Goal: Task Accomplishment & Management: Use online tool/utility

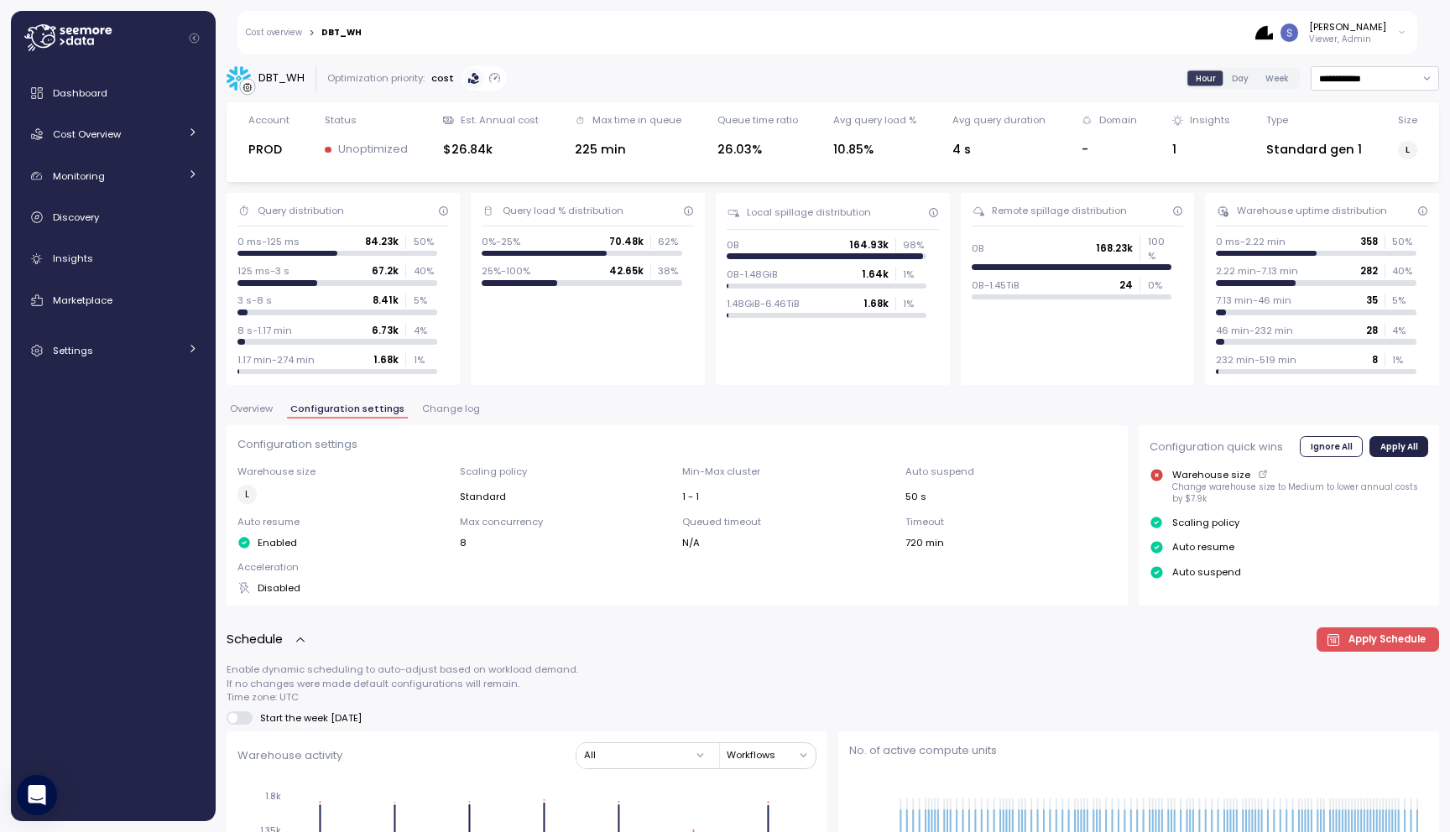
scroll to position [799, 0]
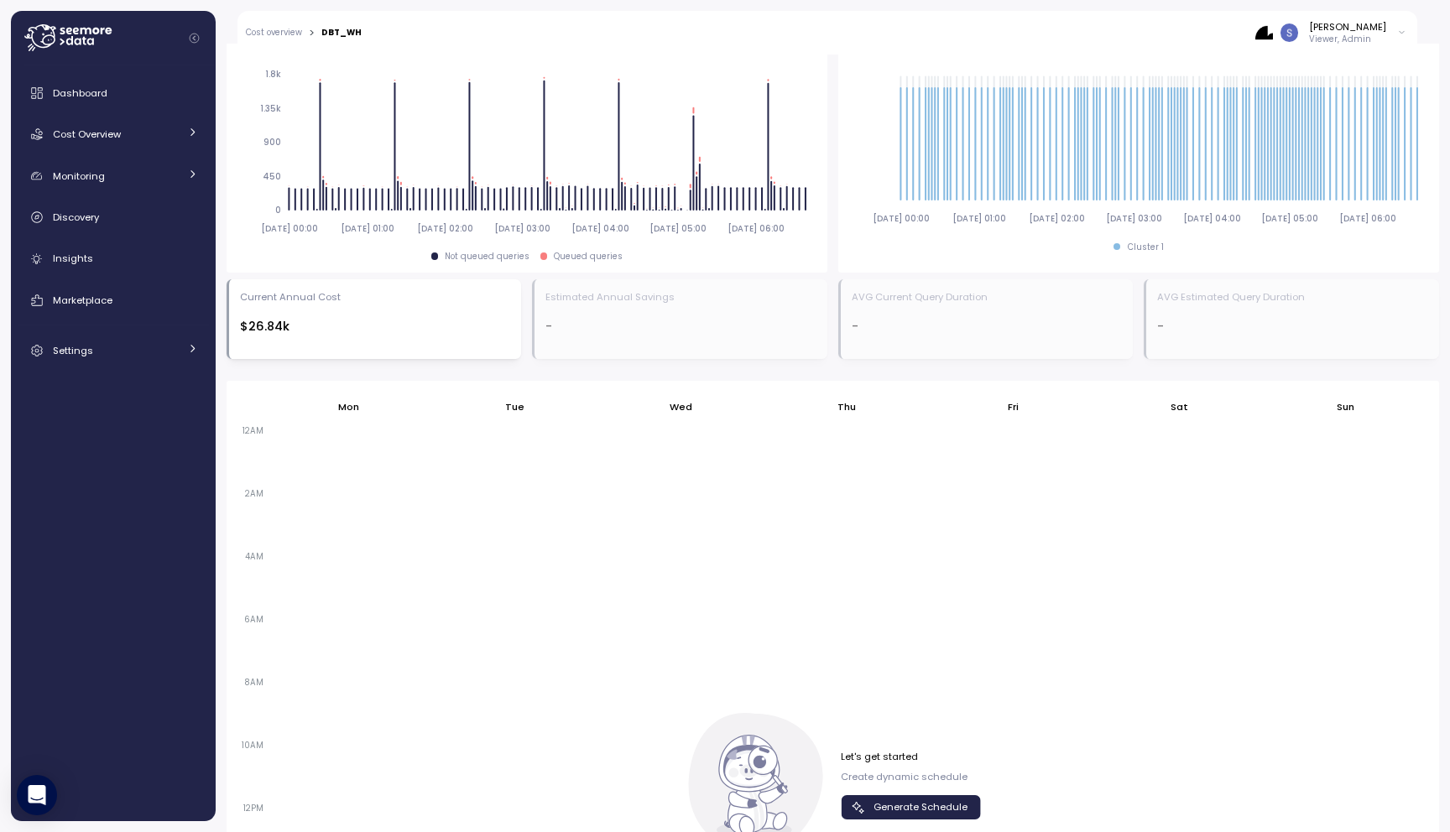
scroll to position [1089, 0]
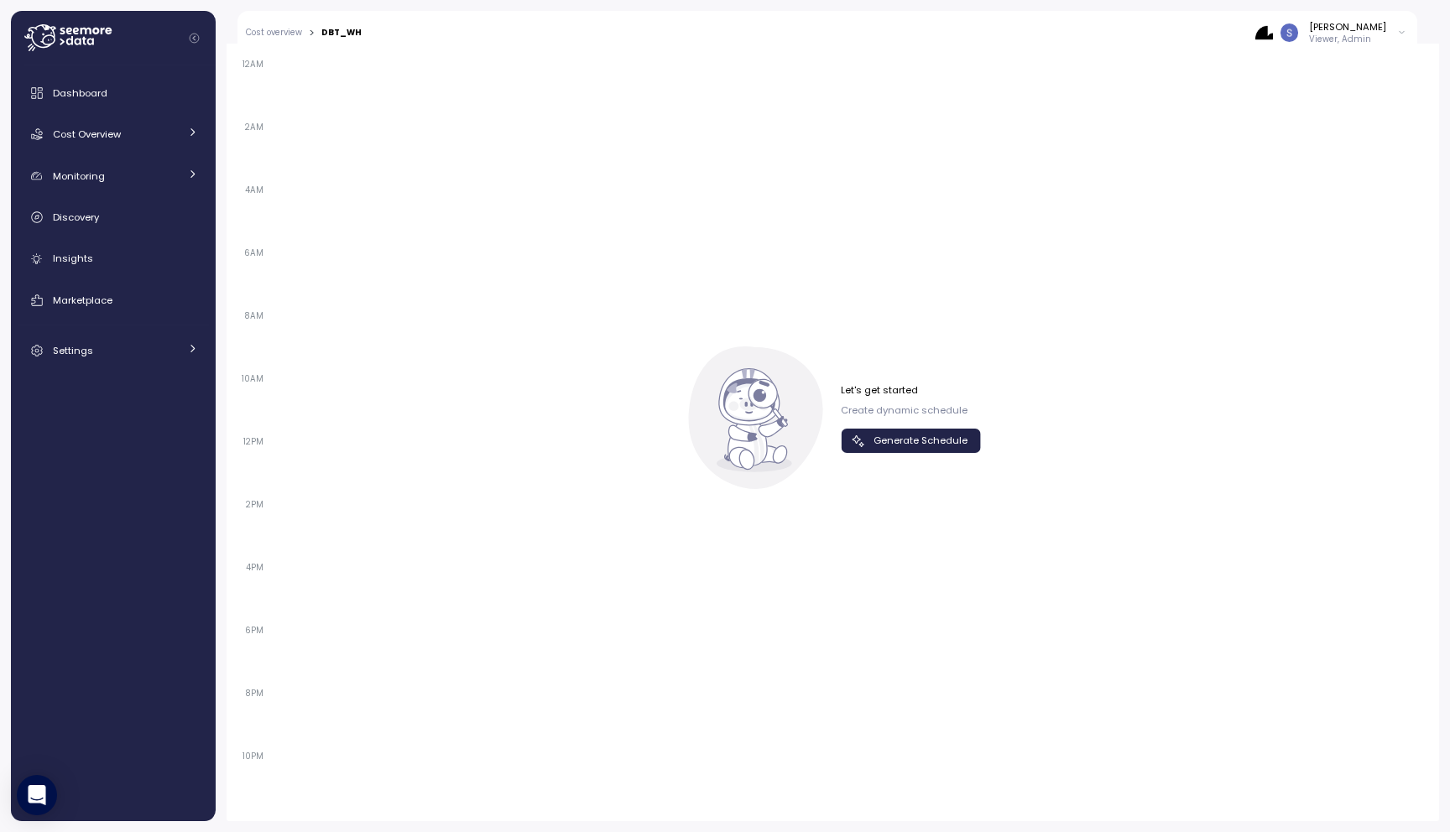
click at [891, 441] on span "Generate Schedule" at bounding box center [920, 441] width 94 height 23
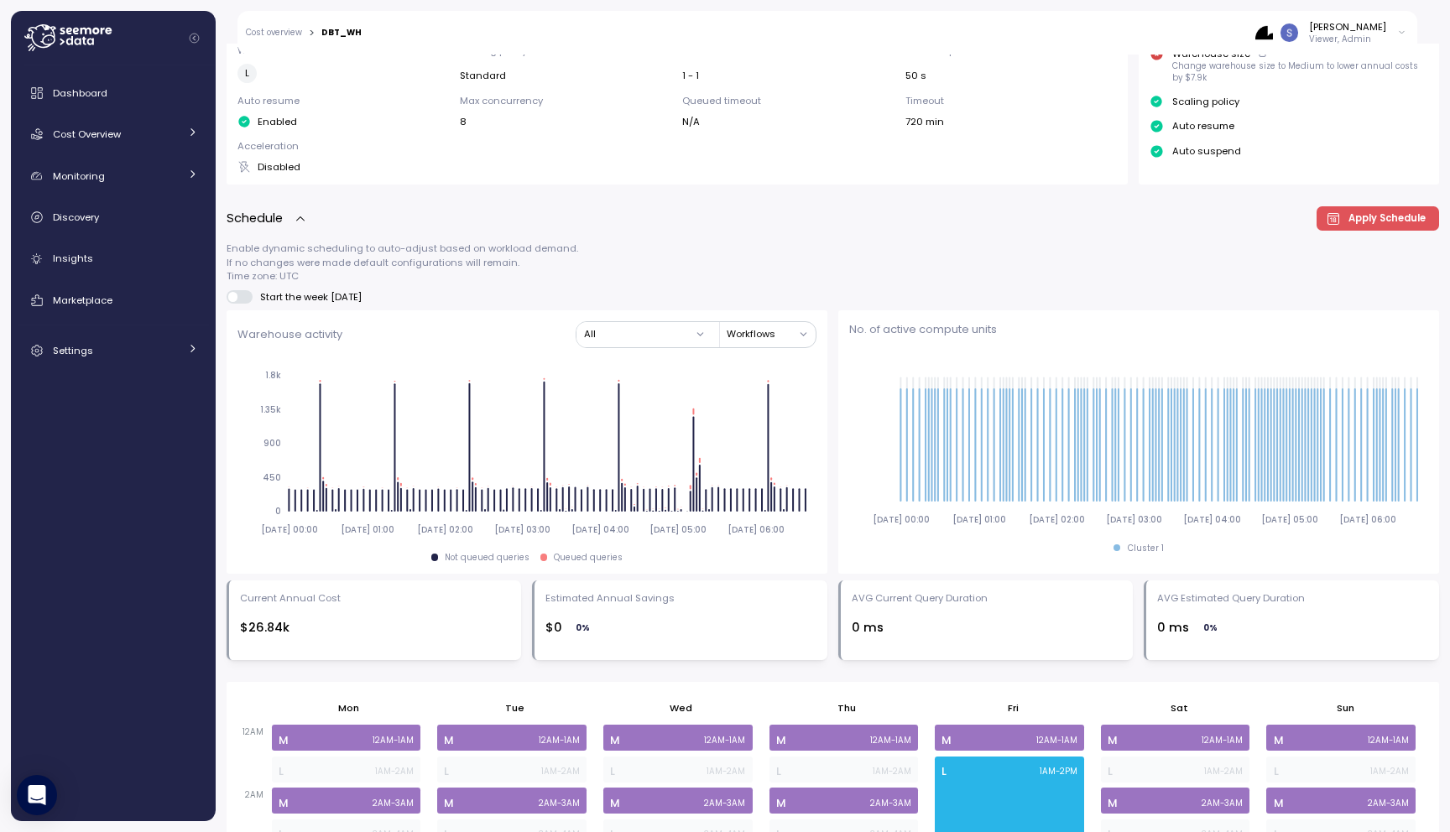
scroll to position [0, 0]
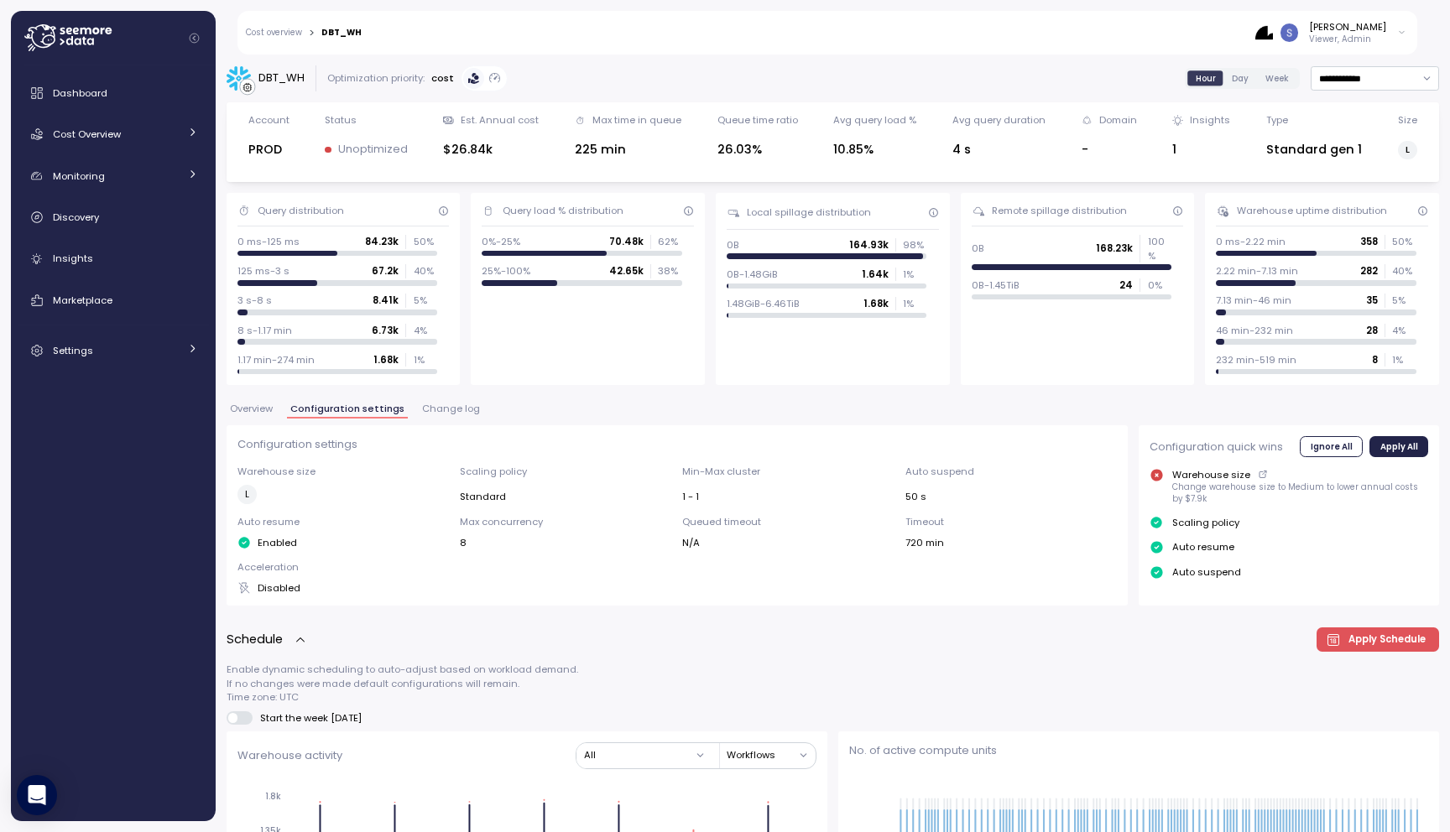
click at [346, 30] on div "DBT_WH" at bounding box center [341, 33] width 40 height 8
copy div "DBT_WH"
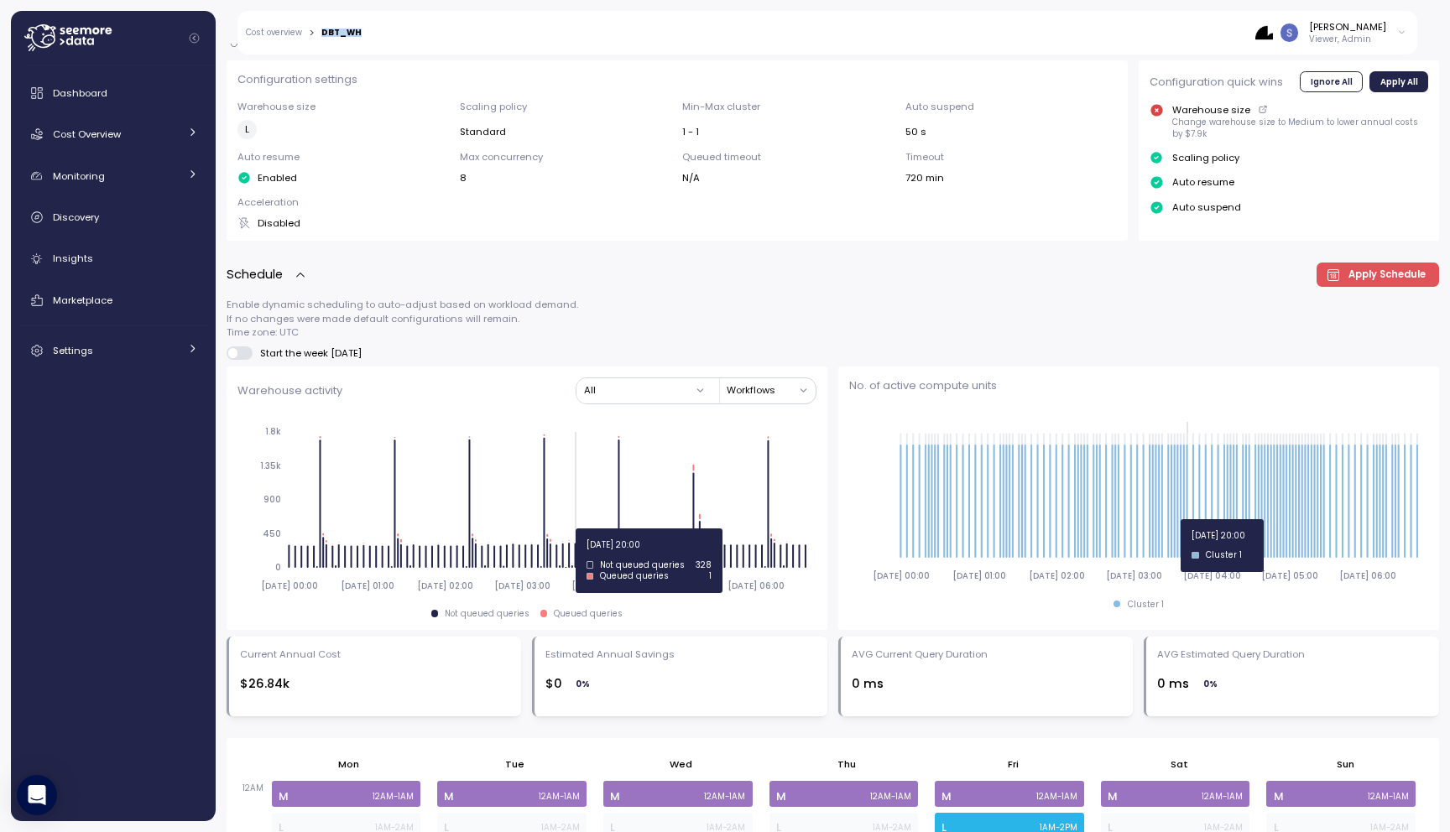
scroll to position [789, 0]
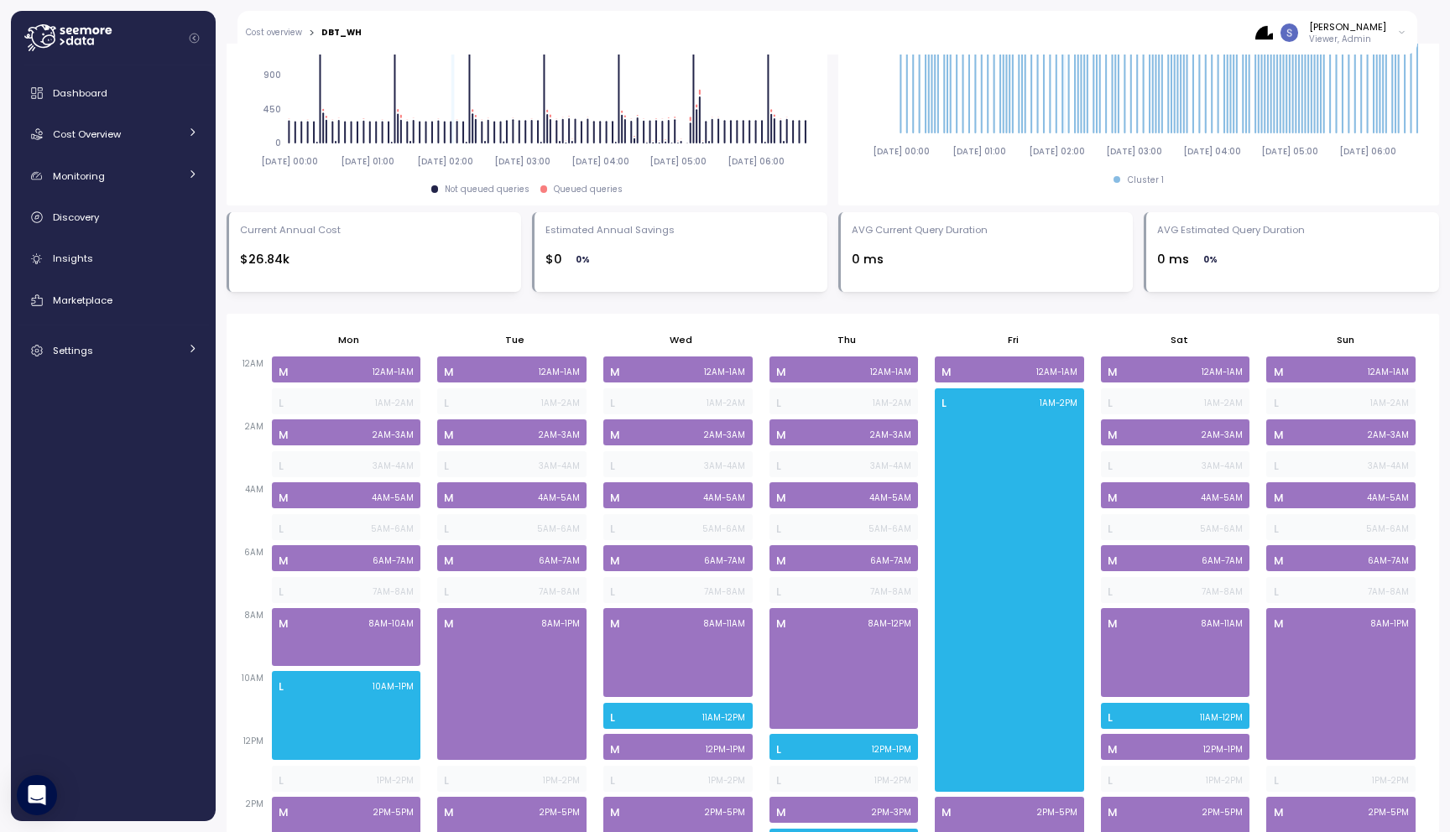
click at [86, 36] on icon at bounding box center [67, 37] width 87 height 27
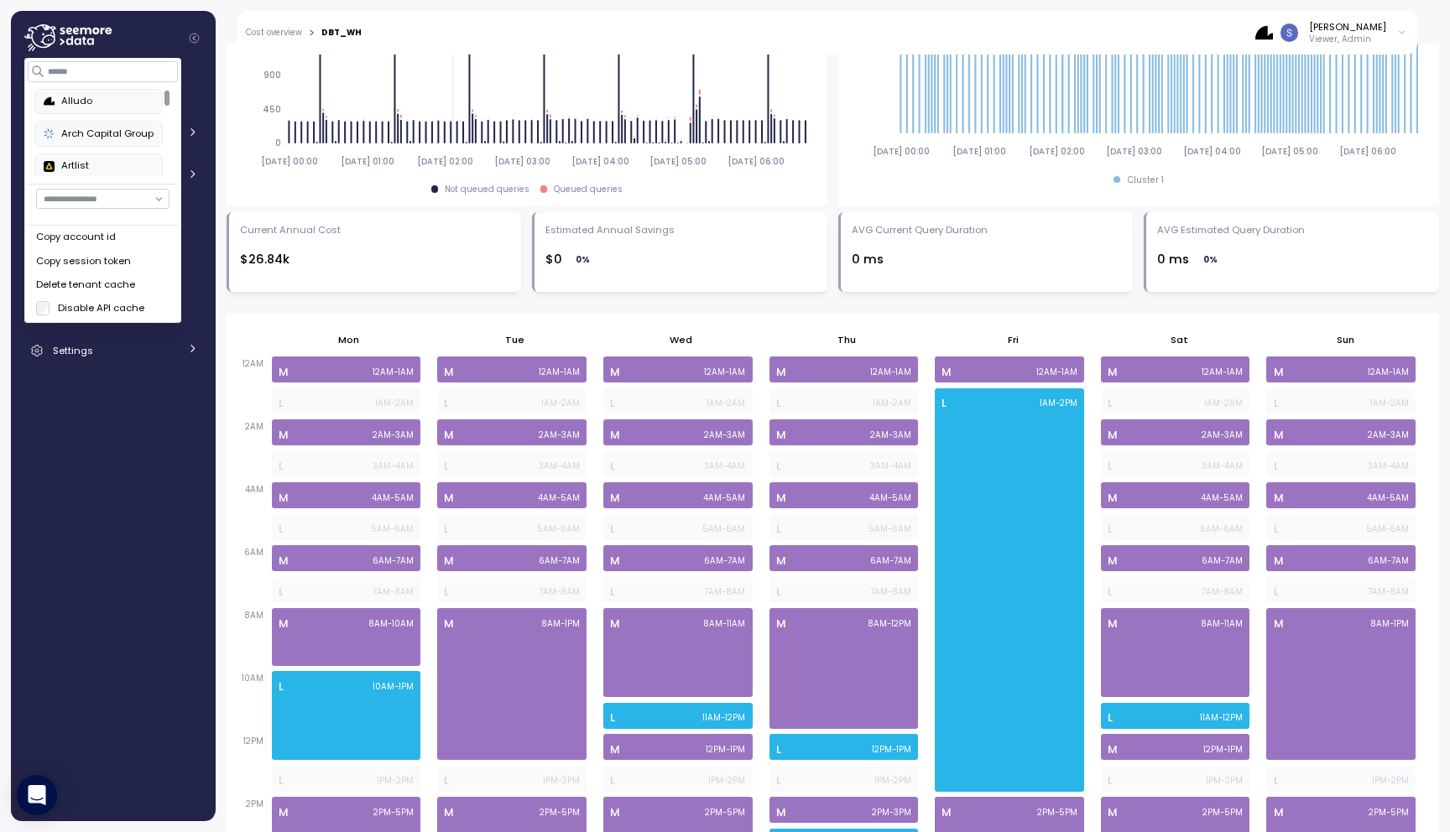
click at [73, 281] on div "Delete tenant cache" at bounding box center [102, 285] width 133 height 15
click at [54, 285] on div "Delete tenant cache" at bounding box center [102, 285] width 133 height 15
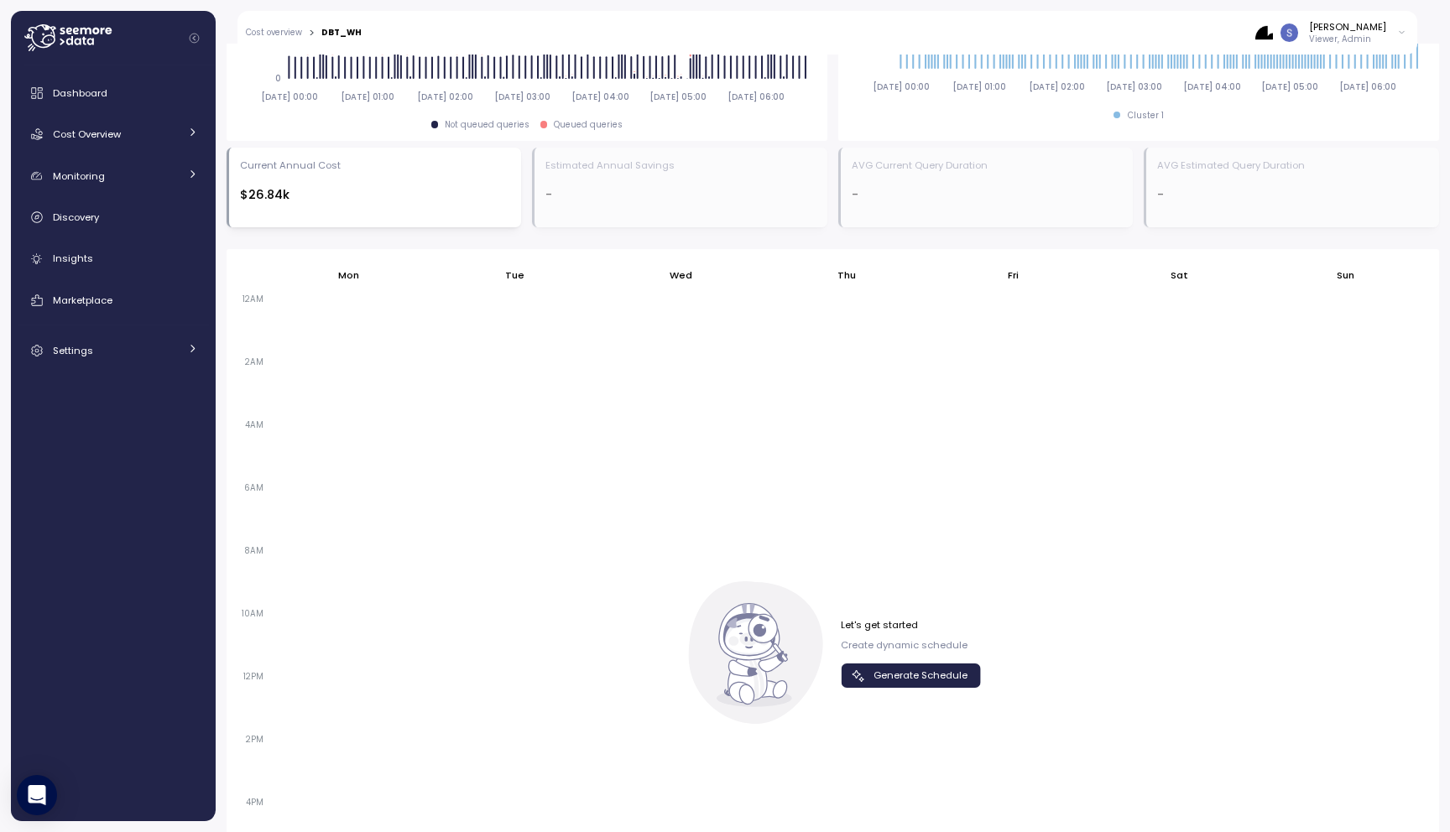
scroll to position [1089, 0]
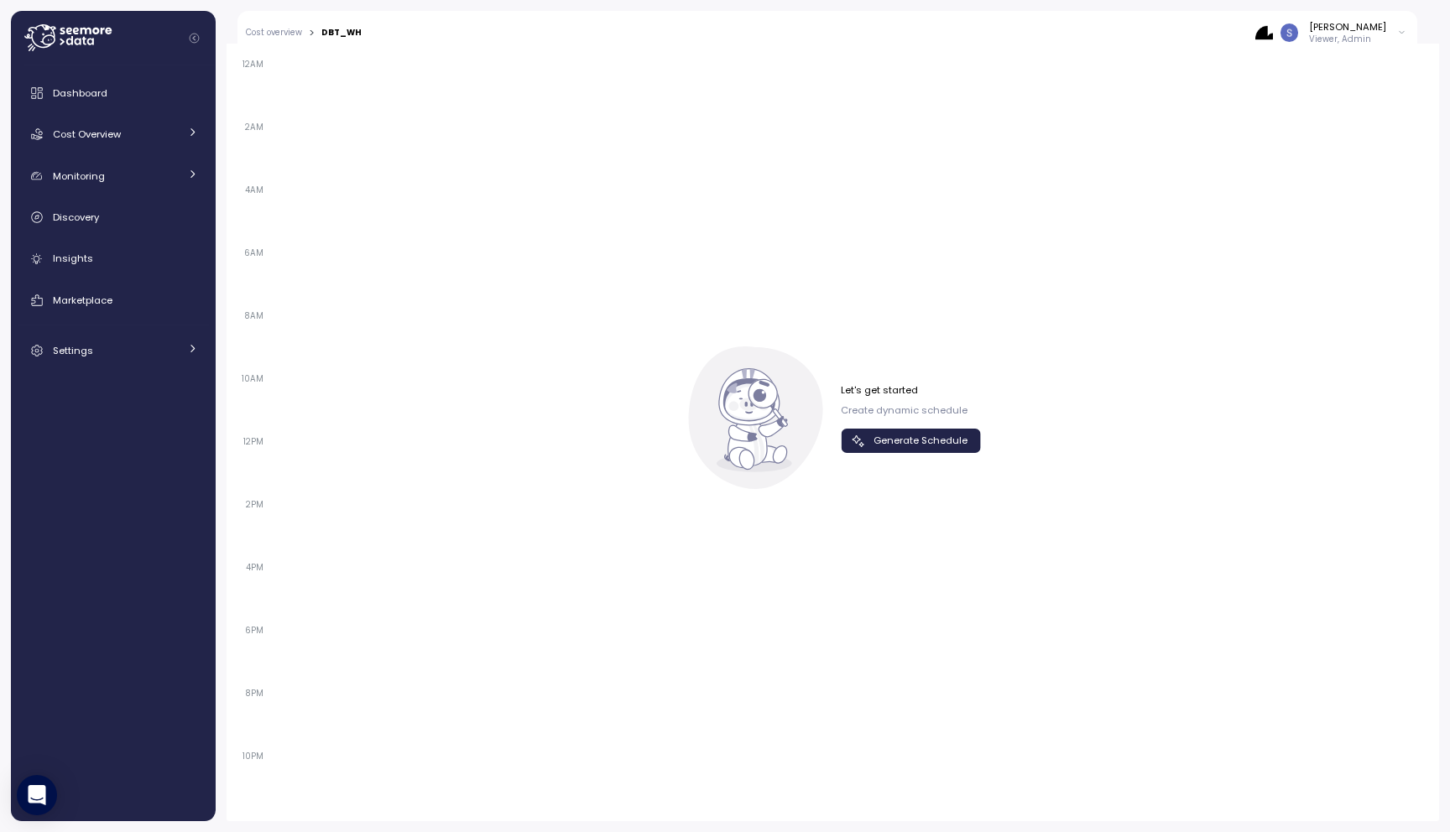
click at [890, 440] on span "Generate Schedule" at bounding box center [920, 441] width 94 height 23
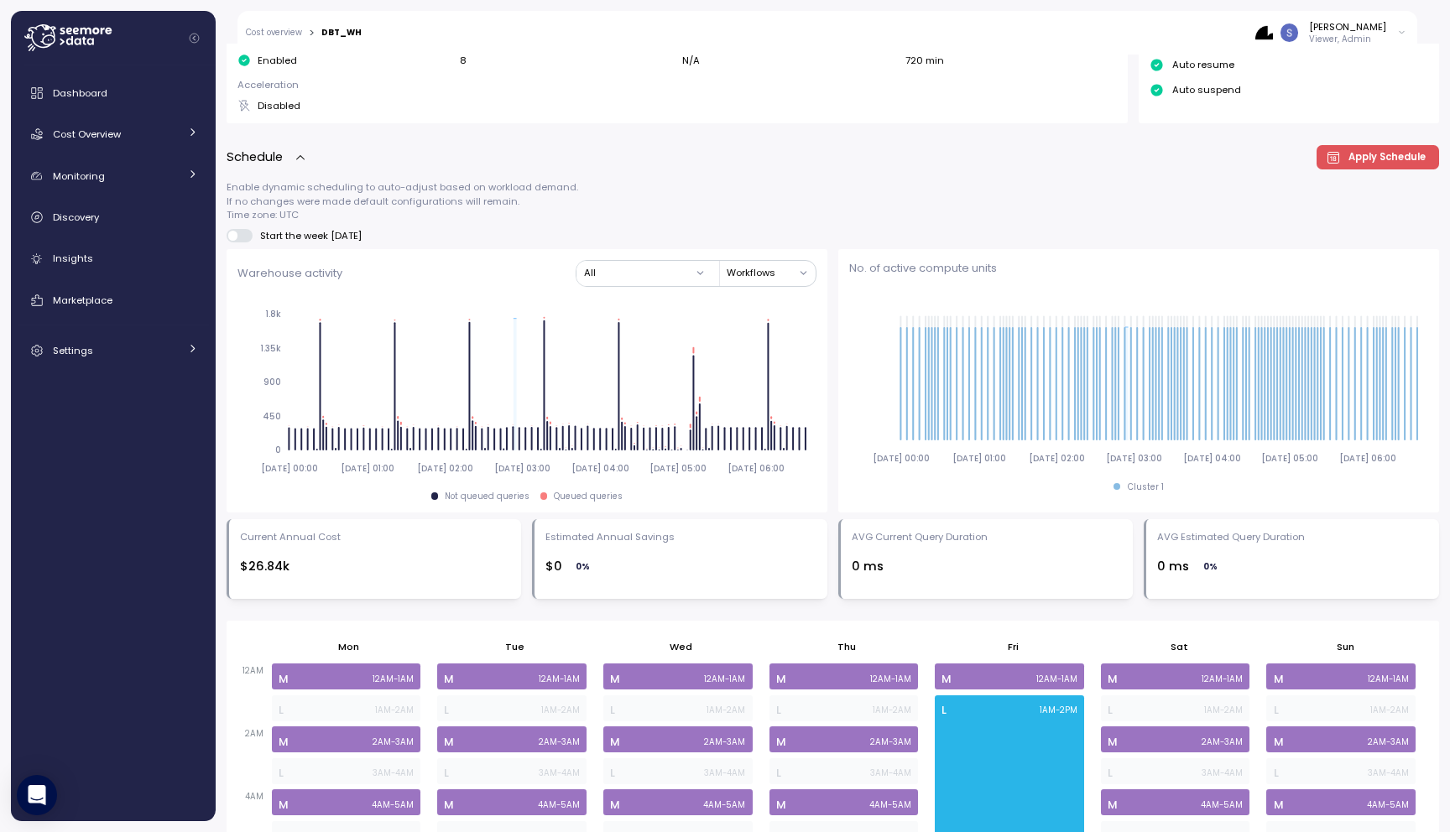
scroll to position [592, 0]
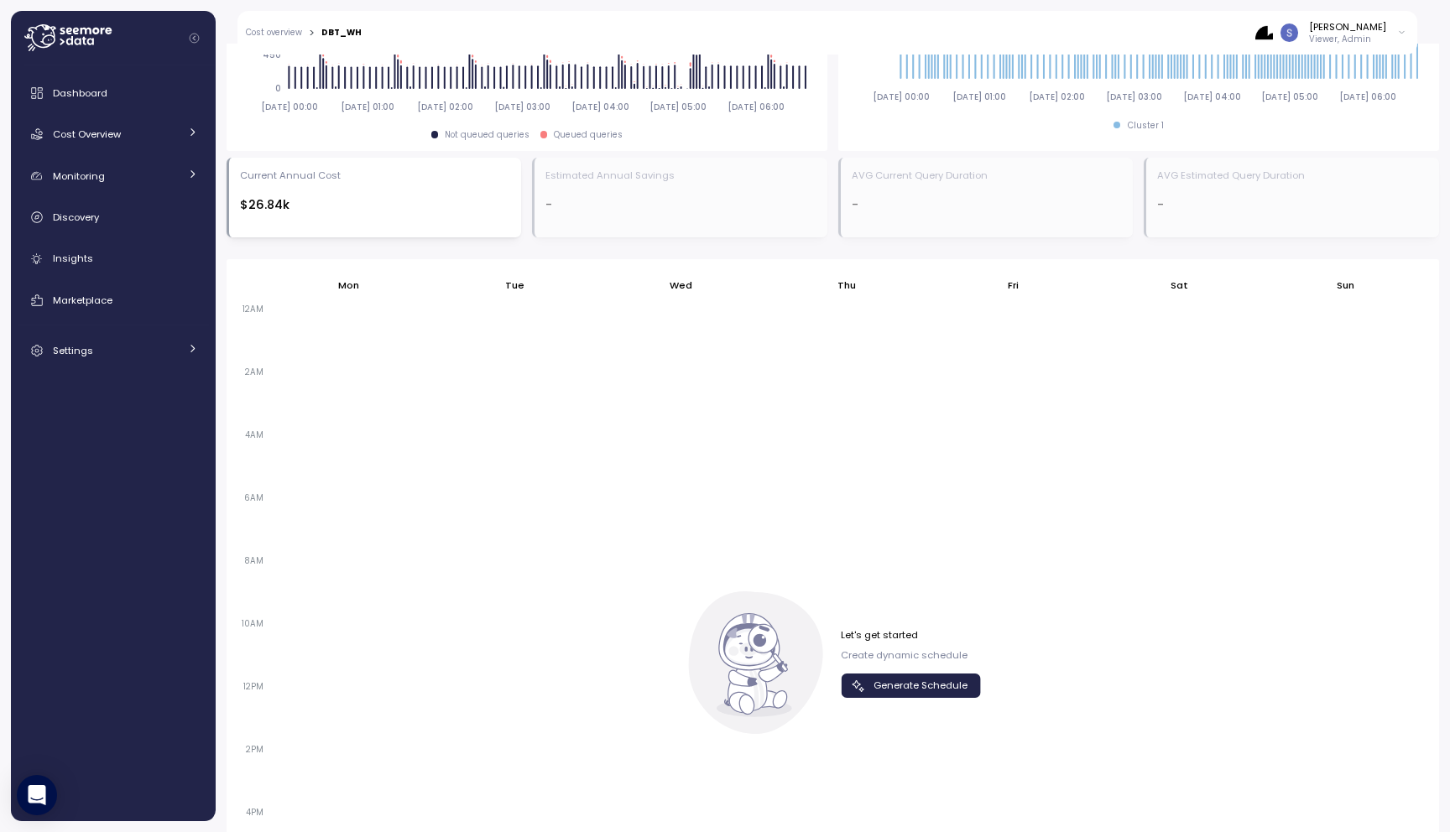
scroll to position [1089, 0]
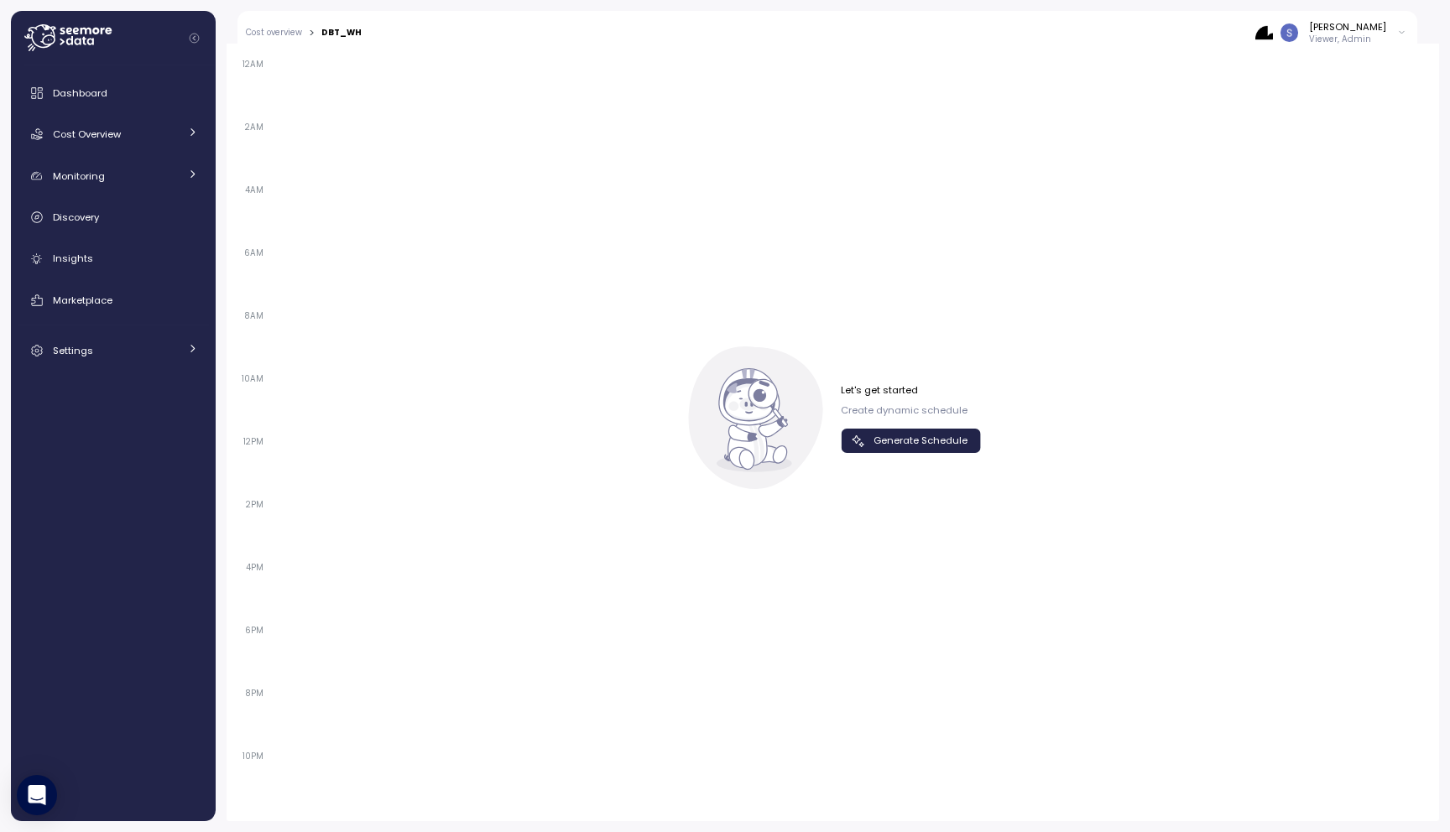
click at [873, 448] on span "Generate Schedule" at bounding box center [920, 441] width 94 height 23
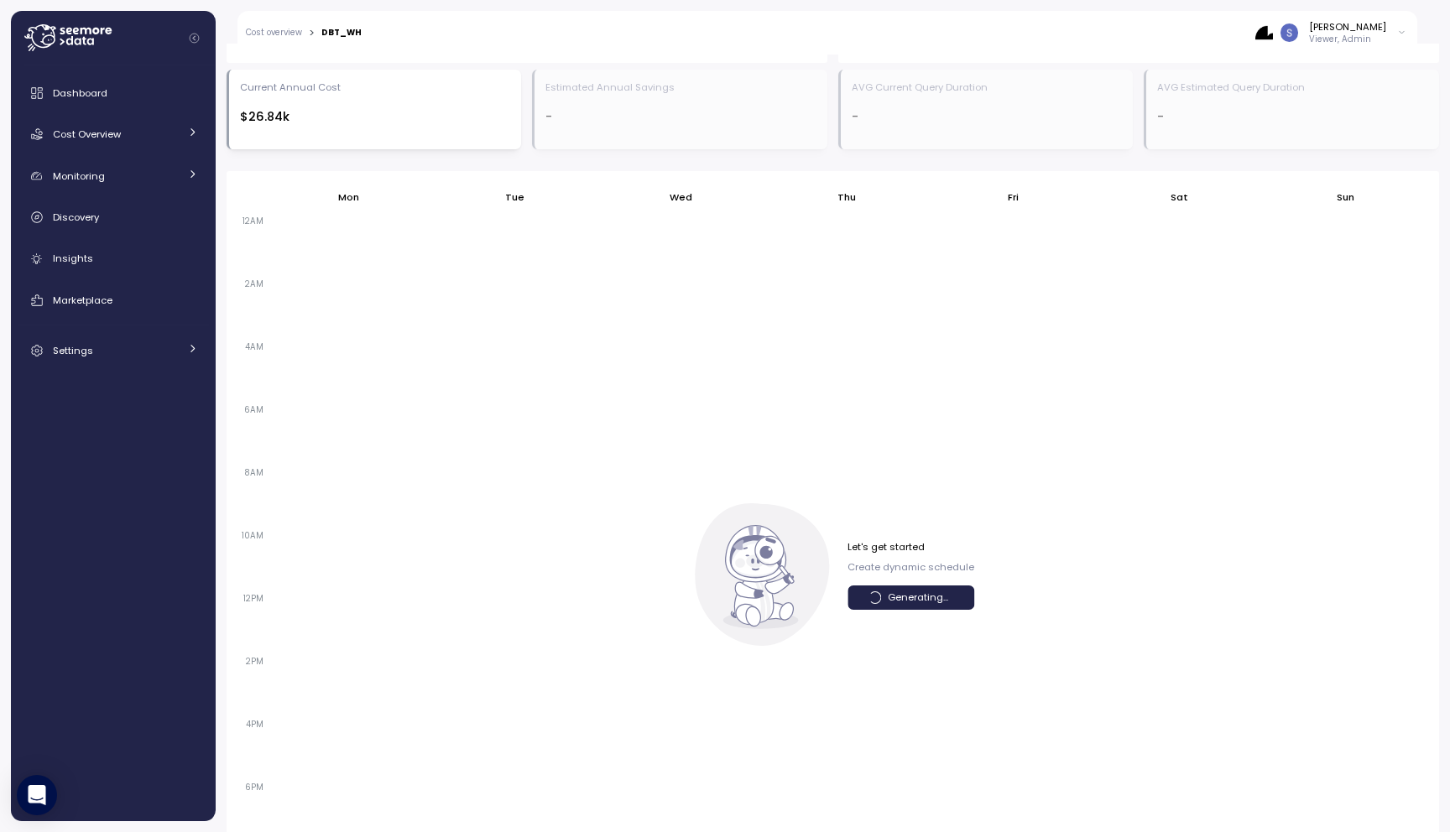
scroll to position [830, 0]
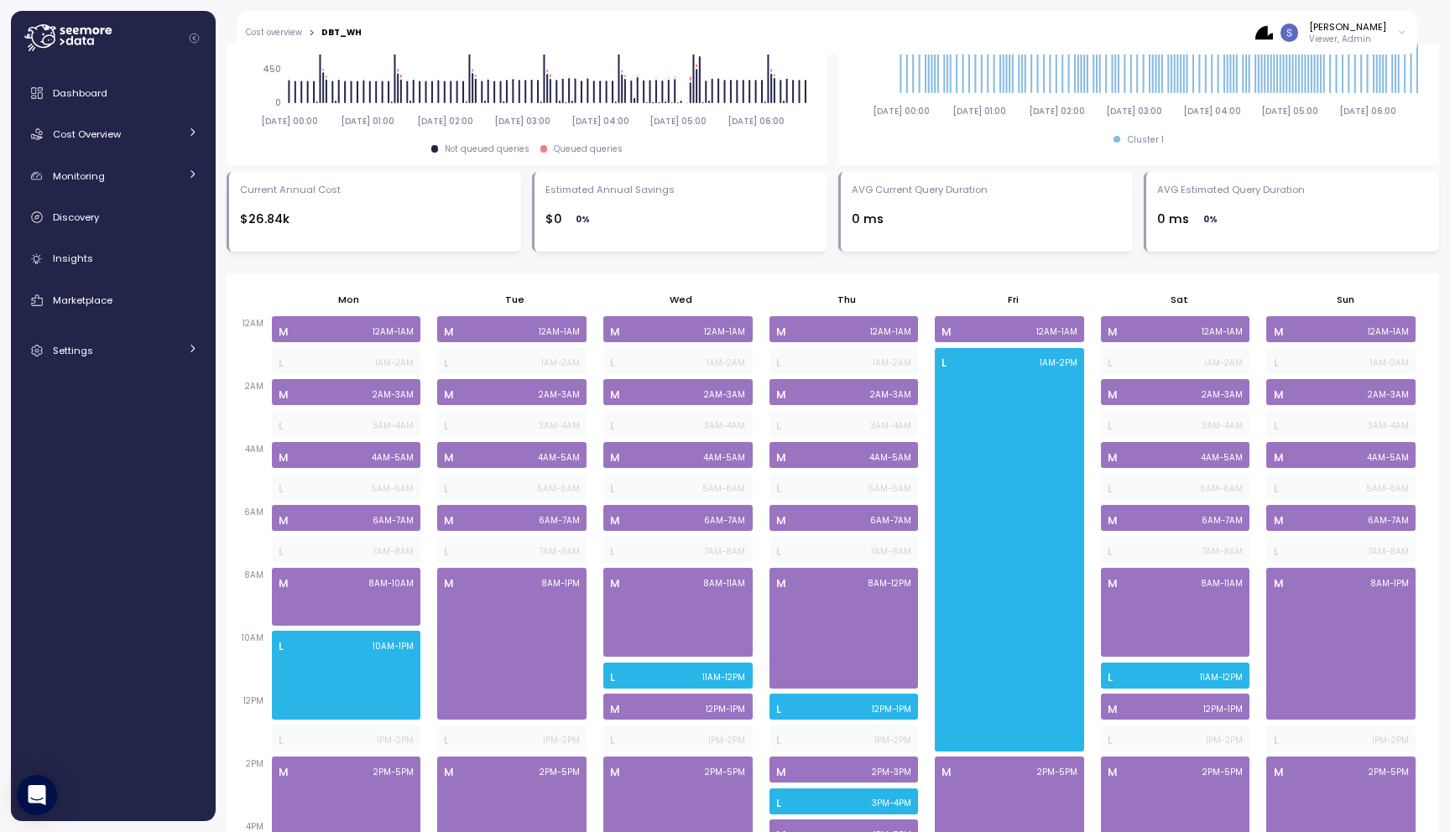
click at [62, 43] on icon at bounding box center [62, 42] width 5 height 7
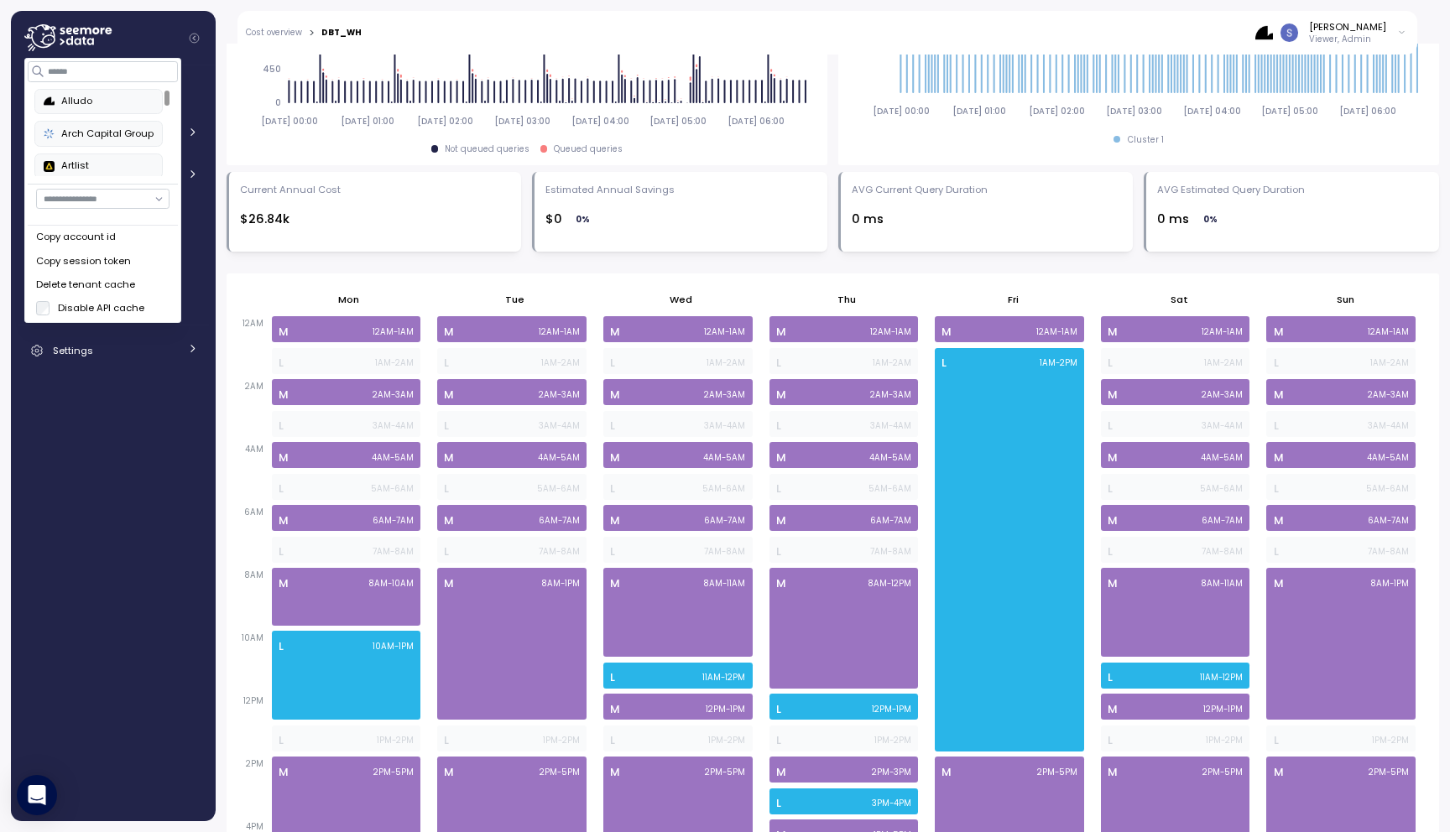
click at [74, 281] on div "Delete tenant cache" at bounding box center [102, 285] width 133 height 15
click at [126, 282] on div "Delete tenant cache" at bounding box center [102, 285] width 133 height 15
click at [640, 268] on div "Enable dynamic scheduling to auto-adjust based on workload demand. If no change…" at bounding box center [833, 456] width 1212 height 1247
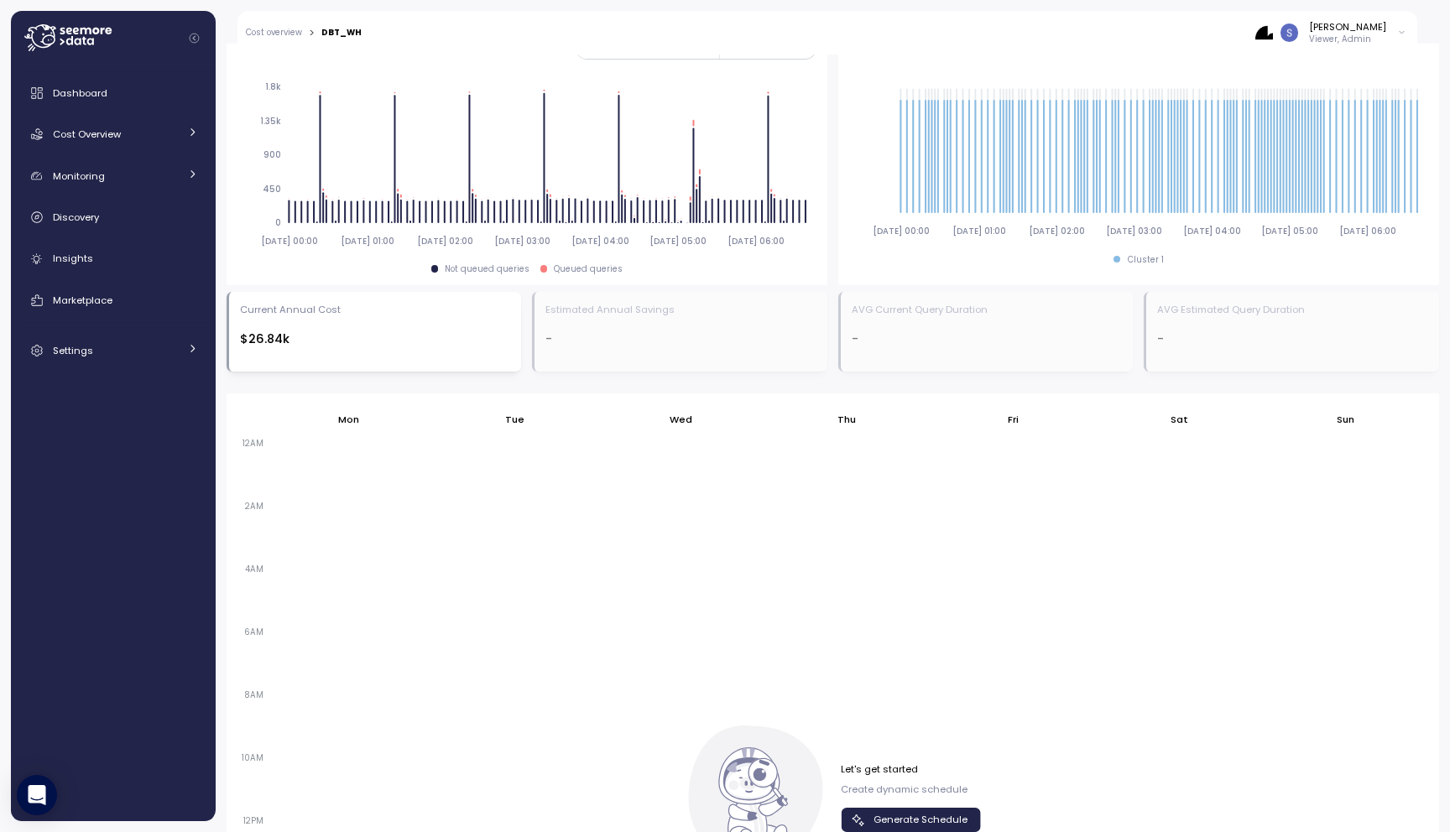
scroll to position [841, 0]
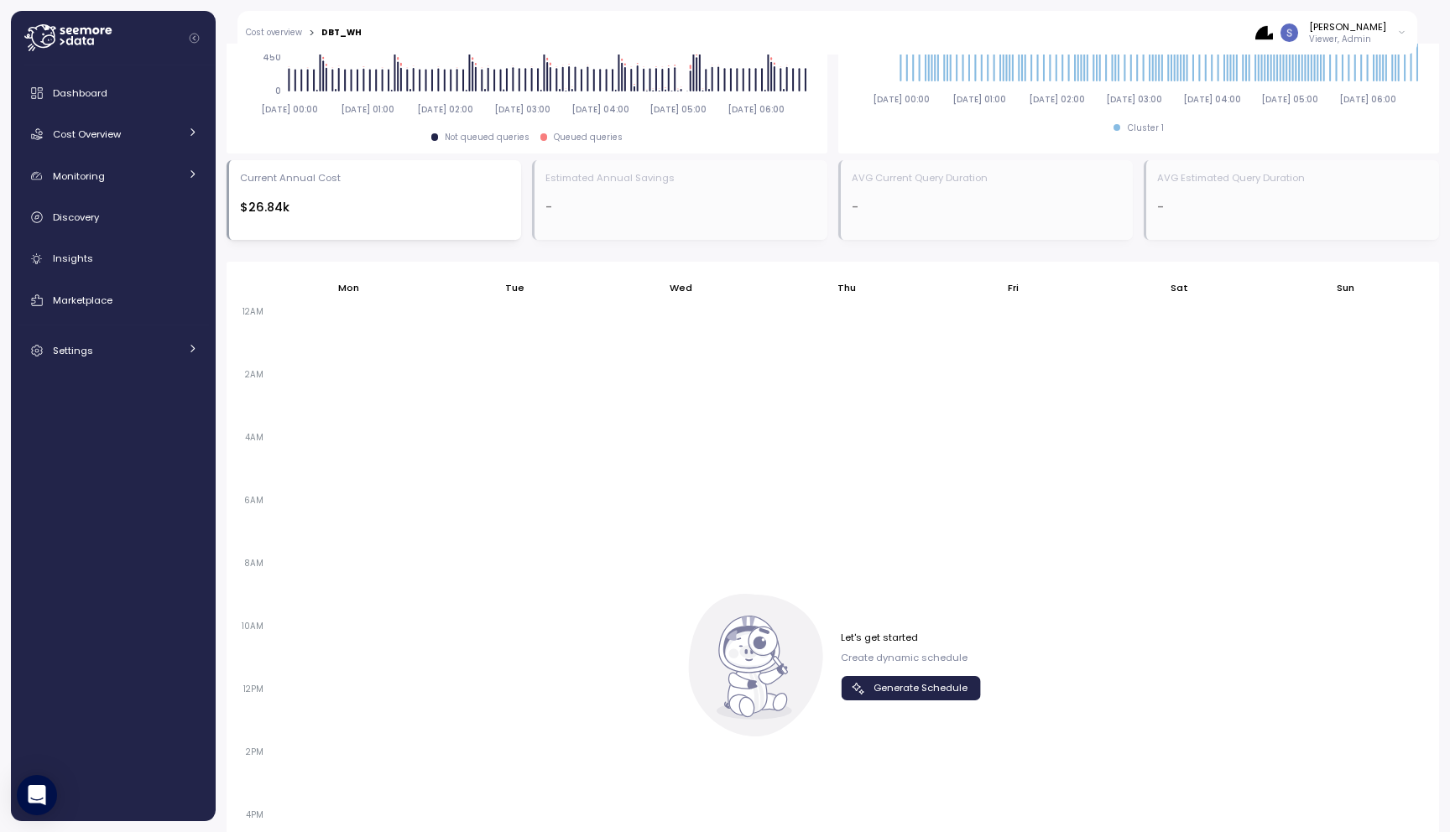
click at [888, 690] on span "Generate Schedule" at bounding box center [920, 688] width 94 height 23
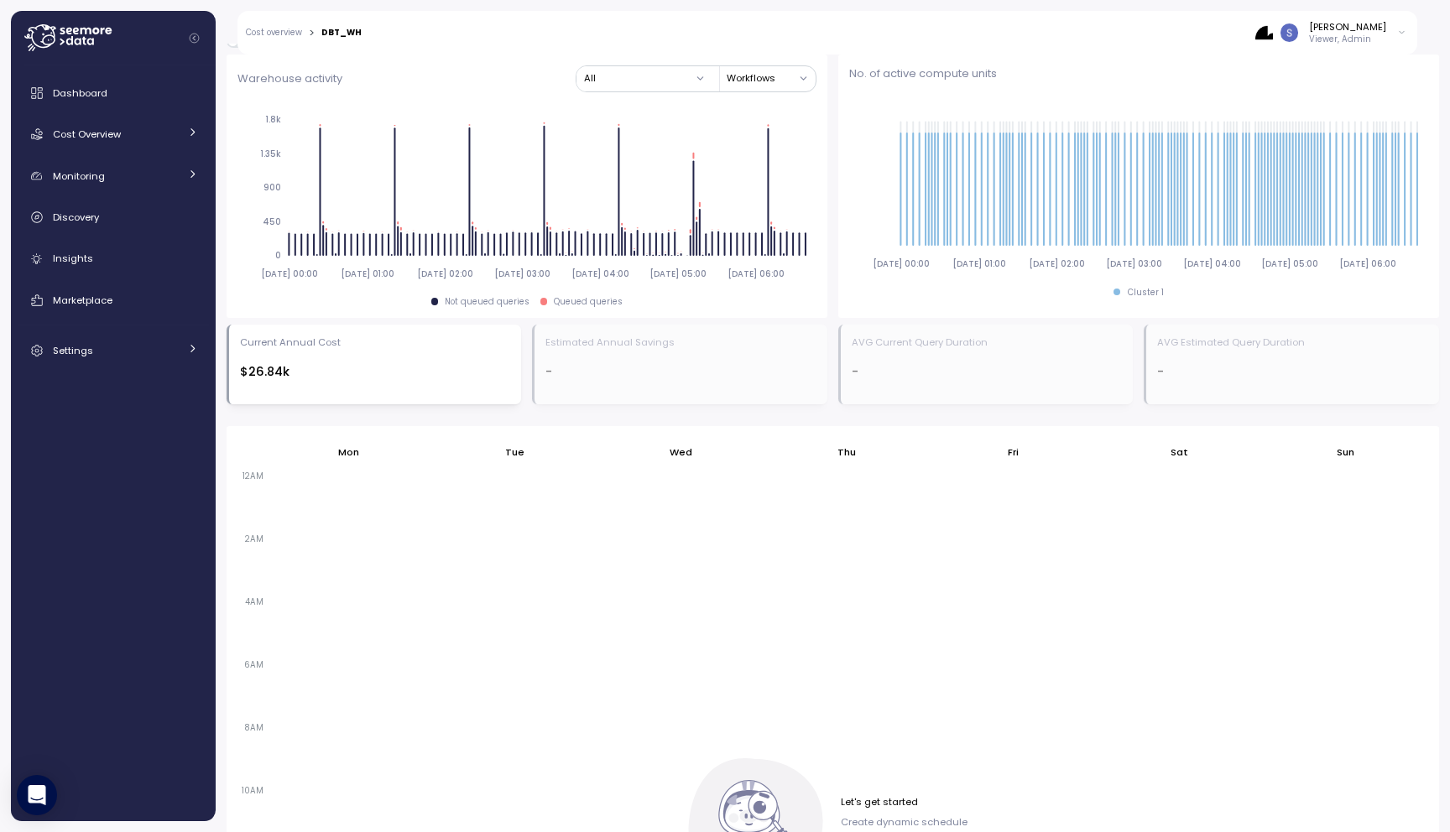
scroll to position [828, 0]
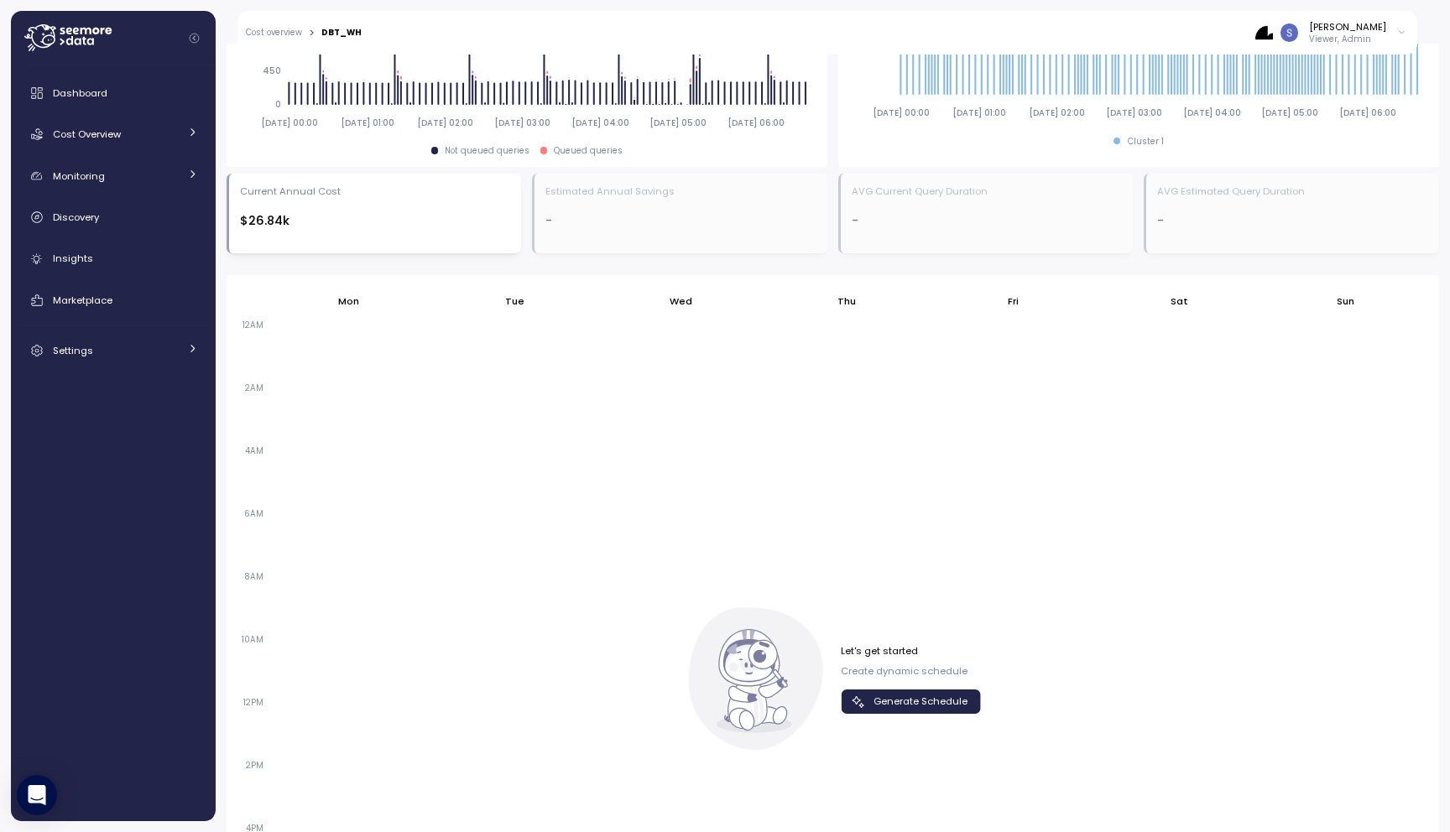
click at [903, 707] on span "Generate Schedule" at bounding box center [920, 701] width 94 height 23
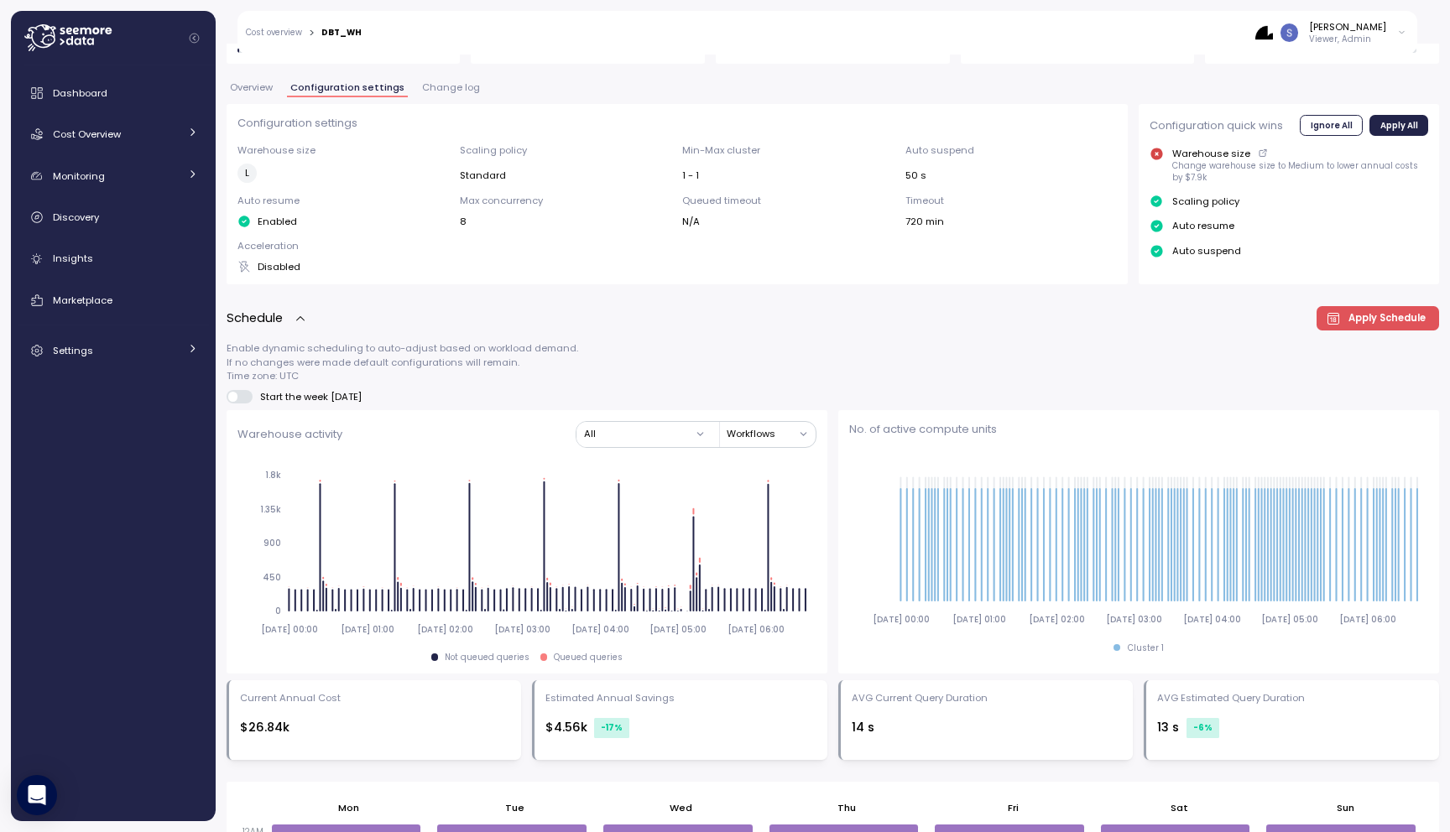
scroll to position [0, 0]
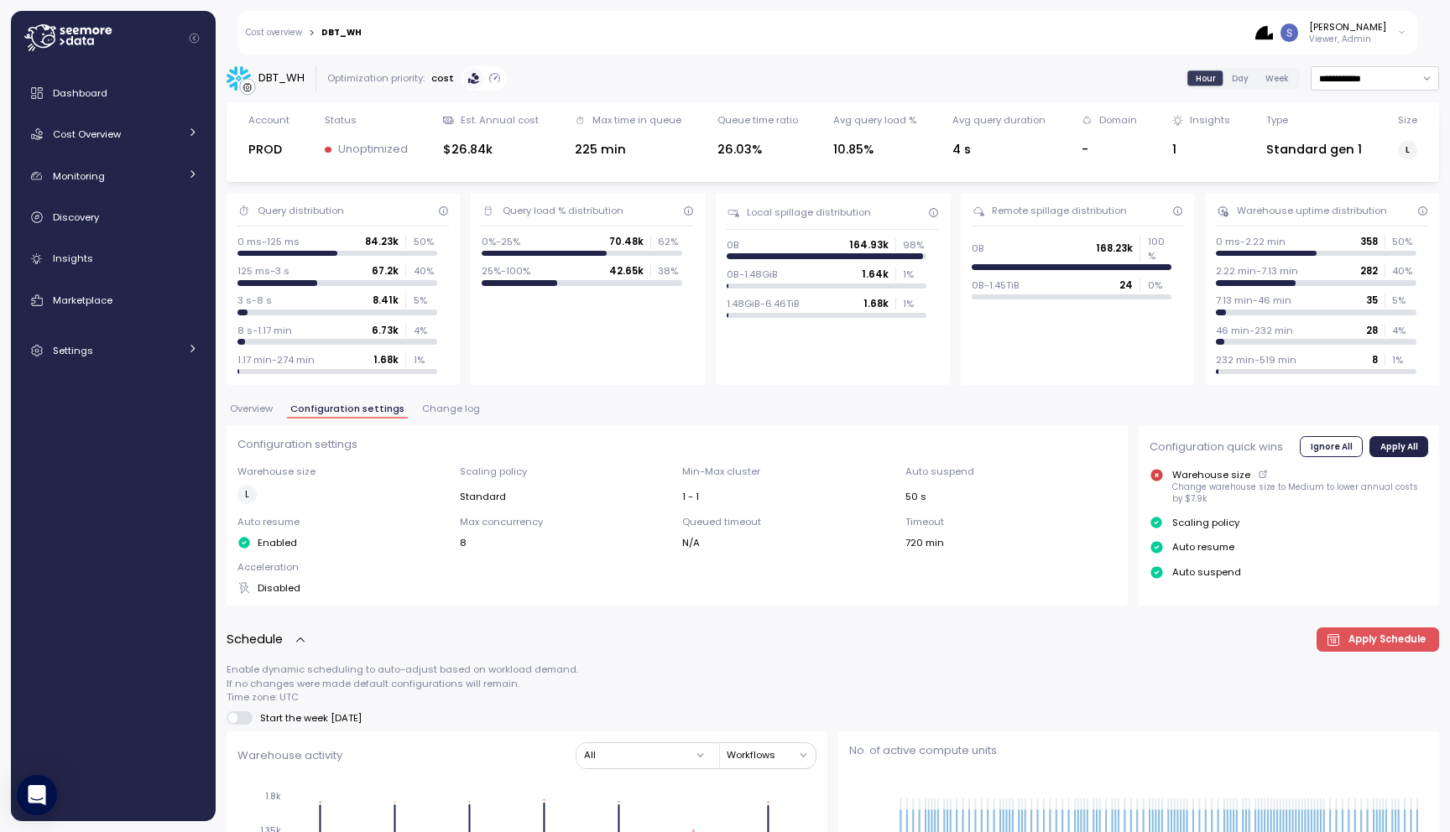
click at [269, 35] on link "Cost overview" at bounding box center [274, 33] width 56 height 8
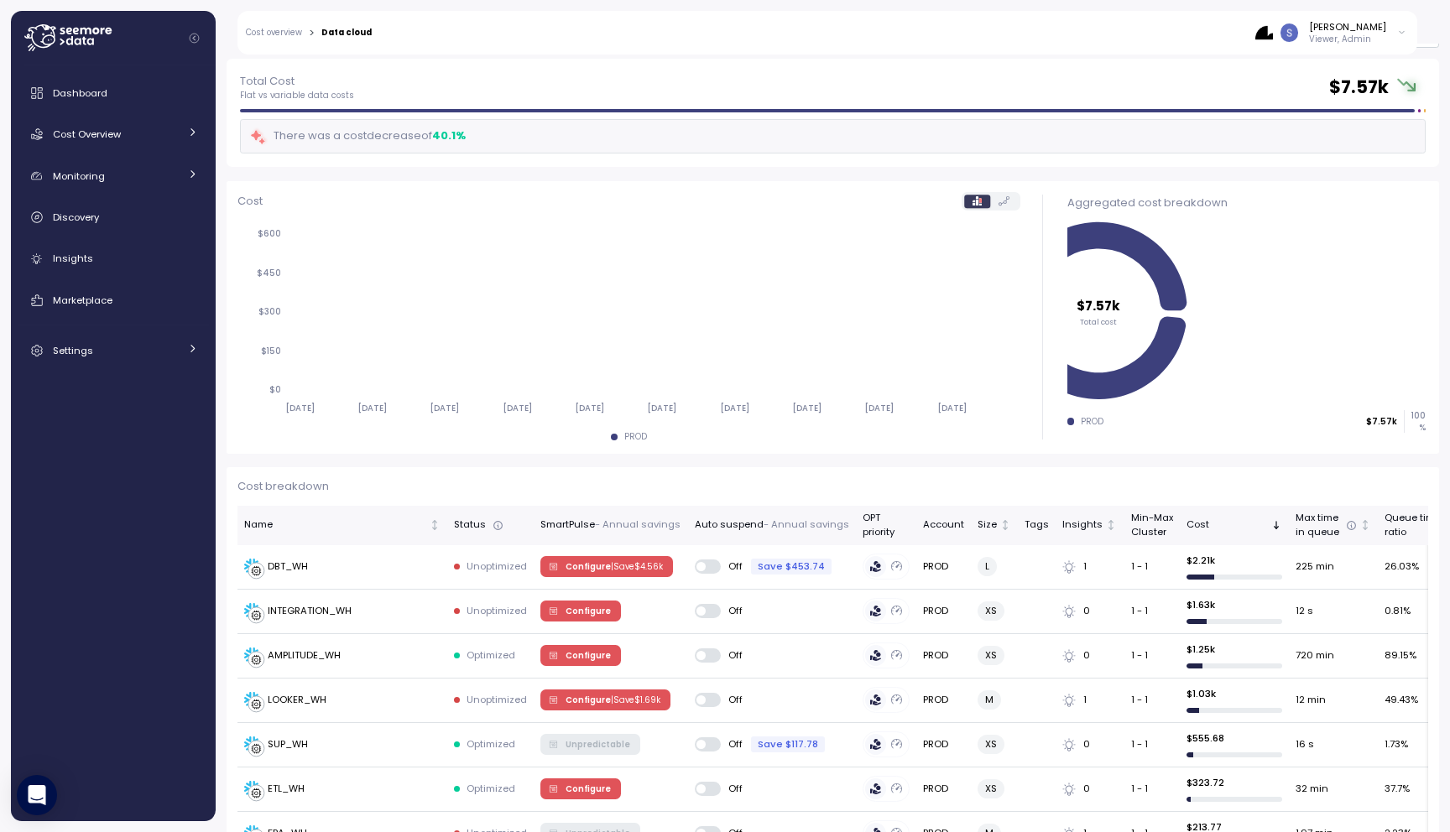
scroll to position [453, 0]
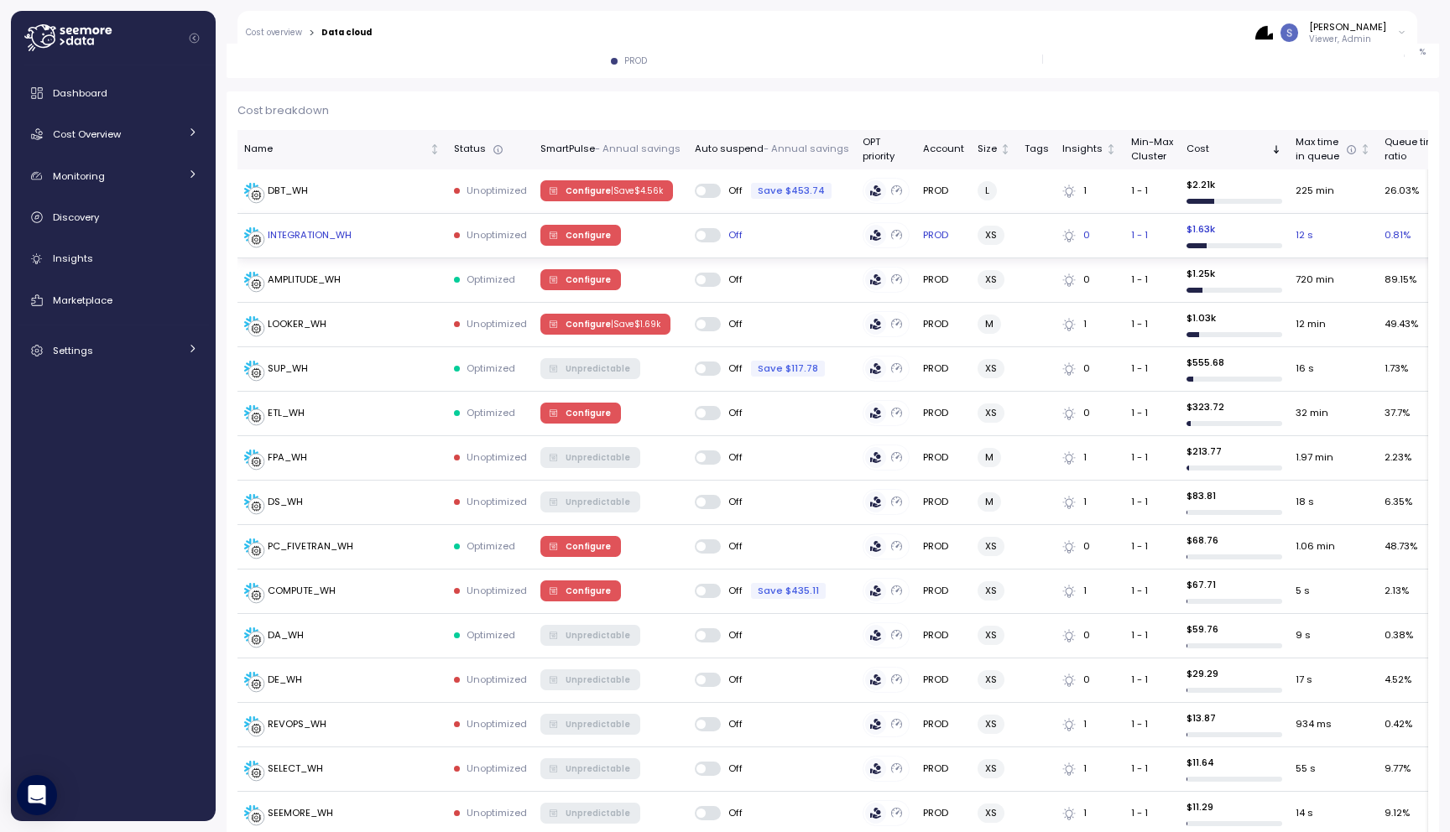
click at [311, 236] on div "INTEGRATION_WH" at bounding box center [310, 235] width 84 height 15
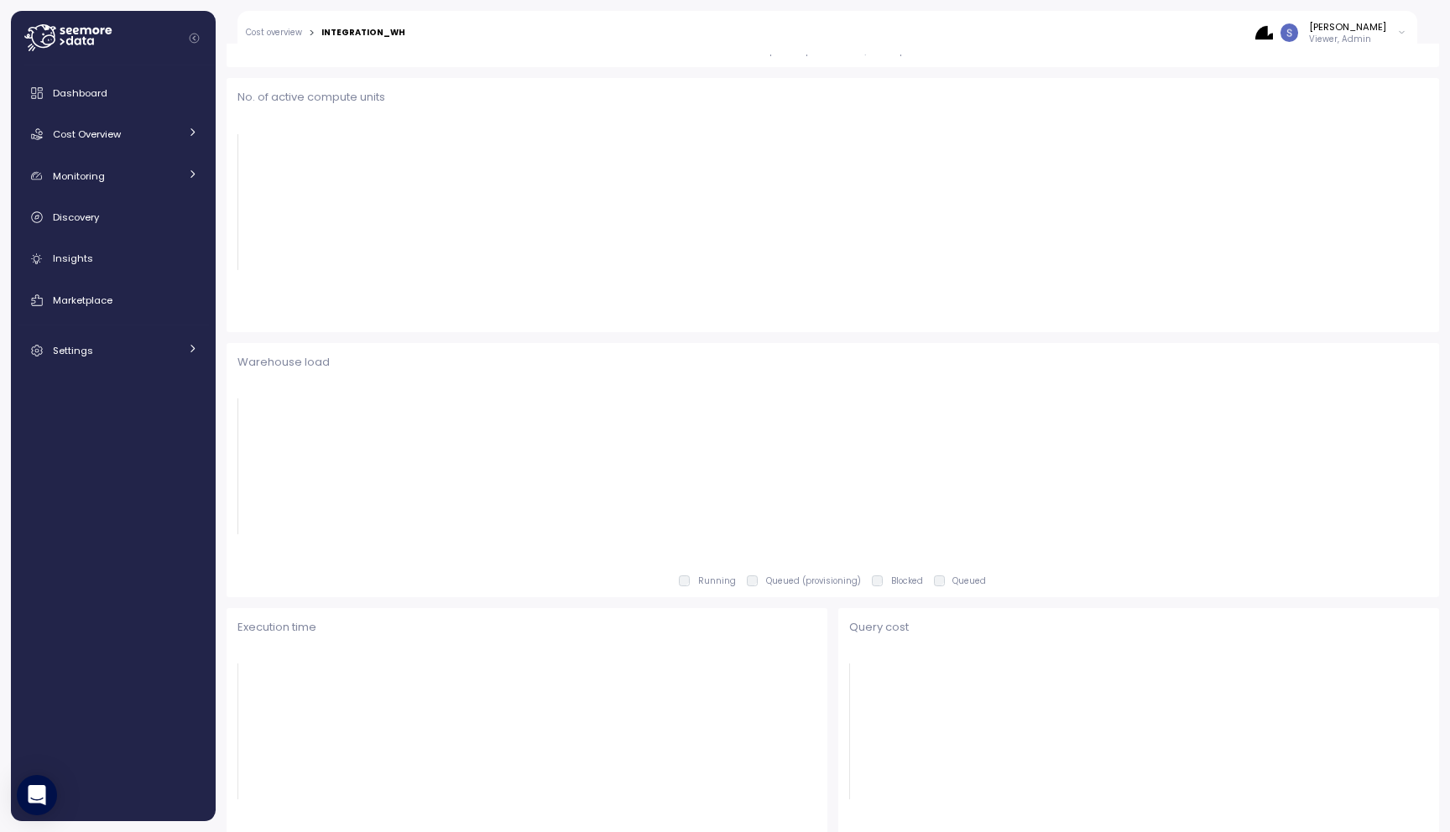
scroll to position [1253, 0]
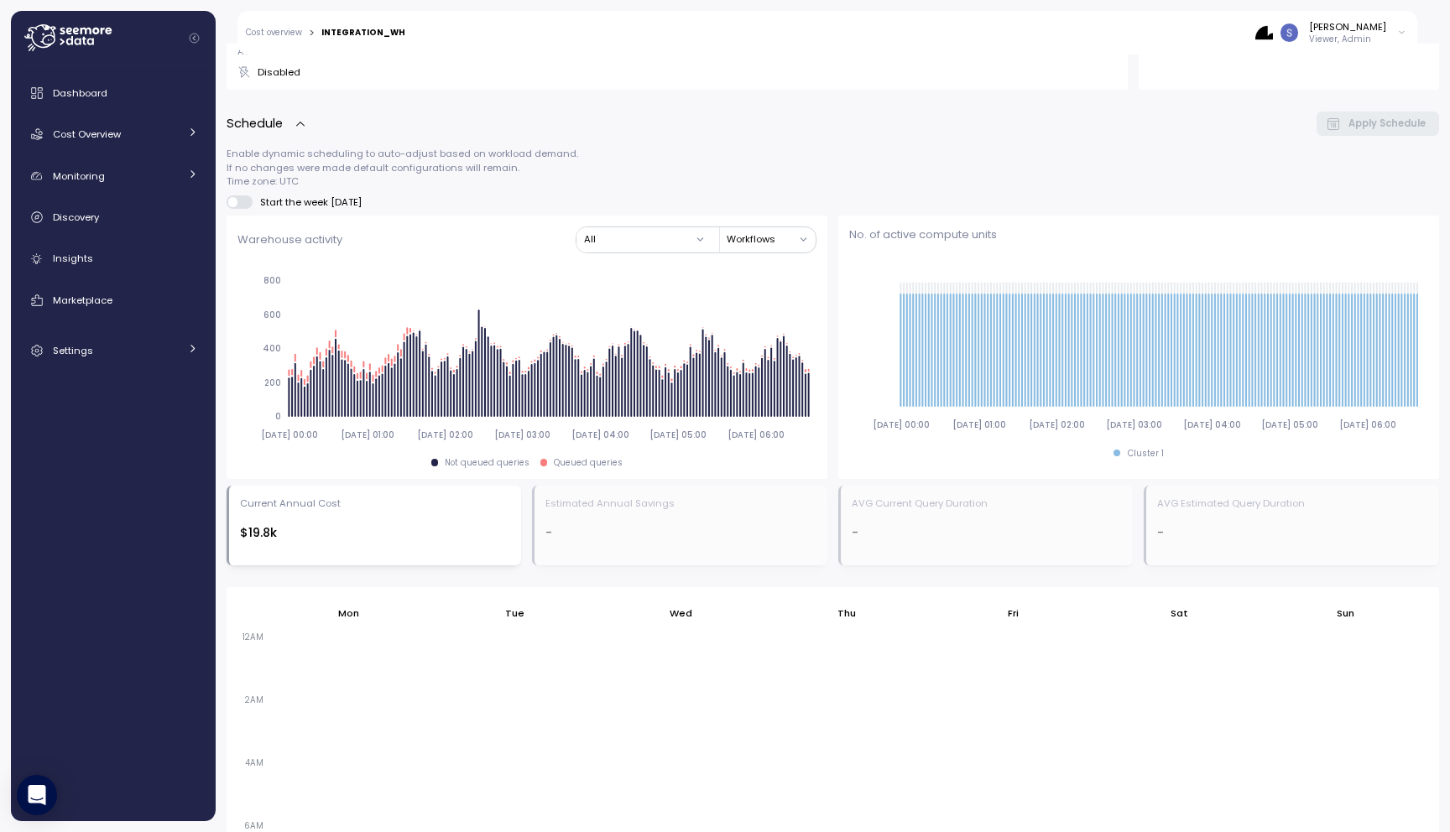
scroll to position [882, 0]
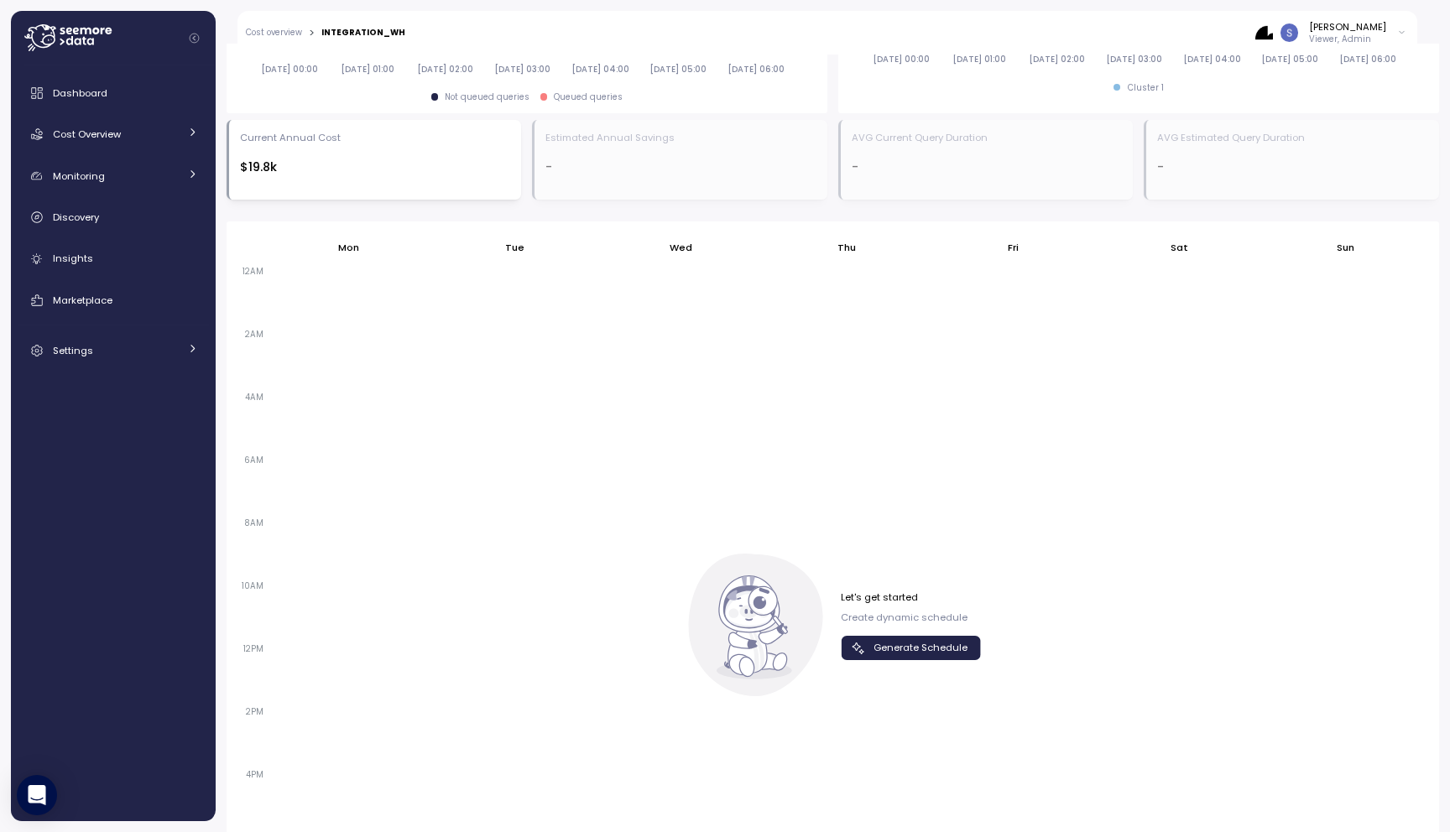
click at [873, 652] on span "Generate Schedule" at bounding box center [920, 648] width 94 height 23
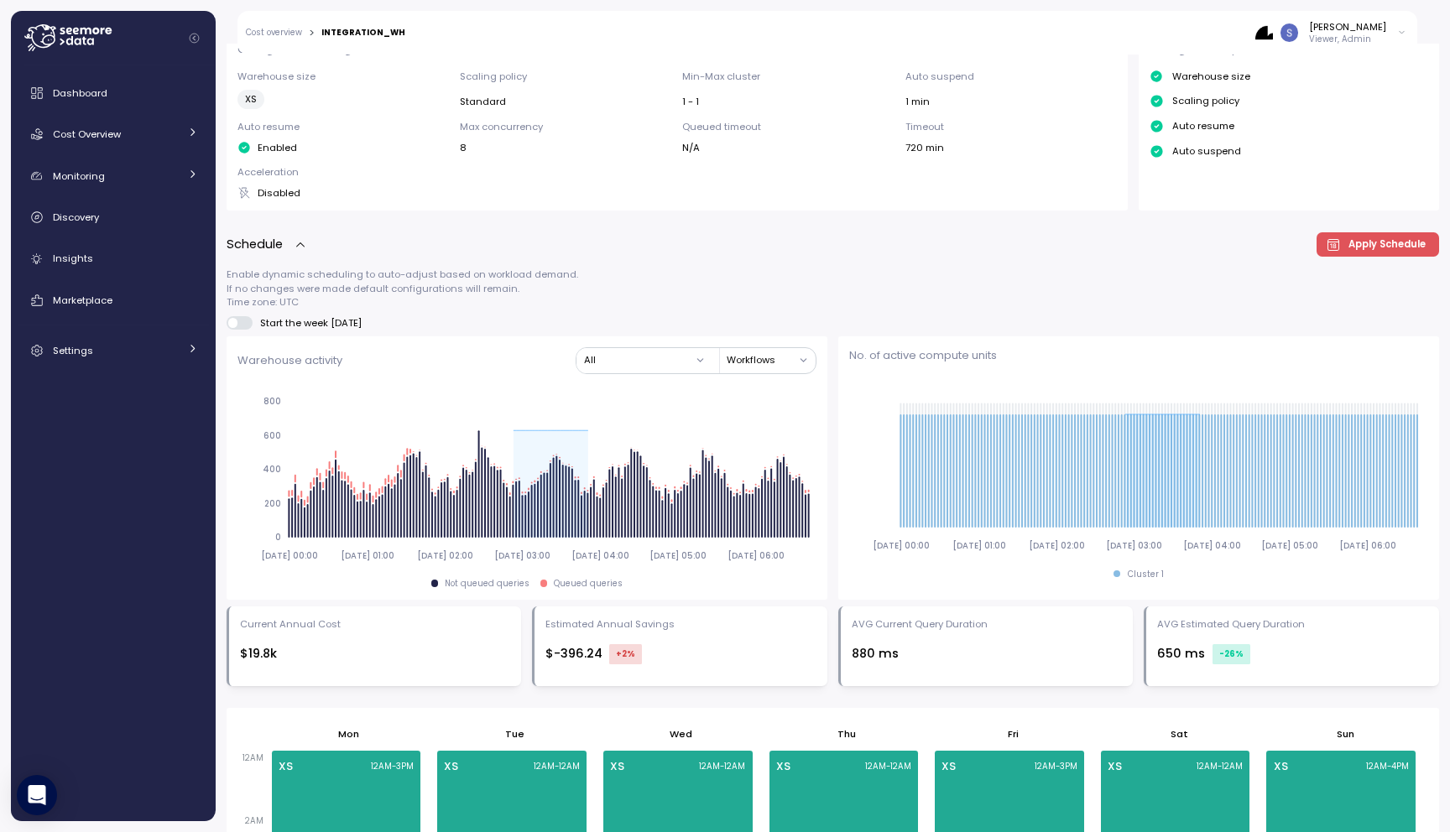
scroll to position [174, 0]
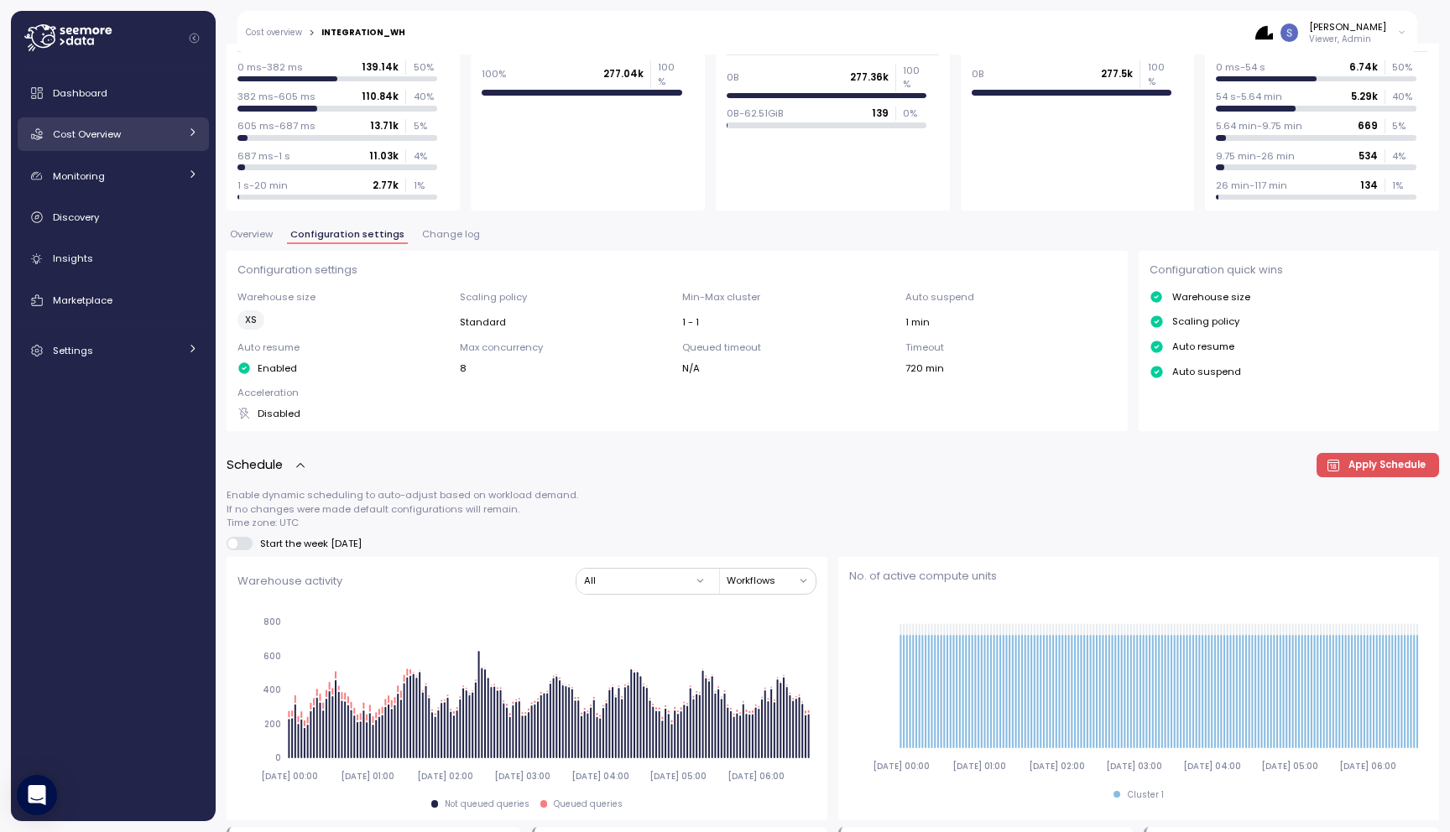
click at [101, 142] on div "Cost Overview" at bounding box center [116, 134] width 126 height 17
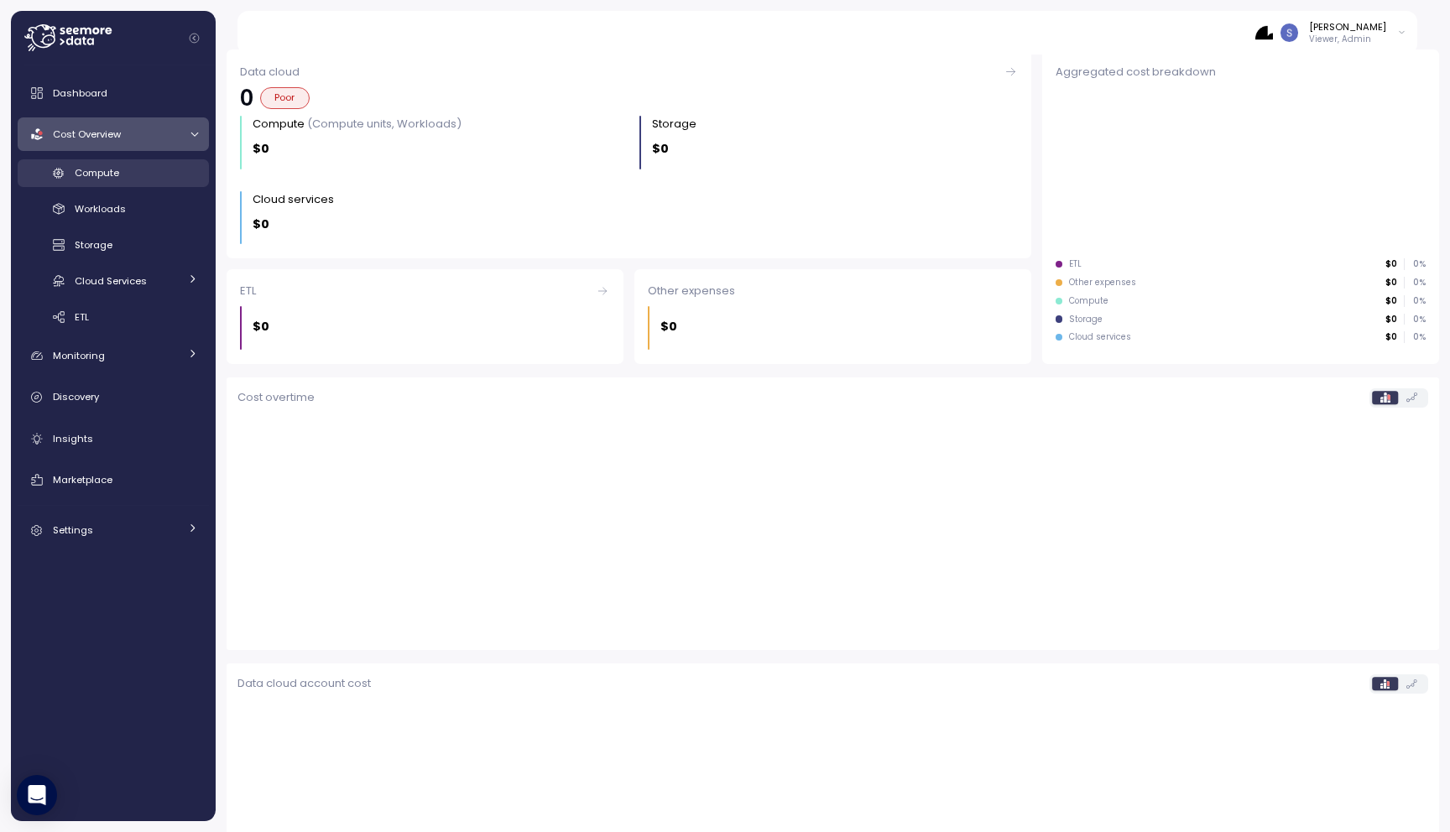
click at [109, 177] on span "Compute" at bounding box center [97, 172] width 44 height 13
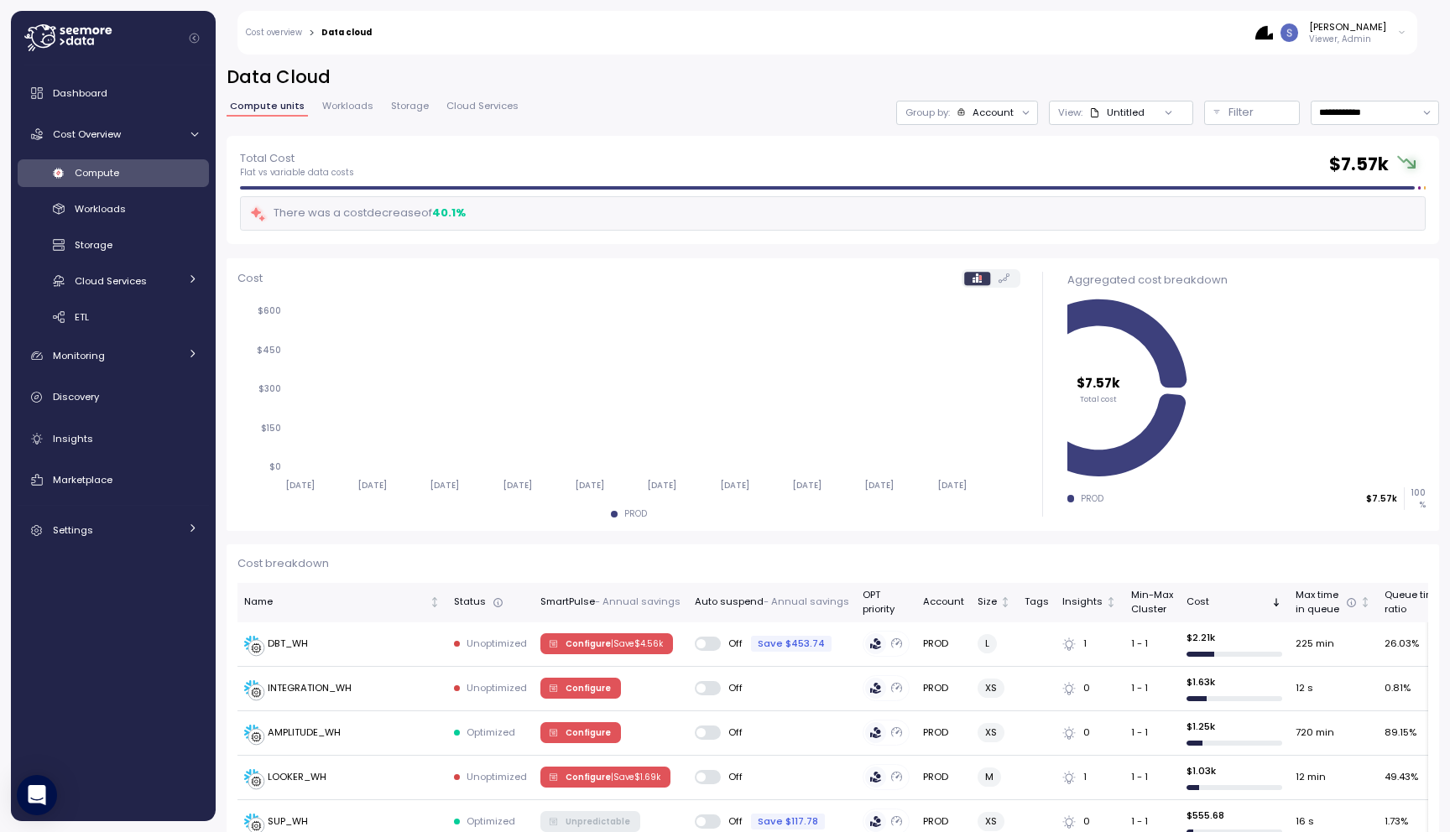
scroll to position [553, 0]
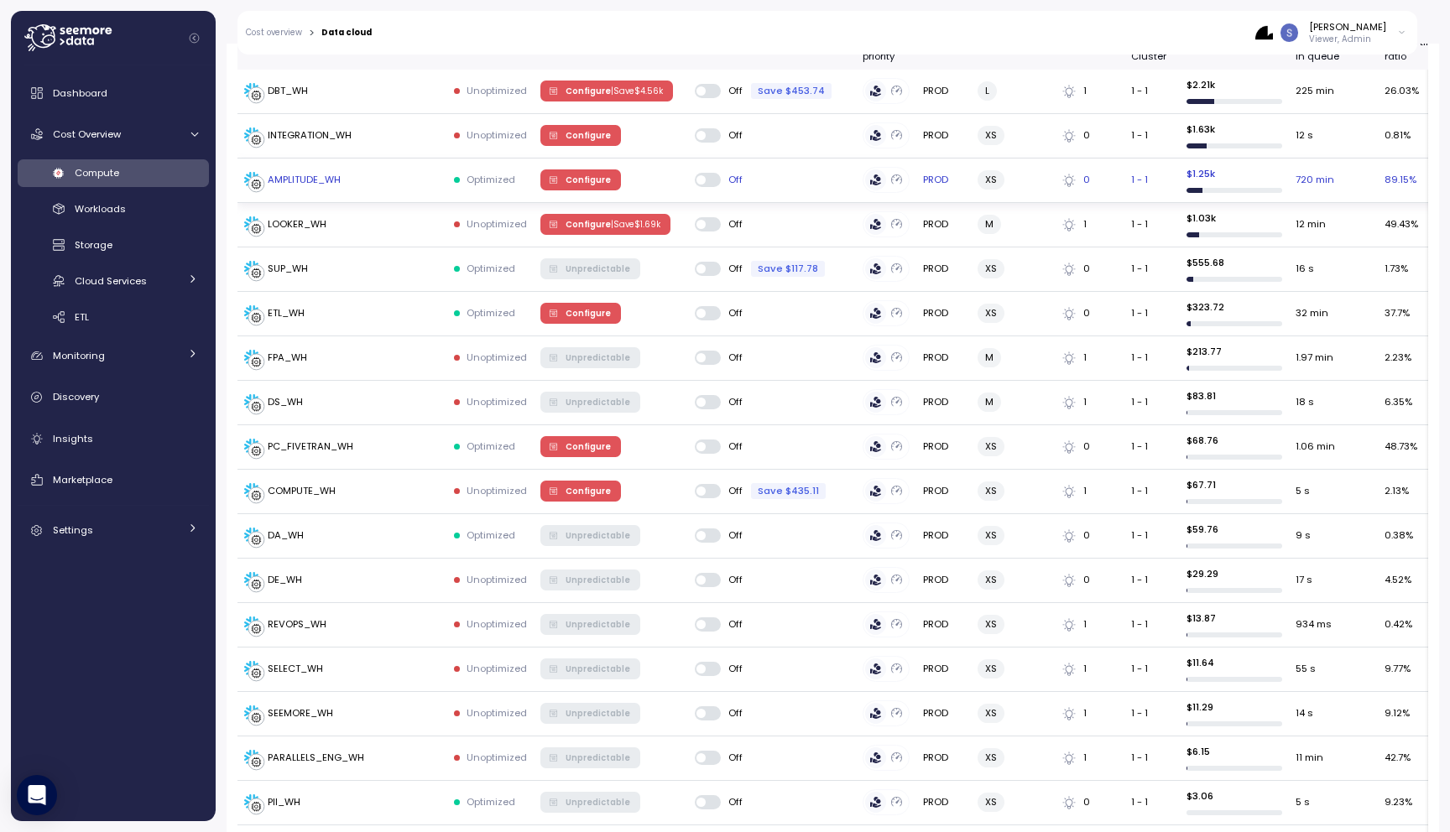
click at [336, 176] on div "AMPLITUDE_WH" at bounding box center [304, 180] width 73 height 15
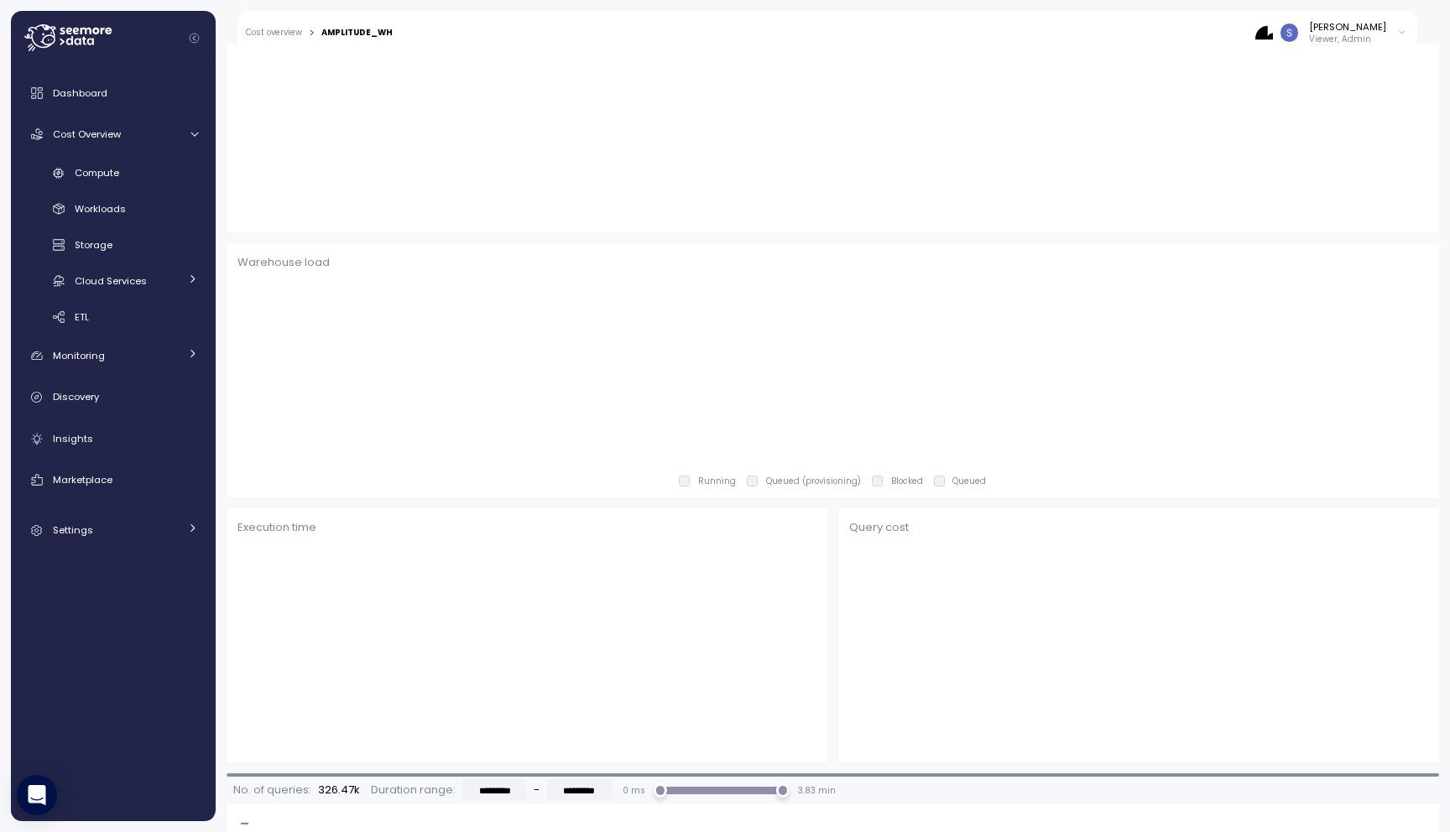
scroll to position [721, 0]
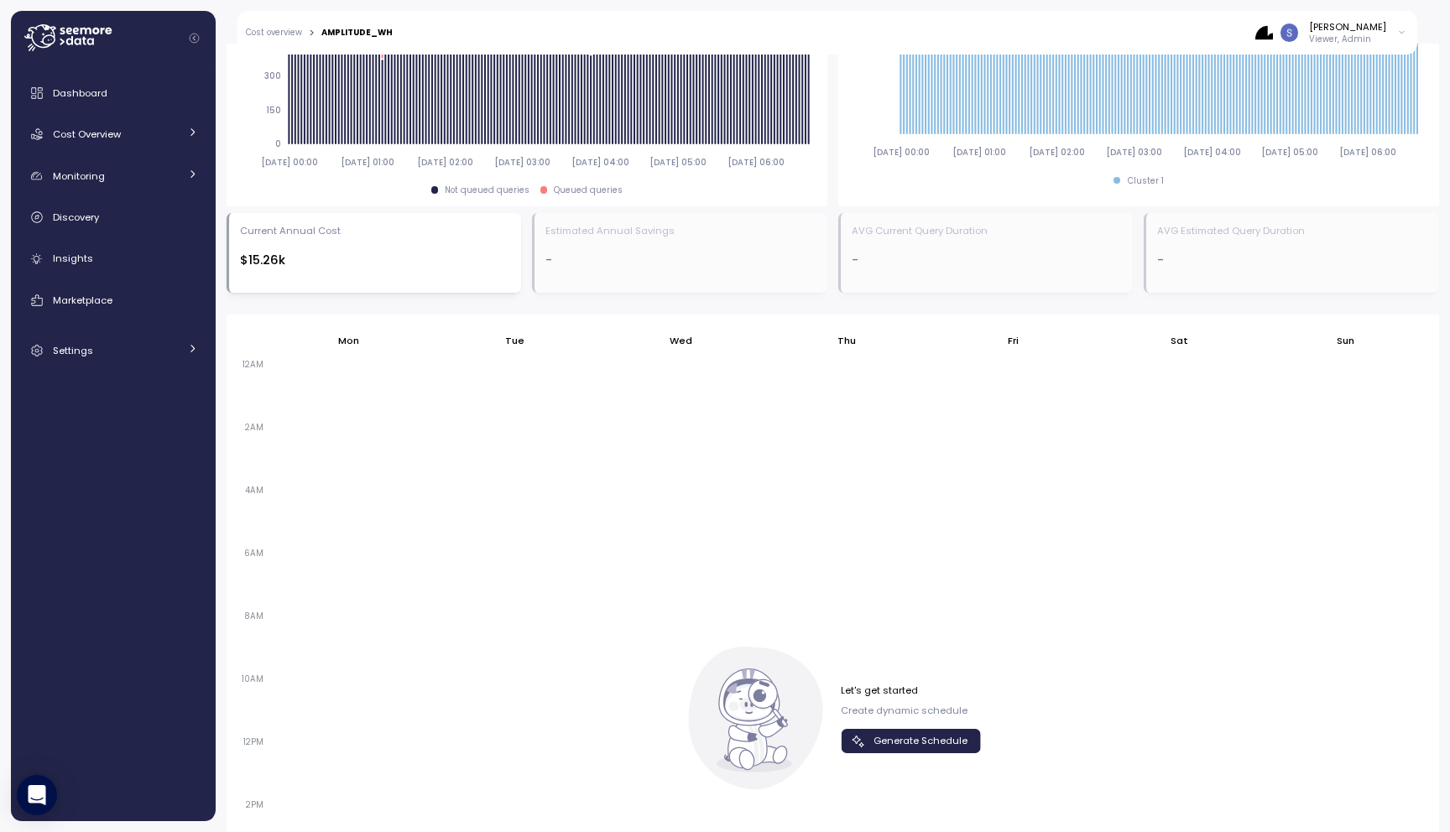
scroll to position [789, 0]
click at [879, 729] on span "Generate Schedule" at bounding box center [920, 740] width 94 height 23
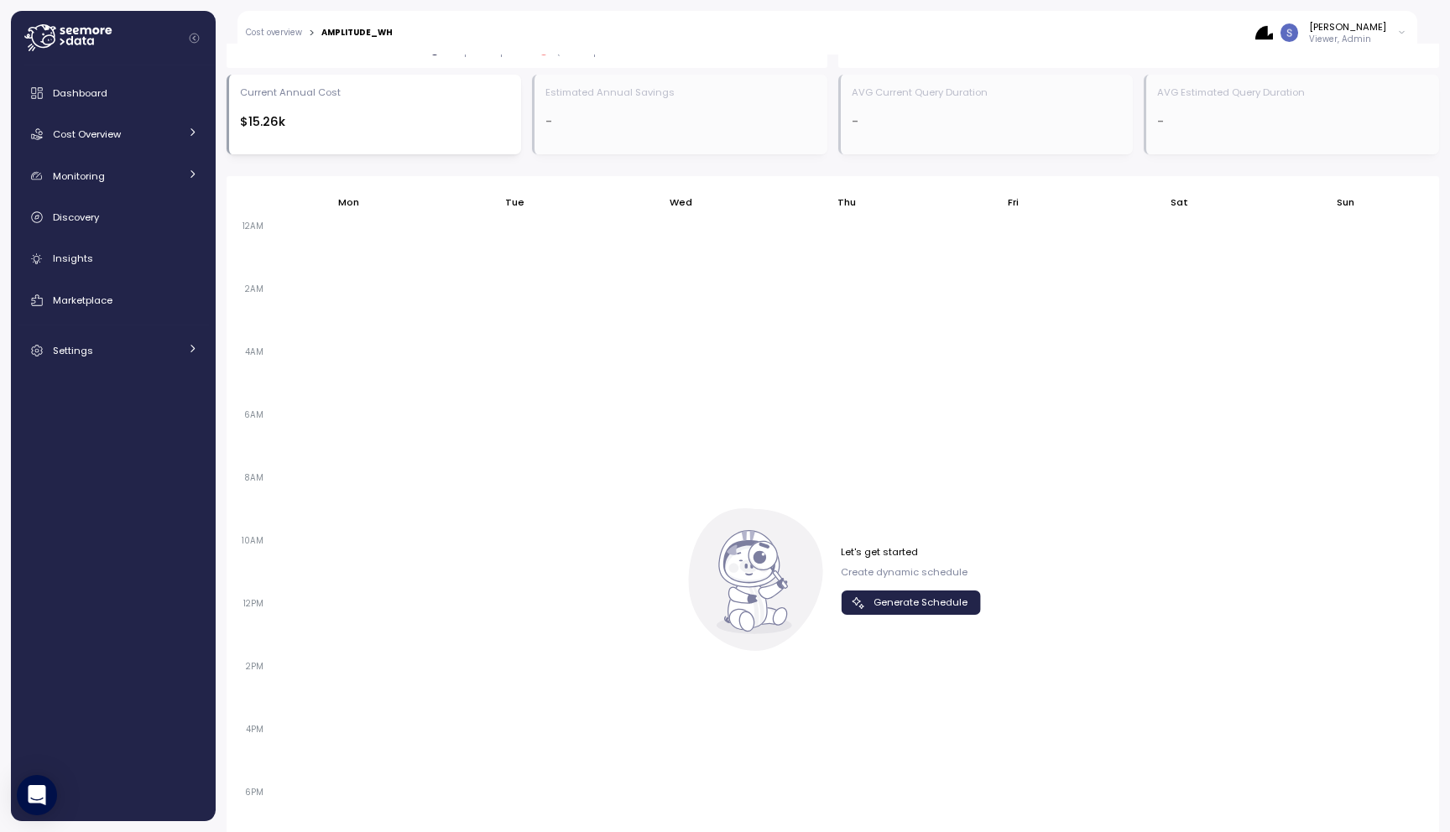
click at [909, 601] on span "Generate Schedule" at bounding box center [920, 602] width 94 height 23
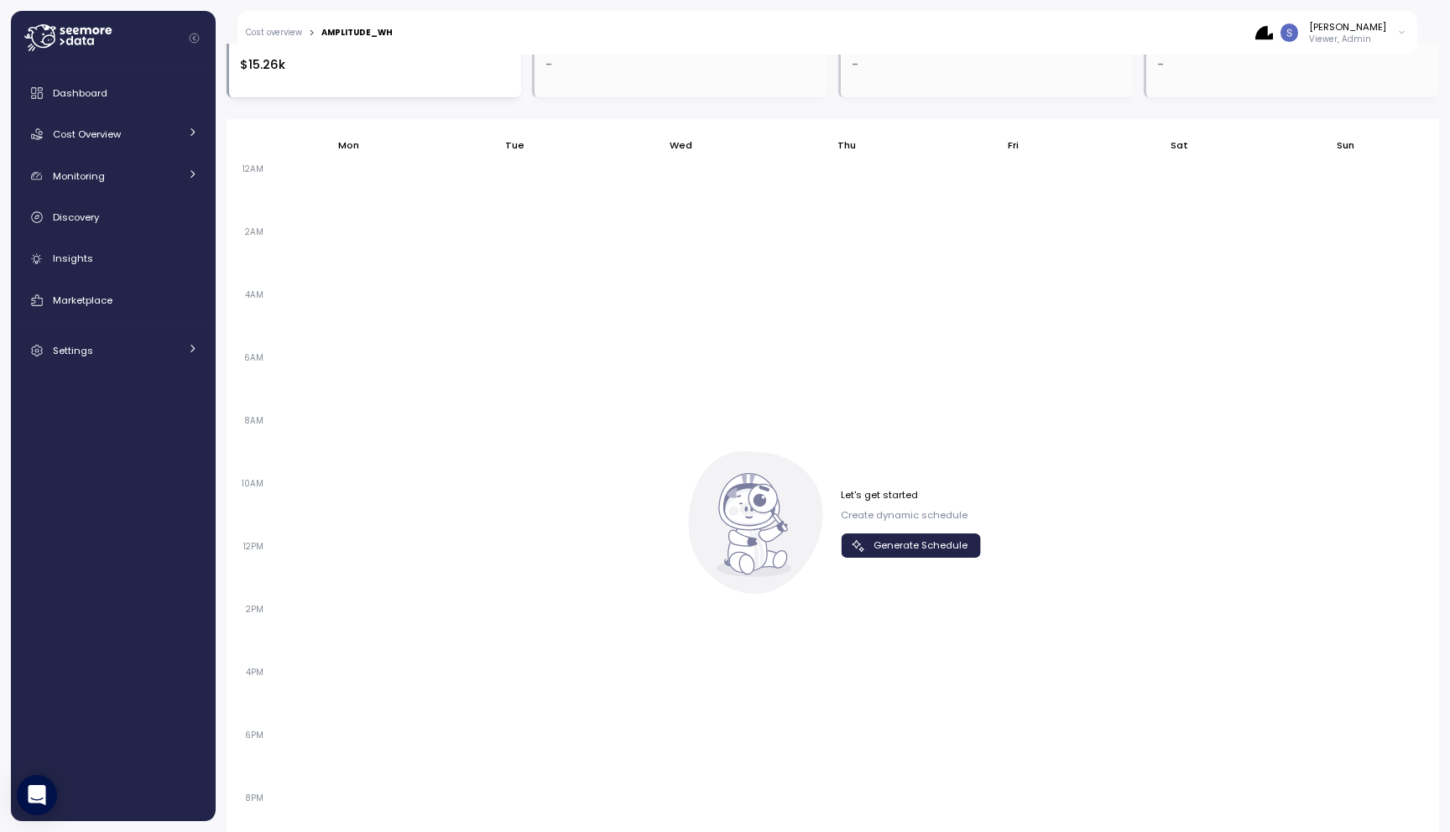
scroll to position [1089, 0]
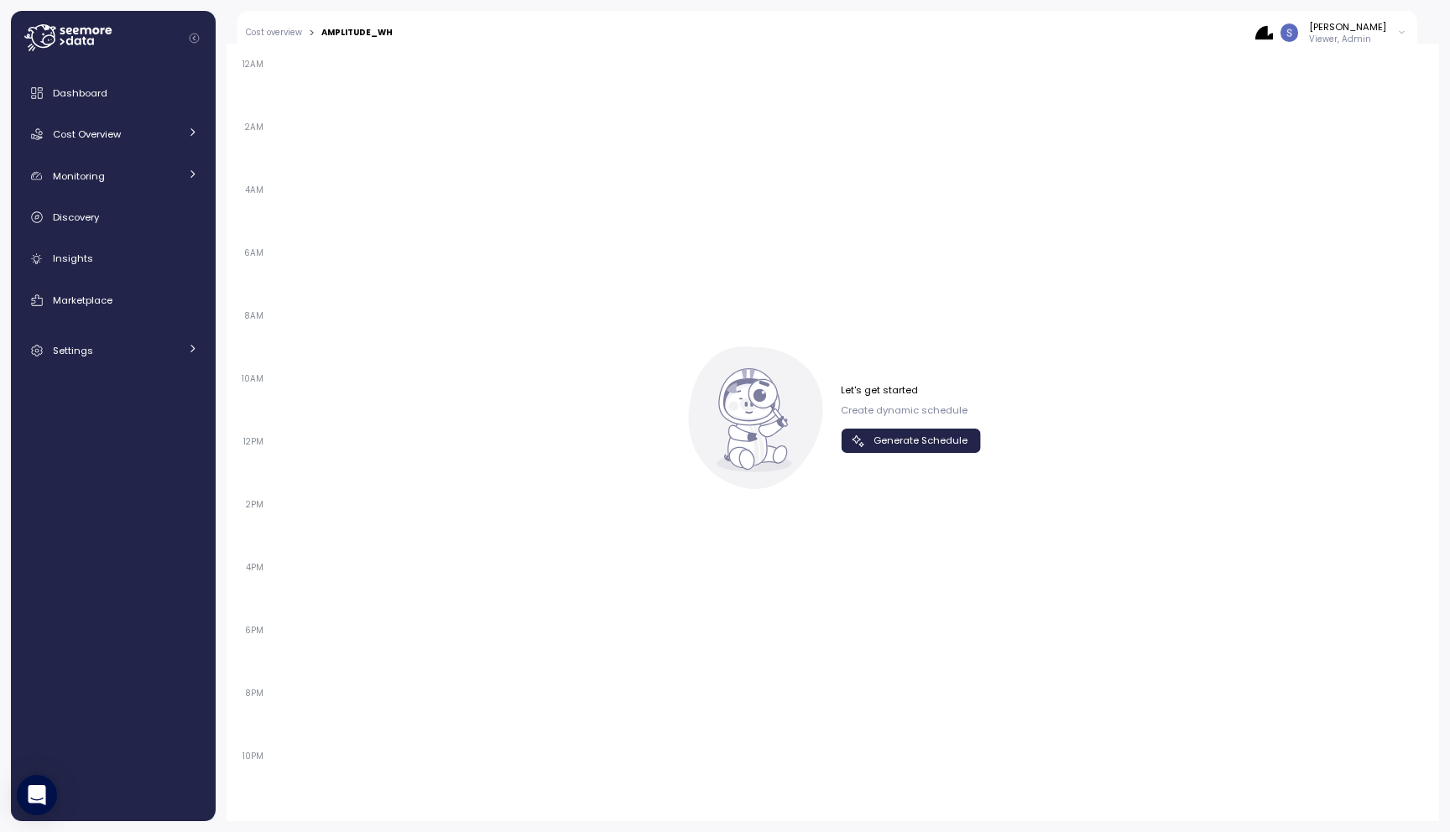
click at [891, 432] on span "Generate Schedule" at bounding box center [920, 441] width 94 height 23
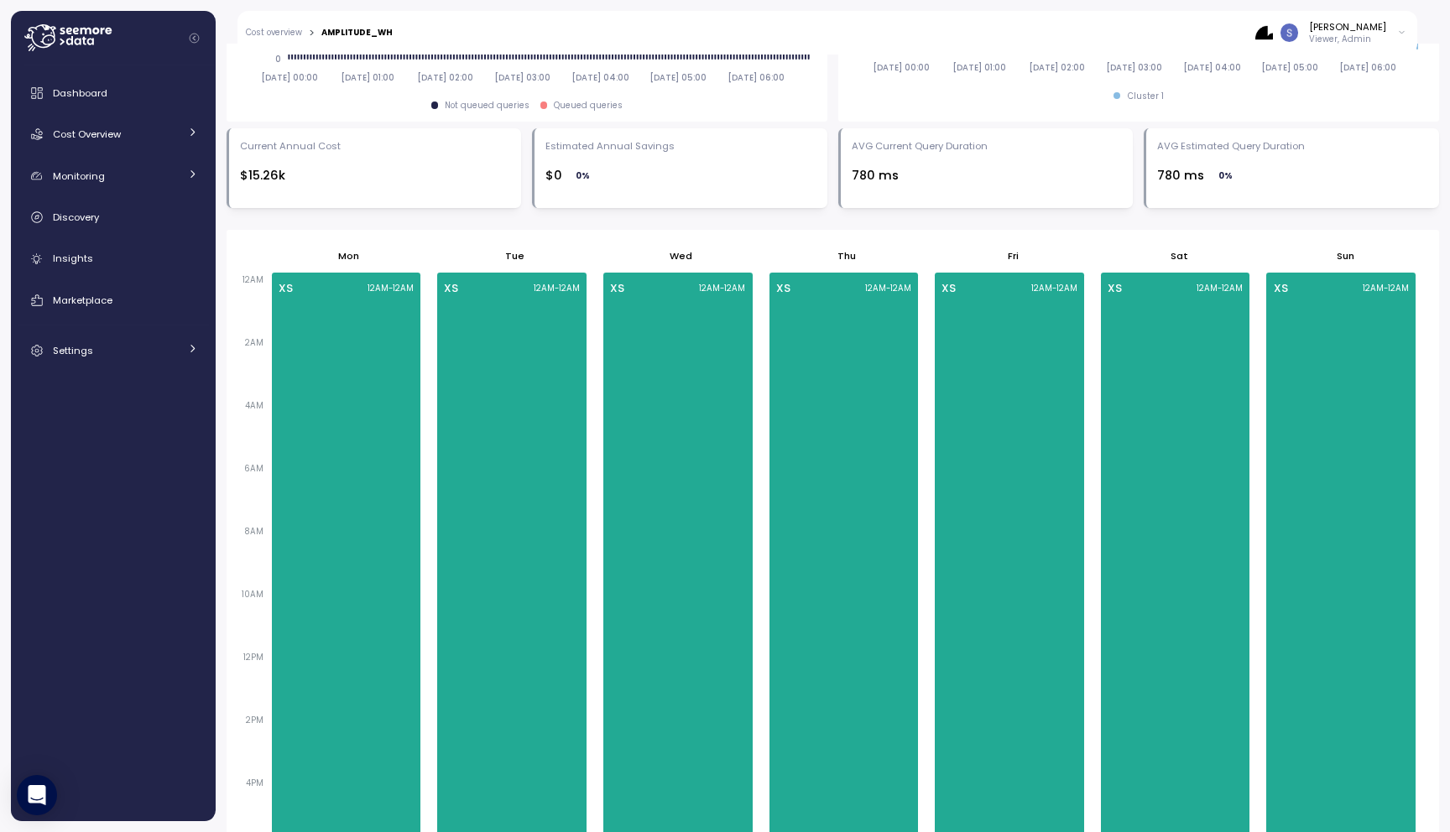
scroll to position [0, 0]
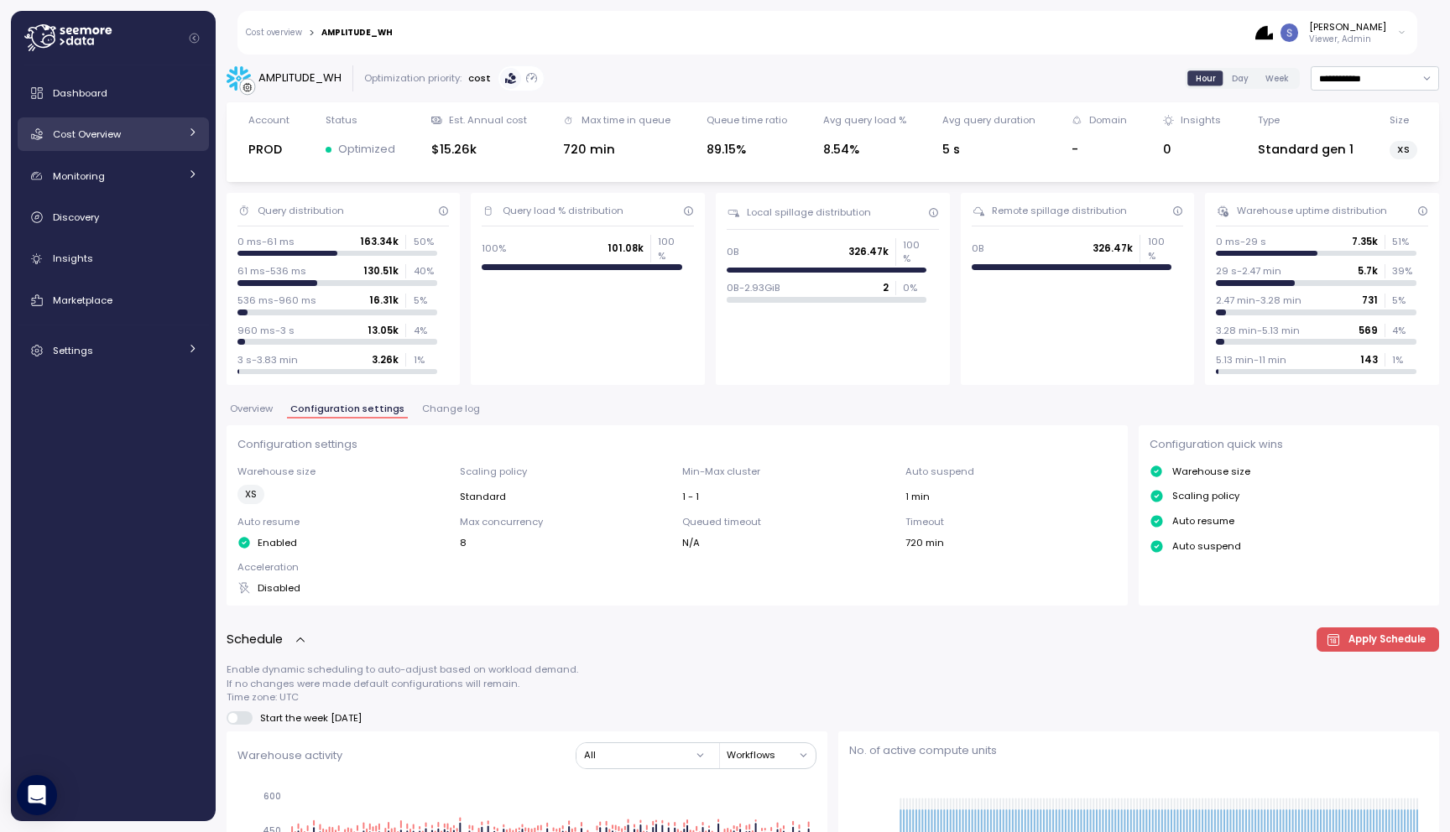
click at [104, 140] on span "Cost Overview" at bounding box center [87, 134] width 68 height 13
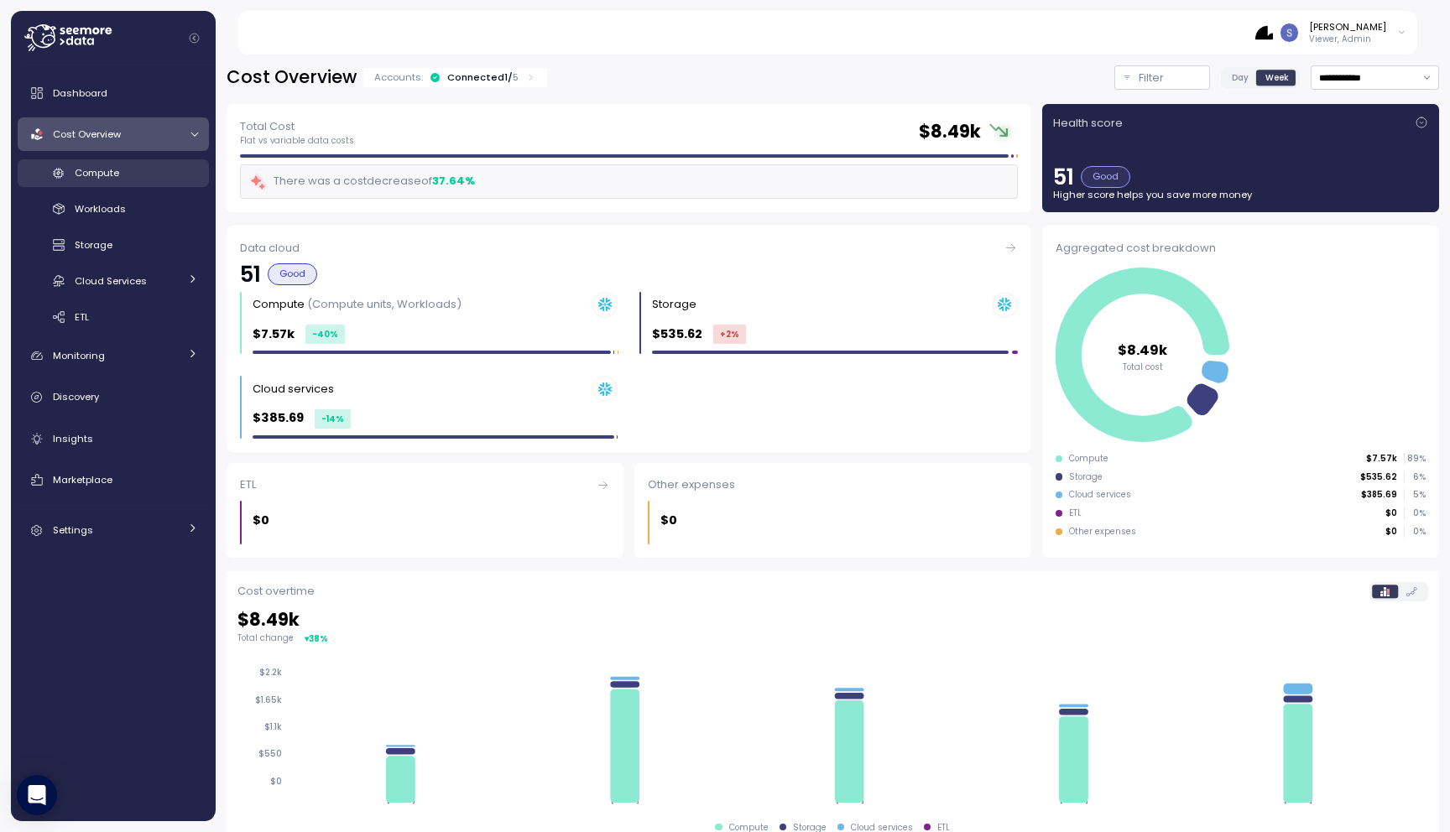
click at [103, 177] on span "Compute" at bounding box center [97, 172] width 44 height 13
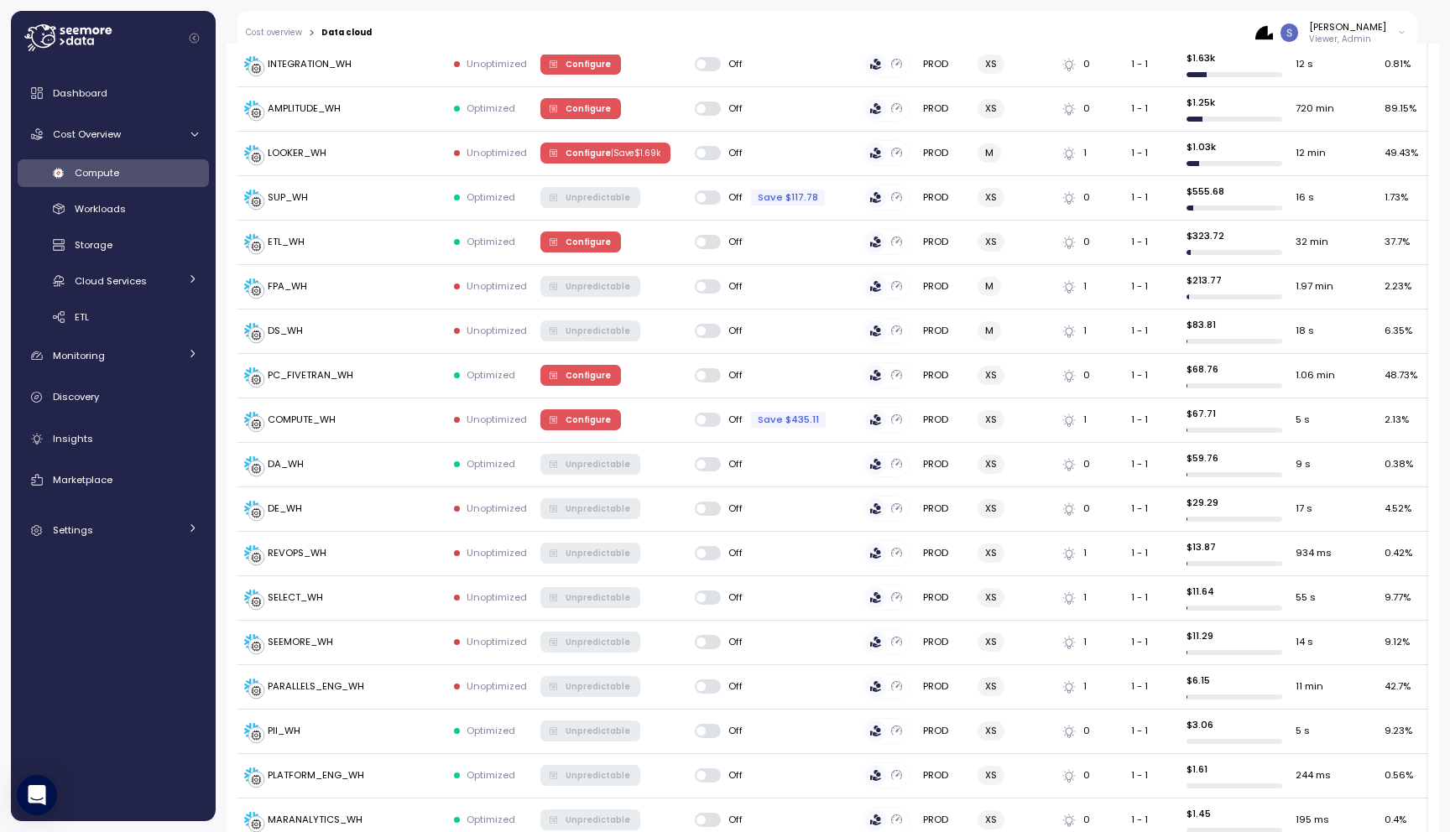
scroll to position [544, 0]
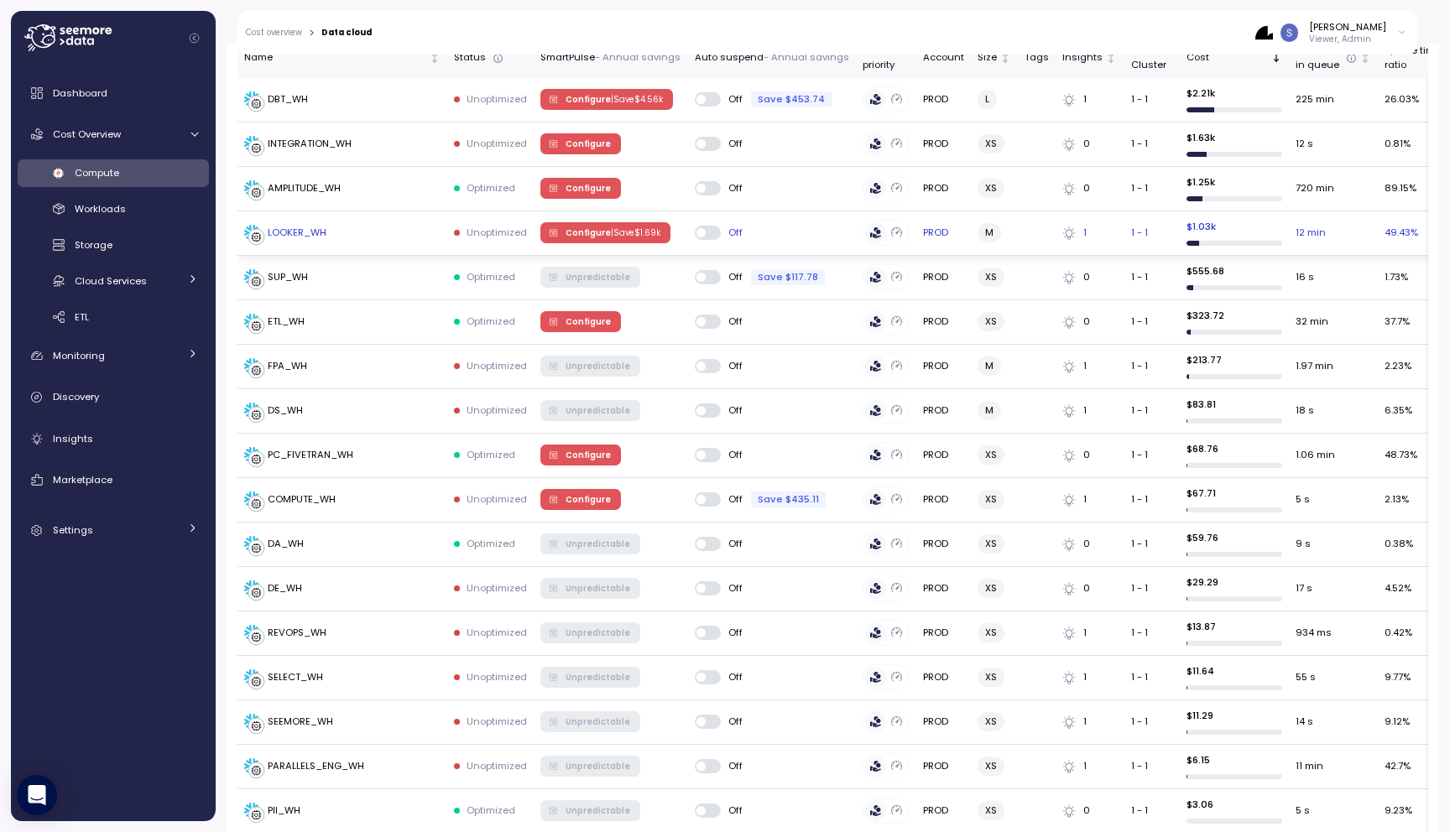
click at [311, 227] on div "LOOKER_WH" at bounding box center [297, 233] width 59 height 15
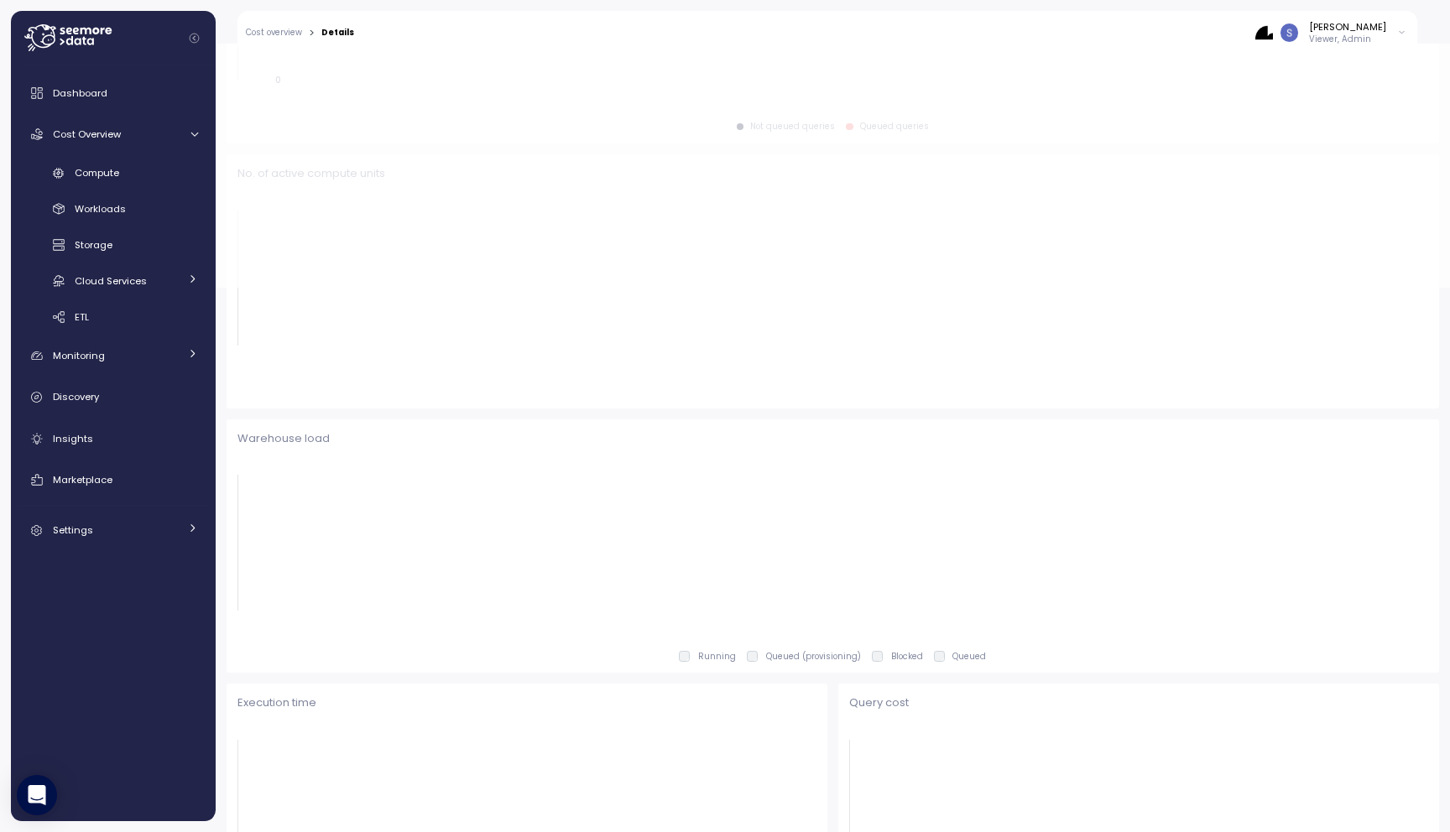
scroll to position [545, 0]
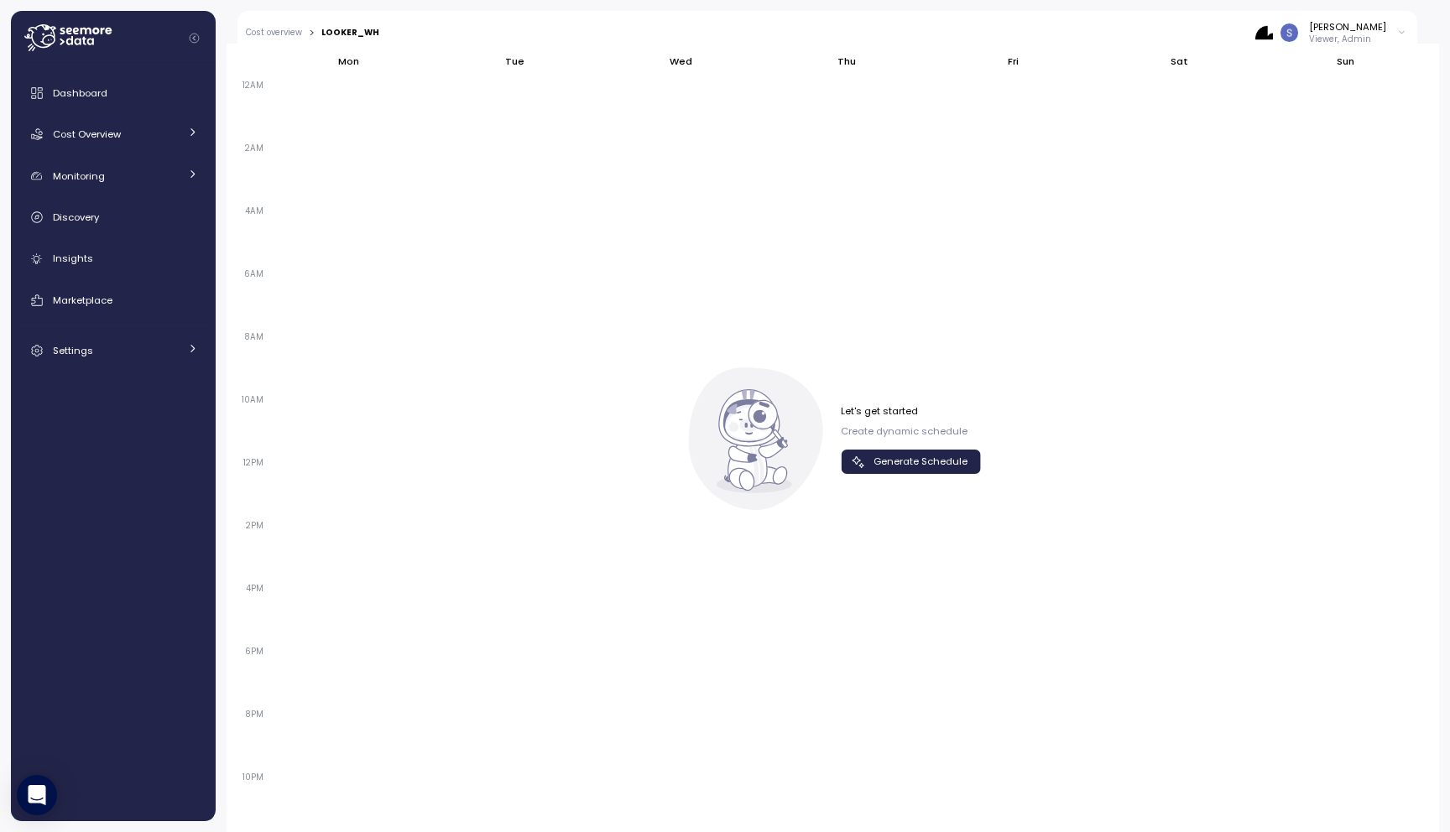
scroll to position [1089, 0]
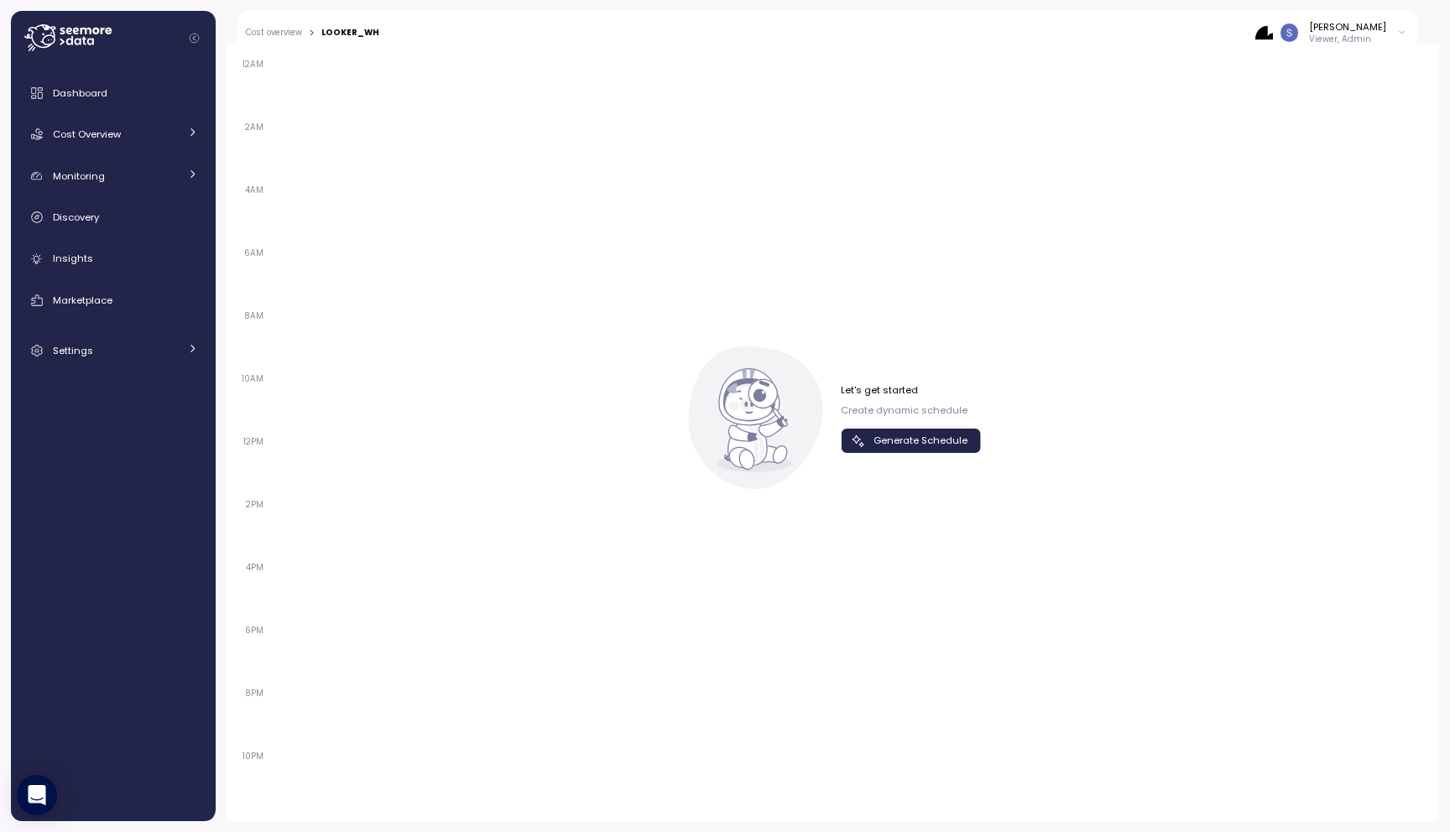
click at [884, 443] on span "Generate Schedule" at bounding box center [920, 441] width 94 height 23
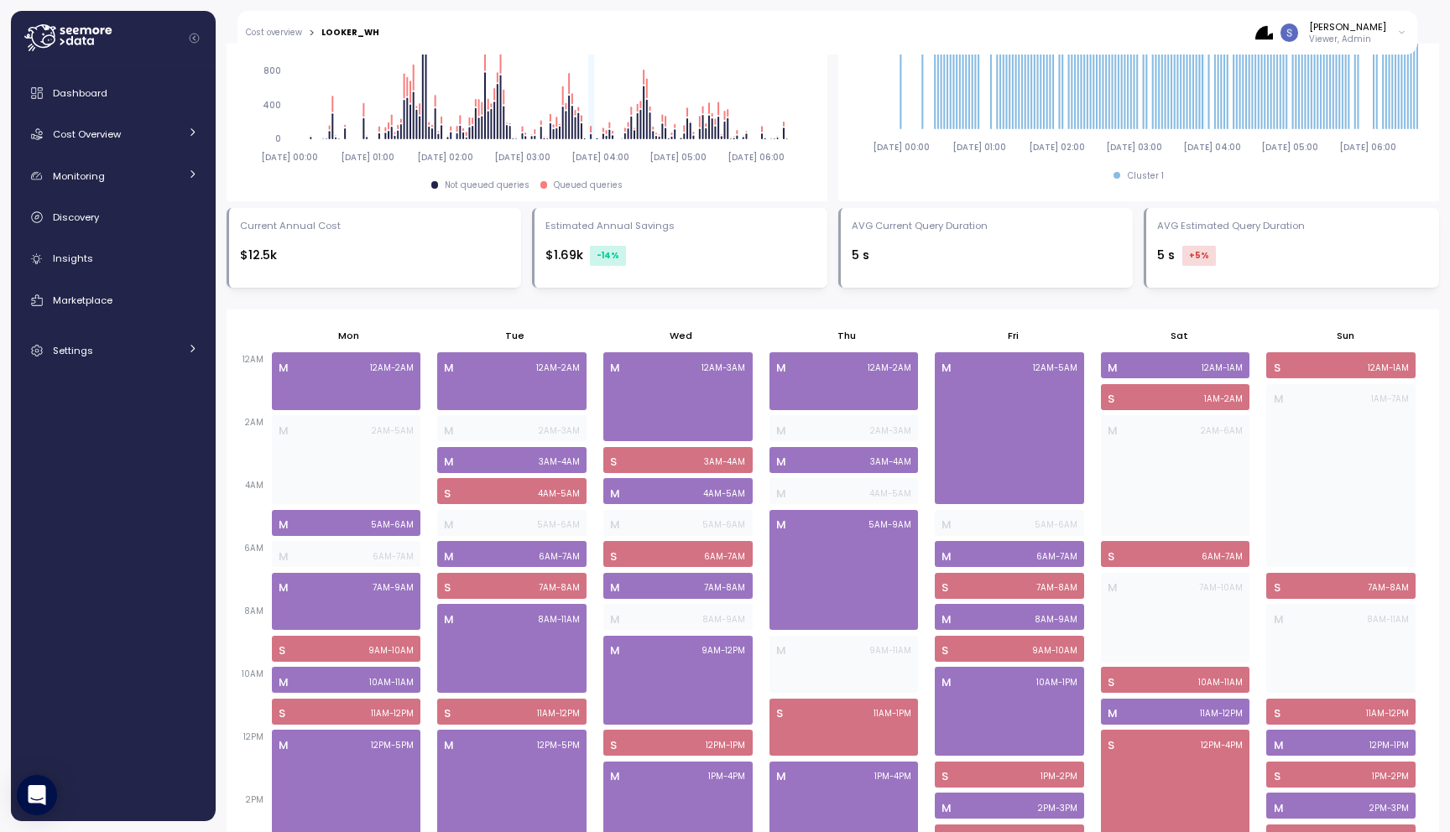
scroll to position [659, 0]
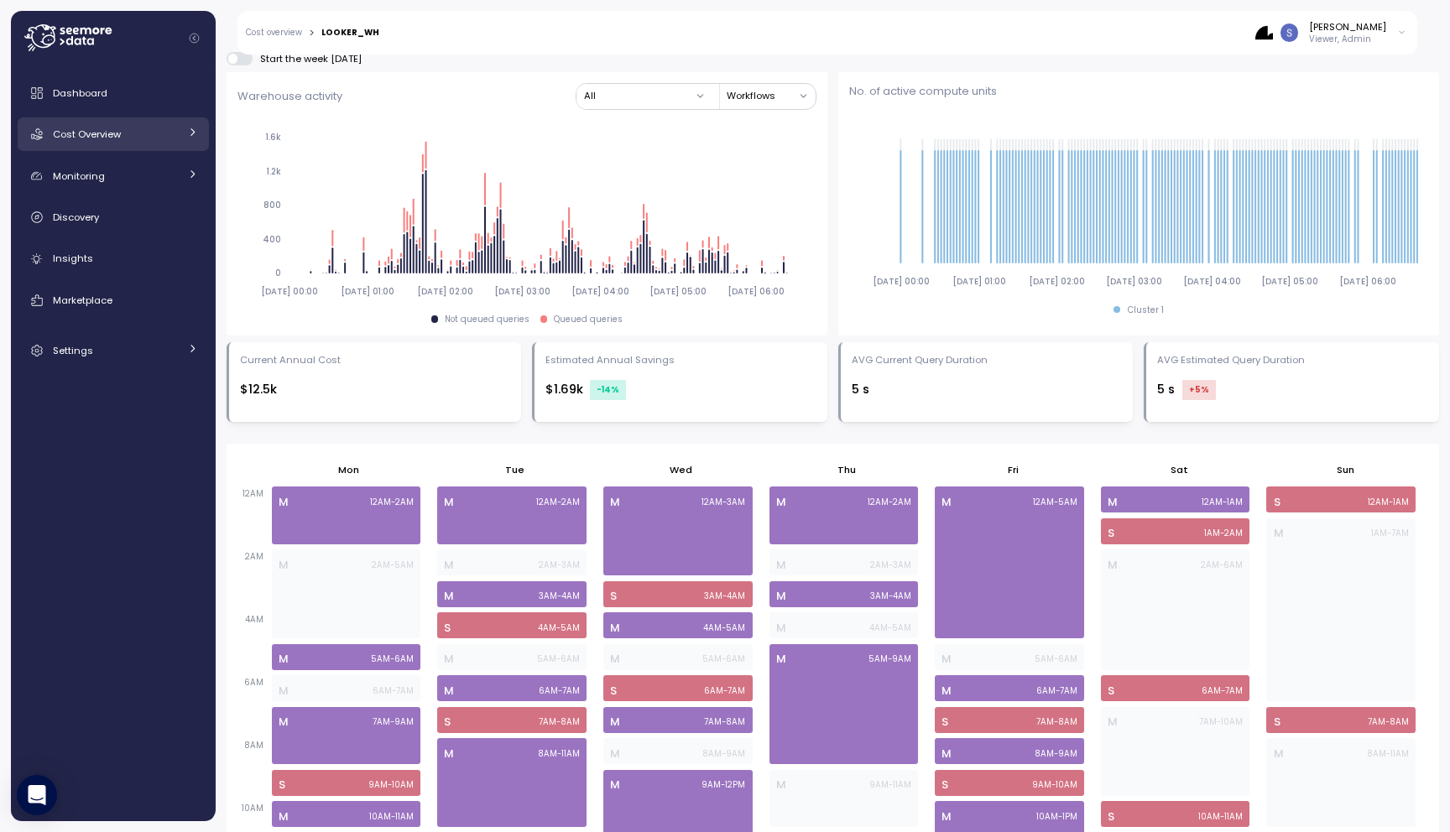
click at [122, 126] on div "Cost Overview" at bounding box center [116, 134] width 126 height 17
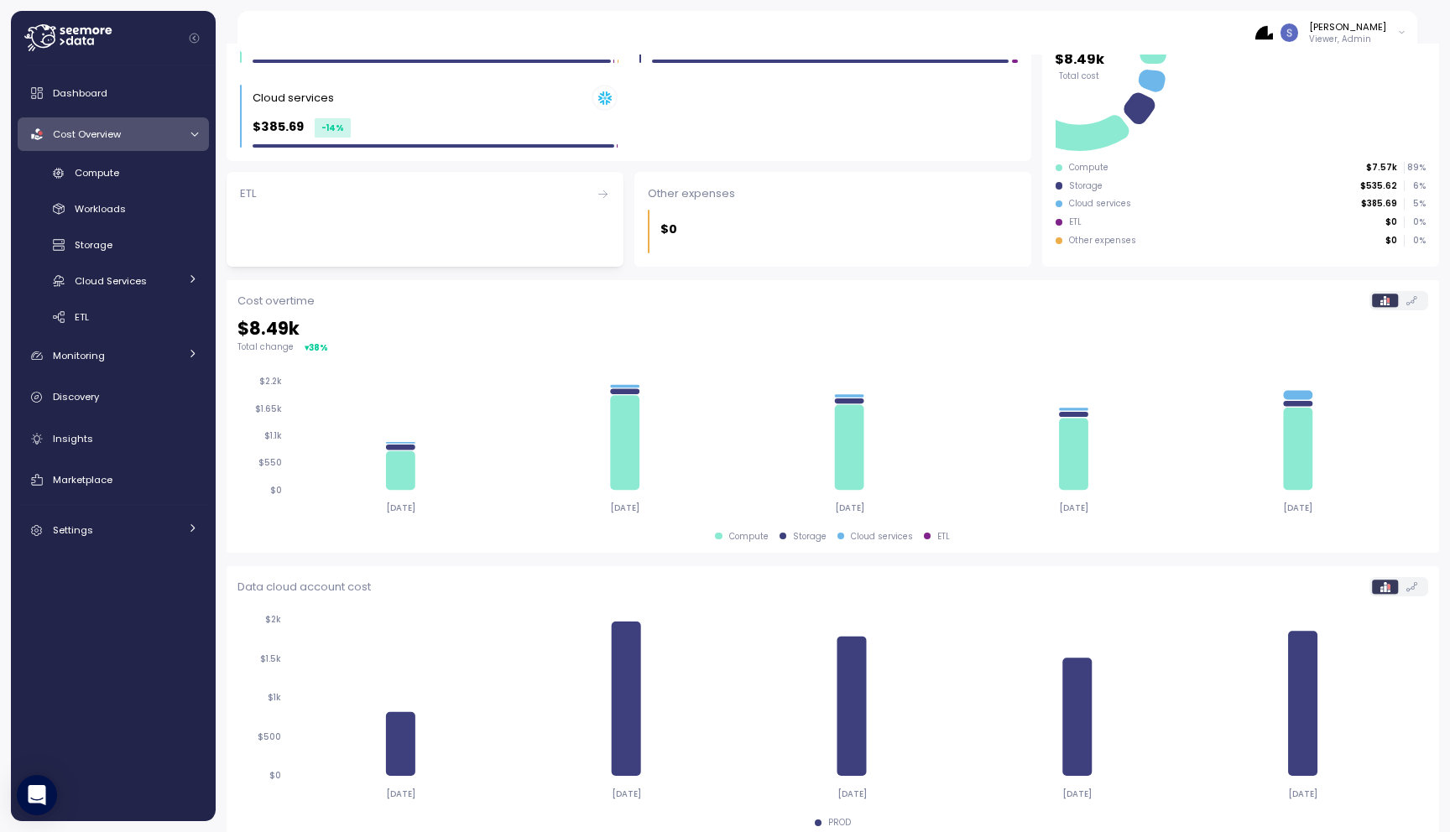
scroll to position [291, 0]
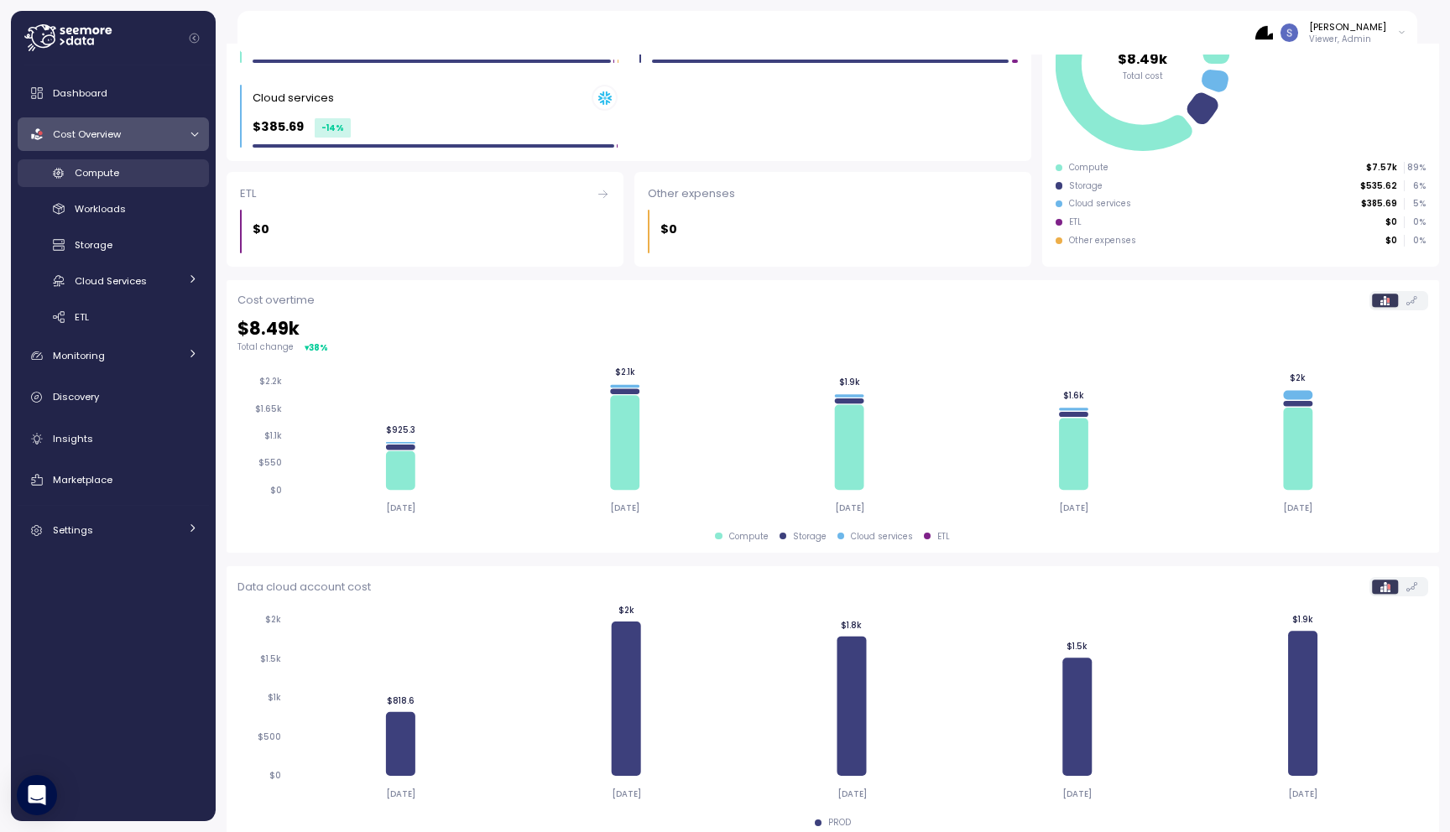
click at [141, 166] on div "Compute" at bounding box center [136, 172] width 123 height 17
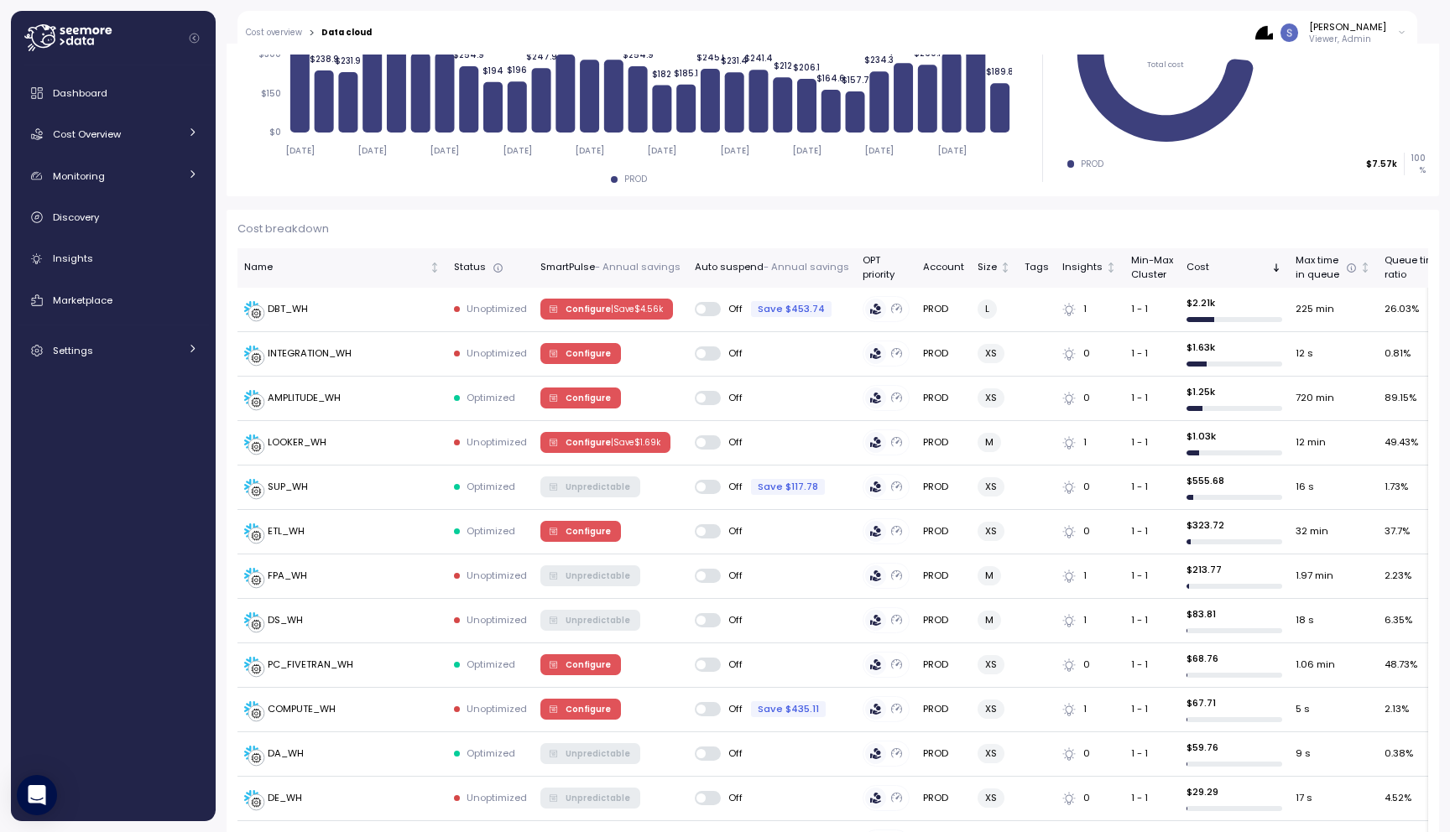
scroll to position [354, 0]
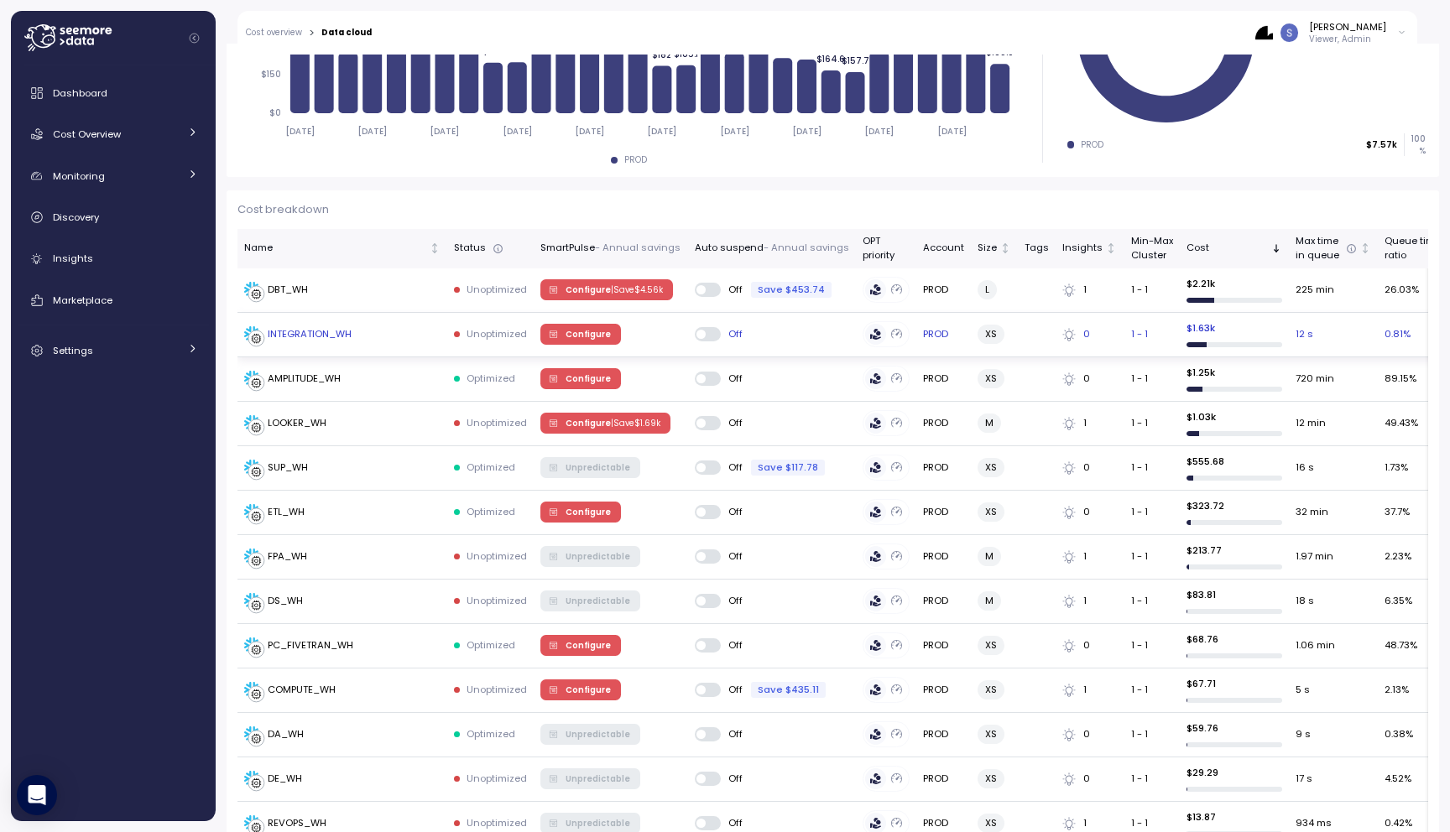
click at [318, 332] on div "INTEGRATION_WH" at bounding box center [310, 334] width 84 height 15
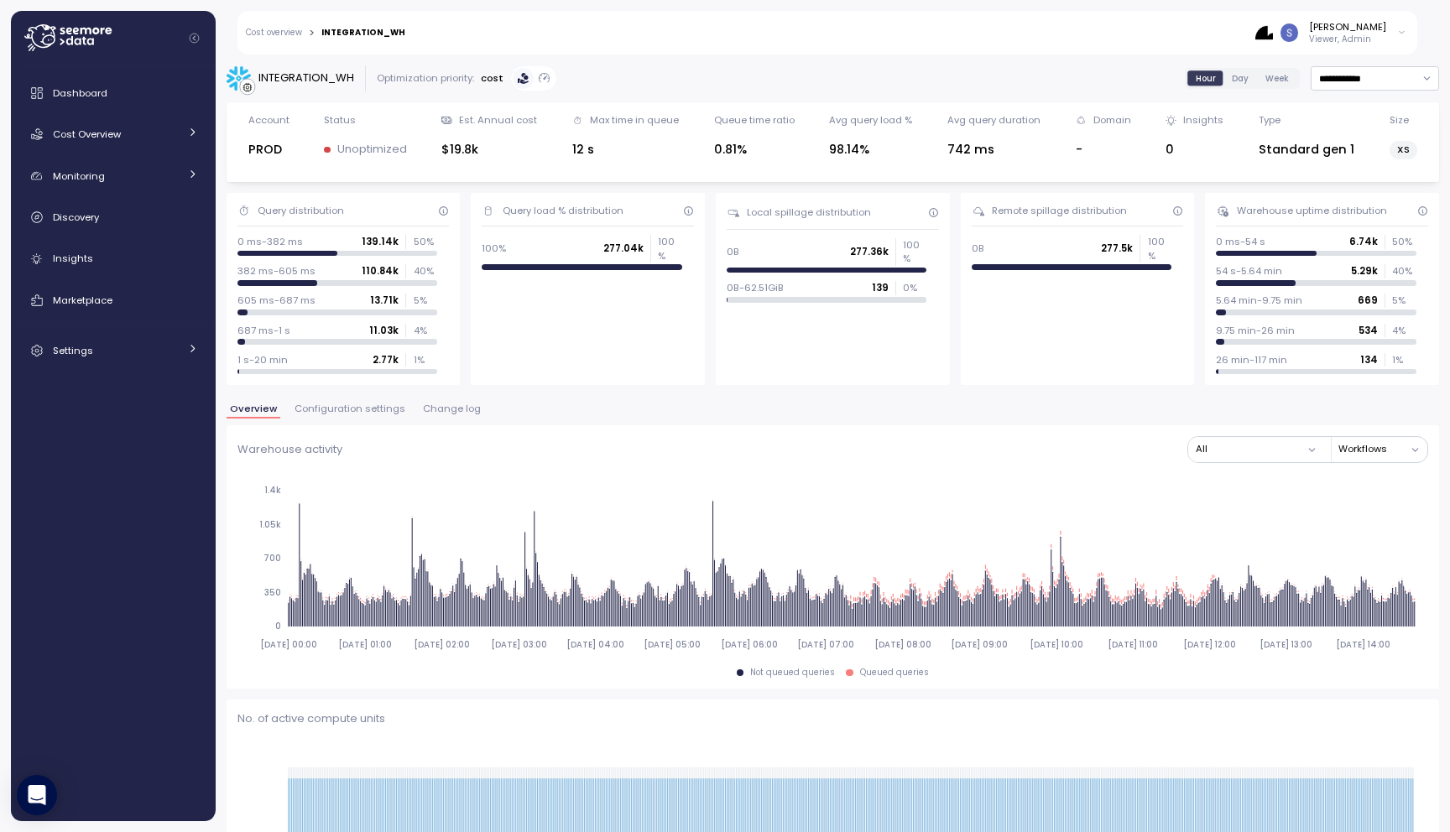
click at [373, 410] on span "Configuration settings" at bounding box center [349, 408] width 111 height 9
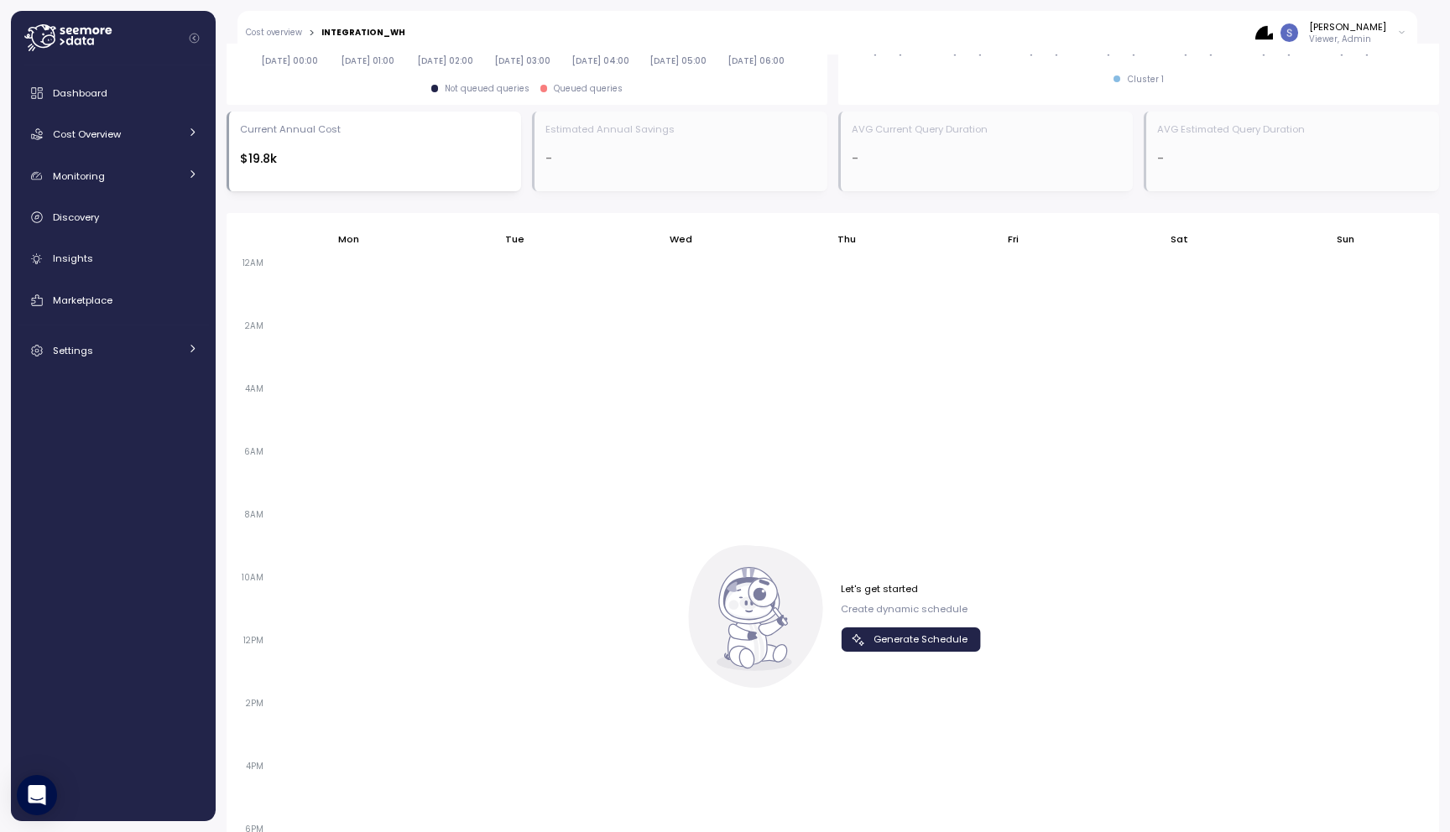
scroll to position [951, 0]
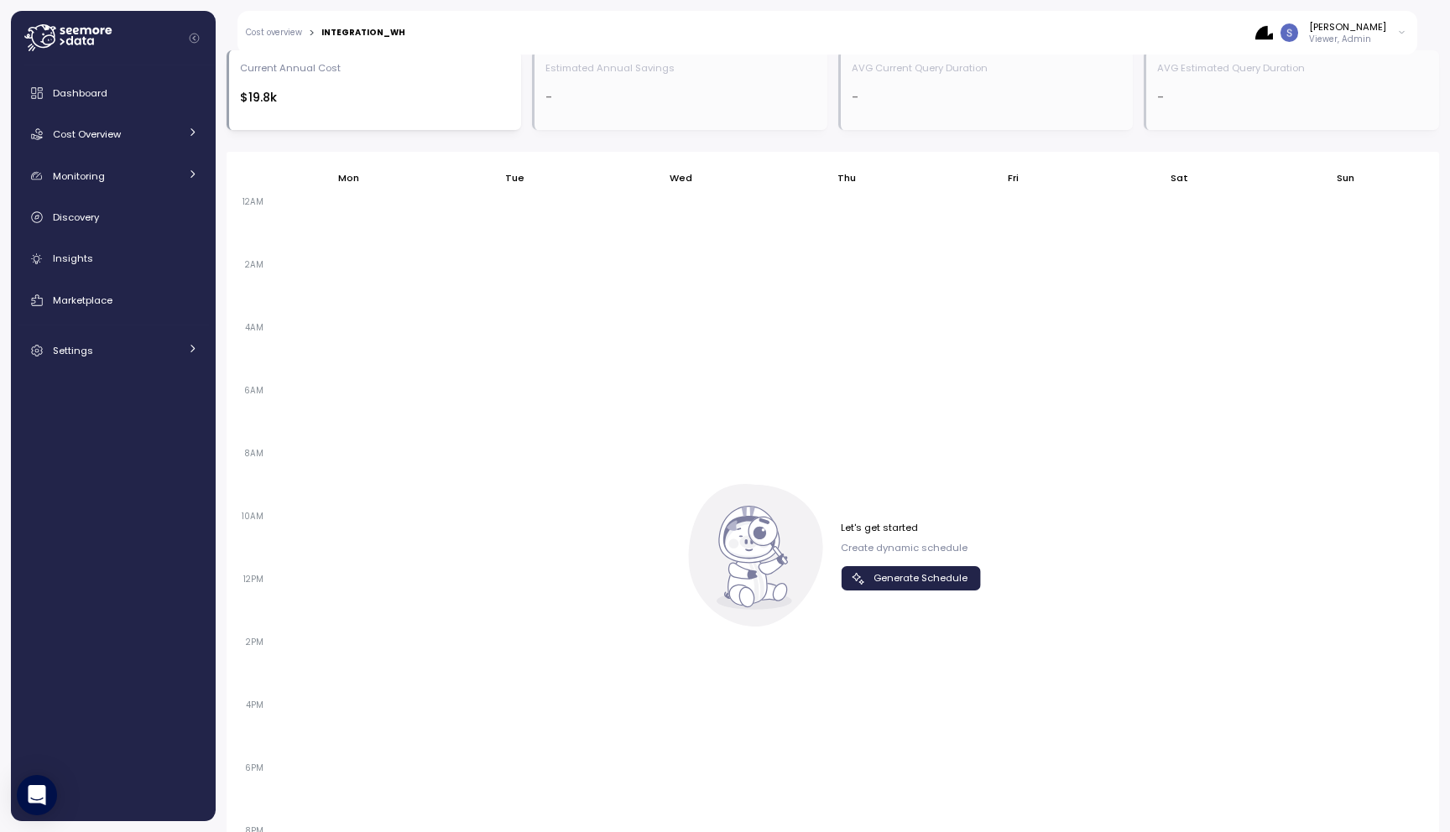
click at [891, 576] on span "Generate Schedule" at bounding box center [920, 578] width 94 height 23
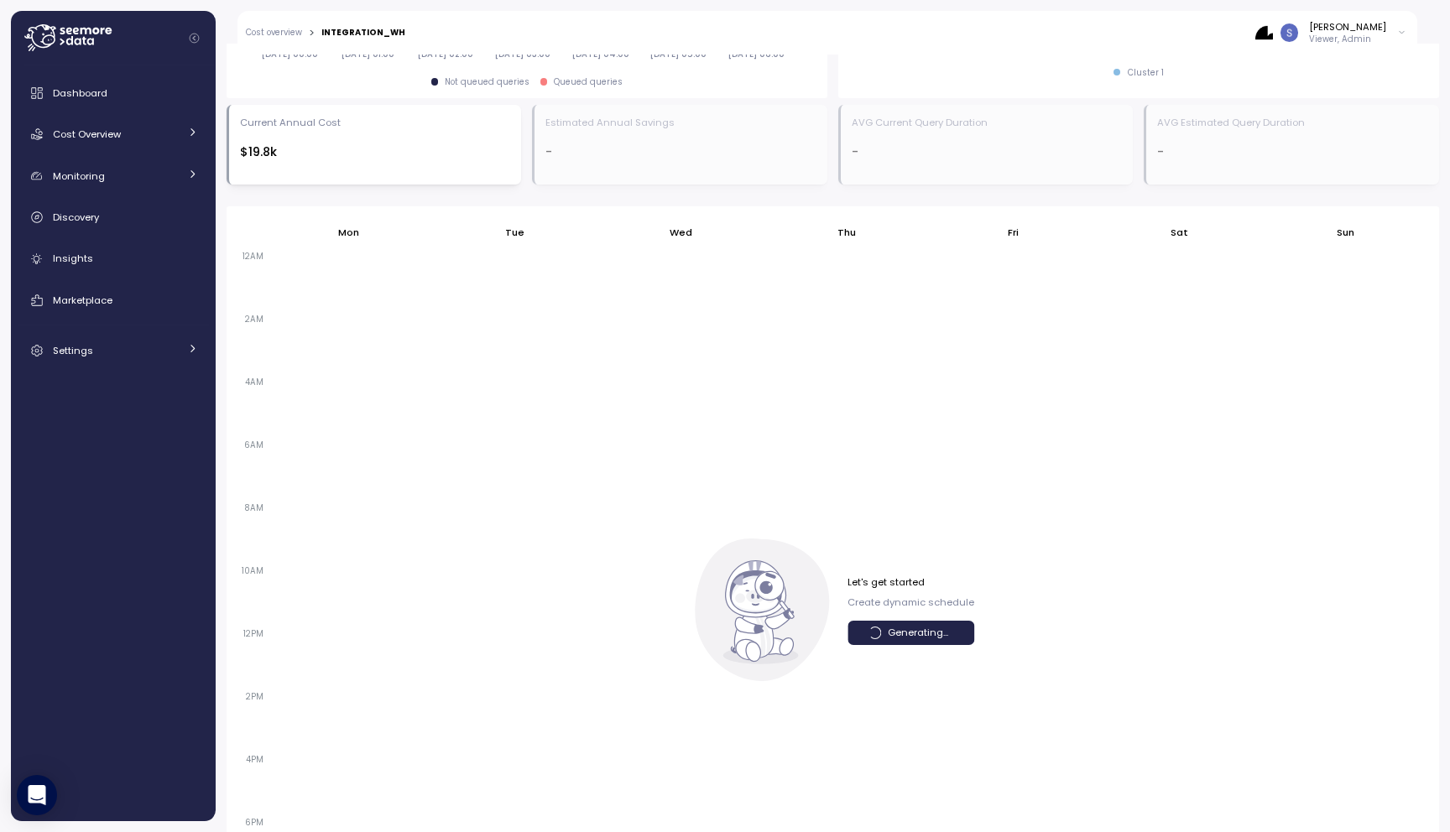
scroll to position [885, 0]
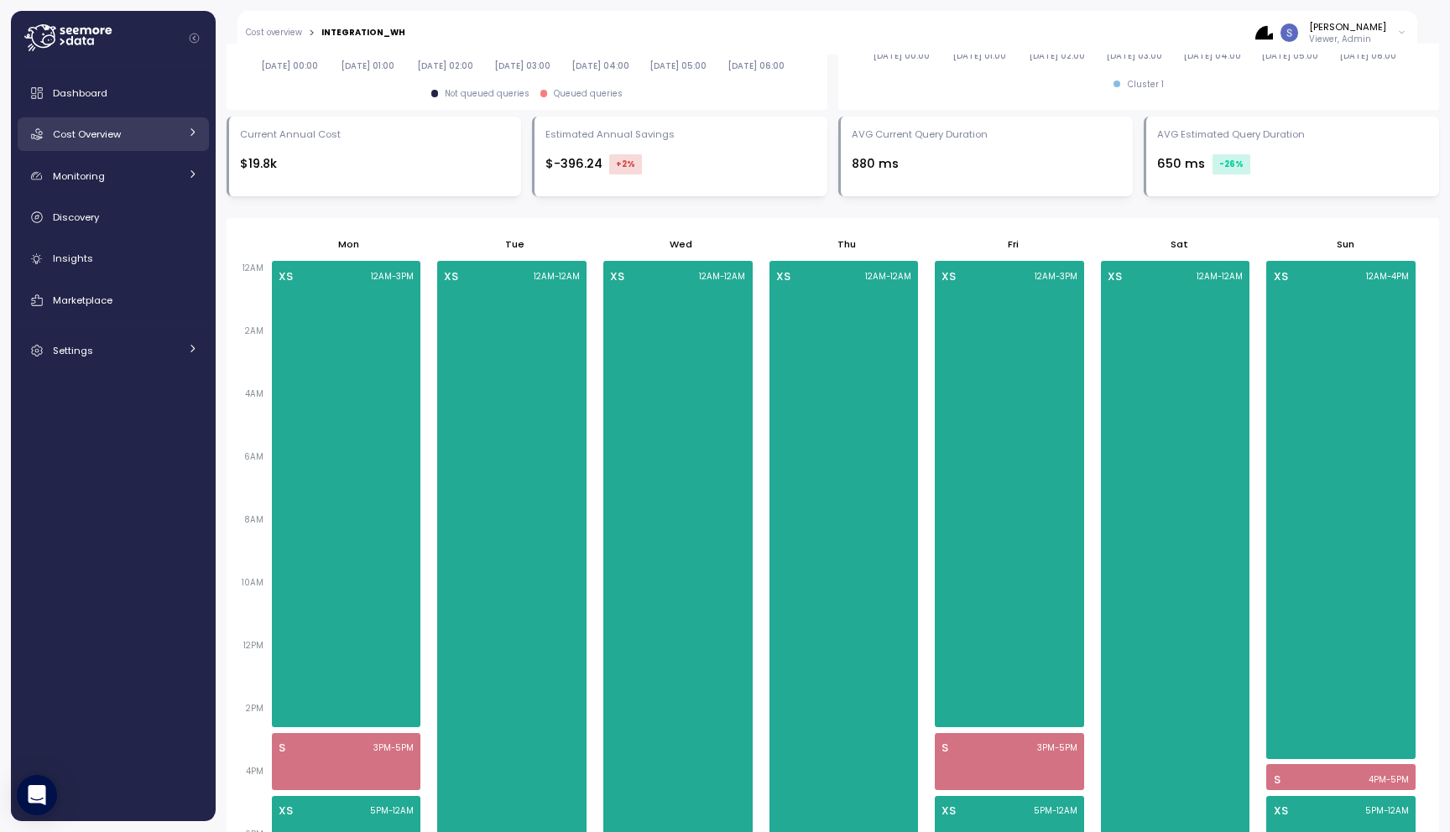
click at [94, 133] on span "Cost Overview" at bounding box center [87, 134] width 68 height 13
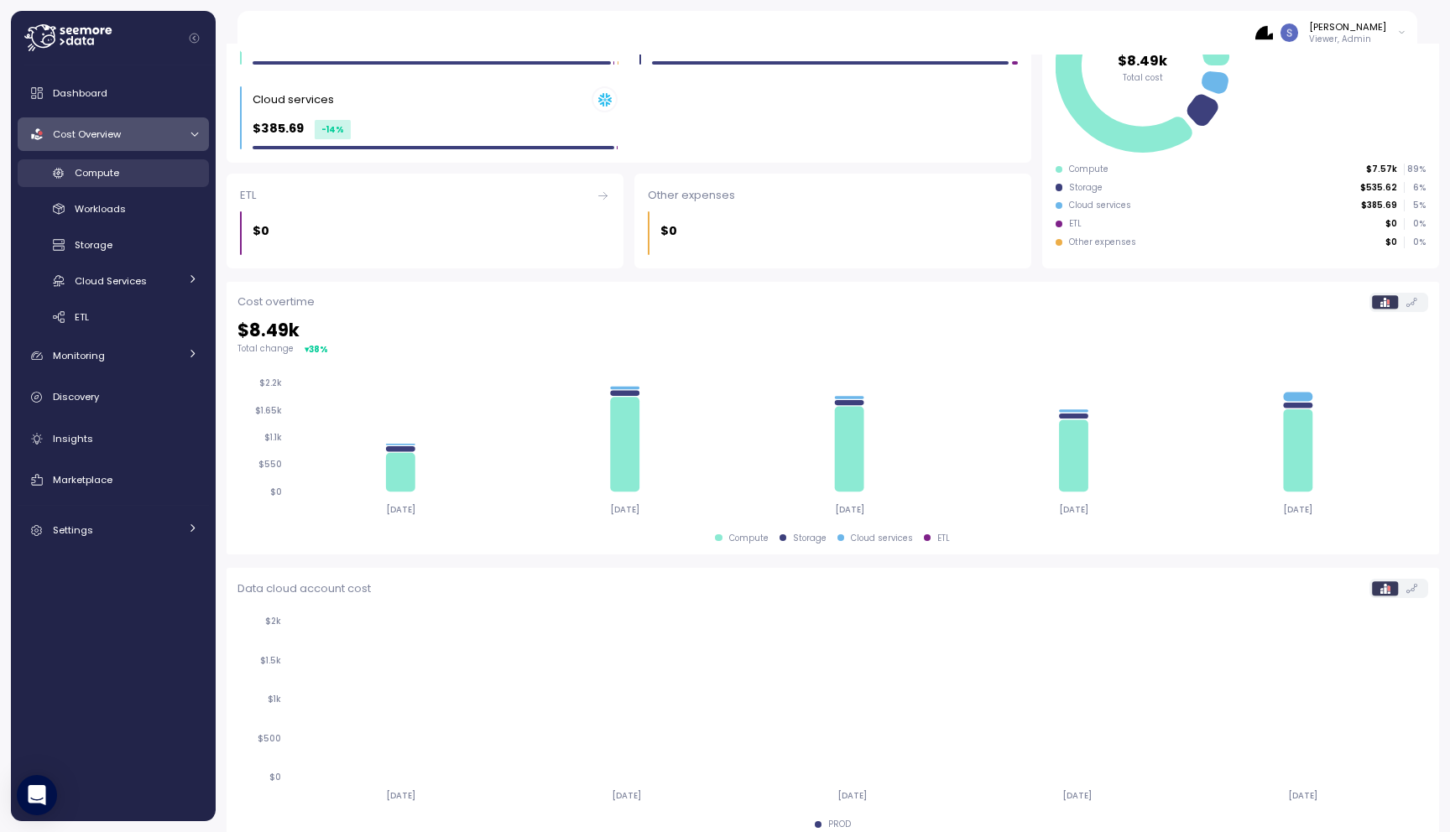
scroll to position [291, 0]
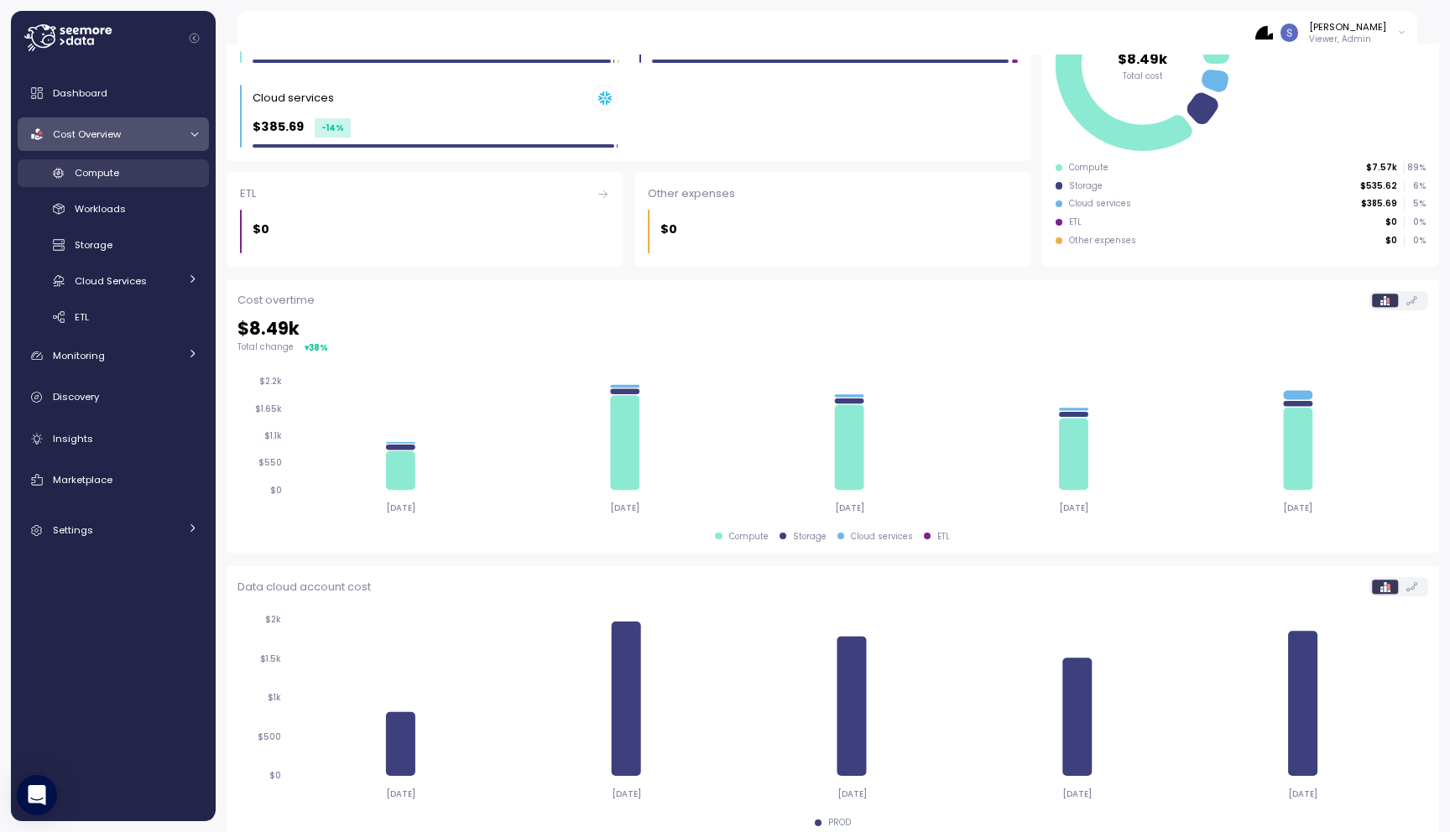
drag, startPoint x: 132, startPoint y: 175, endPoint x: 154, endPoint y: 170, distance: 23.2
click at [132, 175] on div "Compute" at bounding box center [136, 172] width 123 height 17
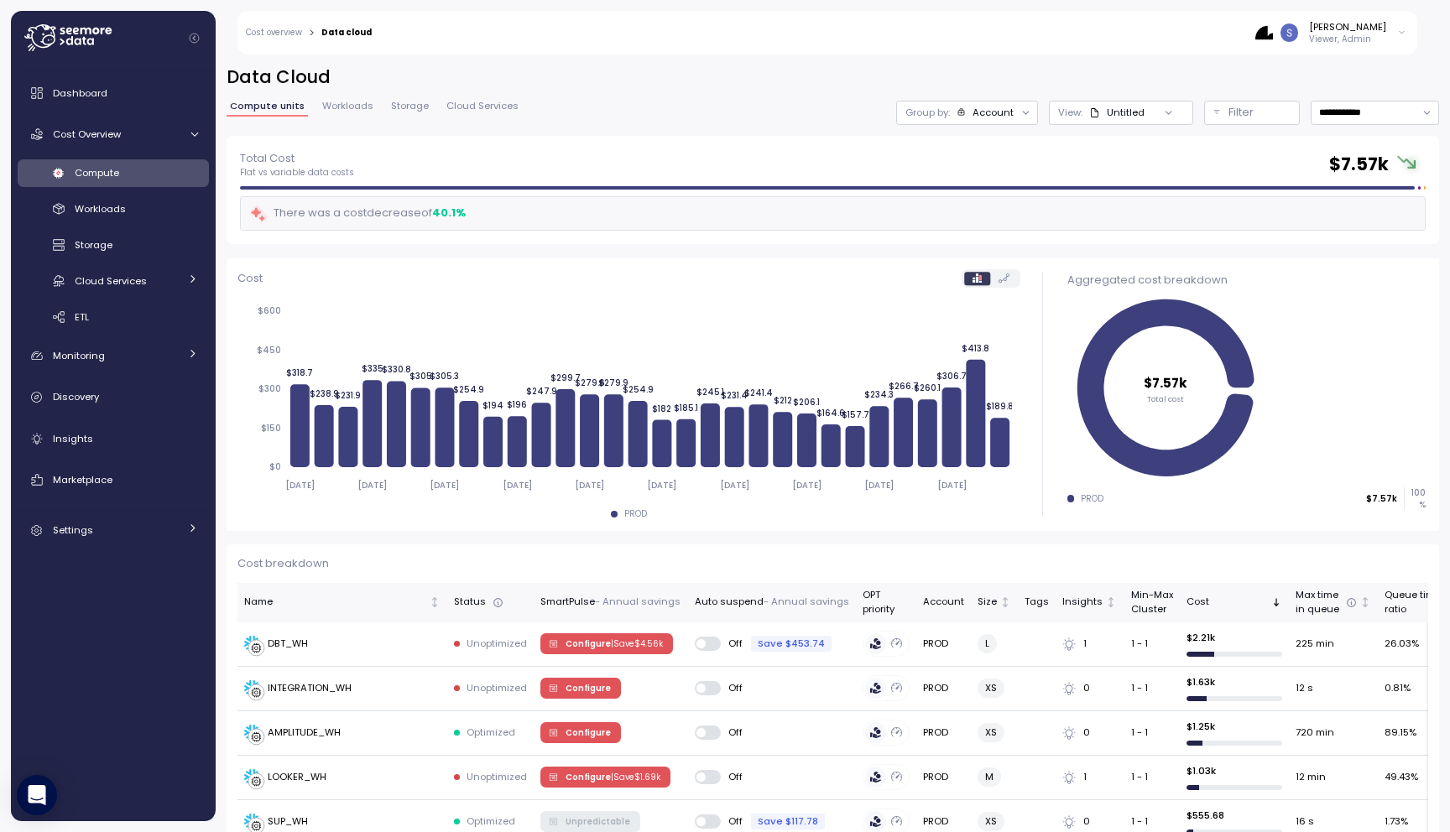
click at [73, 44] on icon at bounding box center [67, 37] width 87 height 27
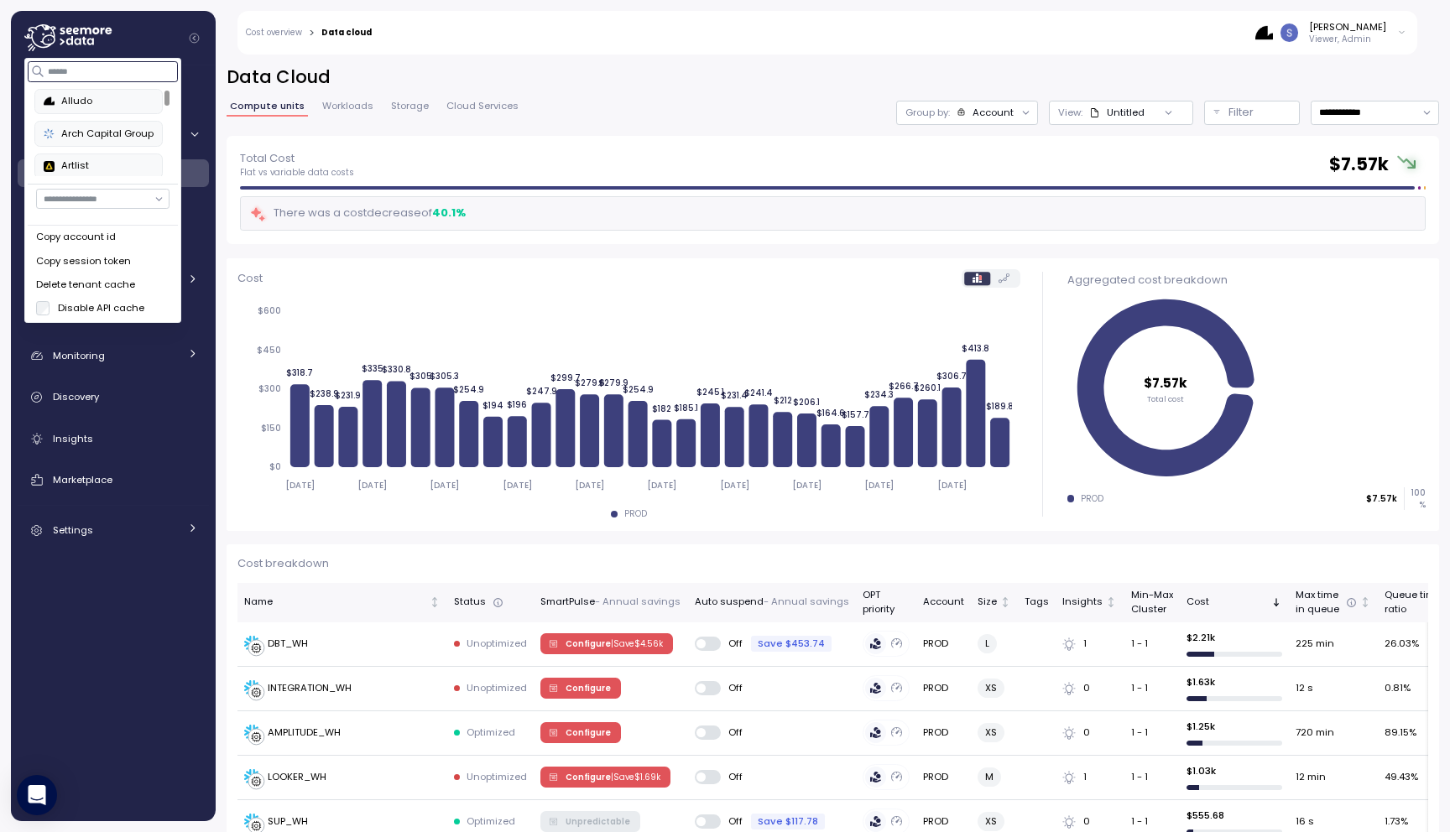
click at [73, 74] on input at bounding box center [104, 71] width 150 height 20
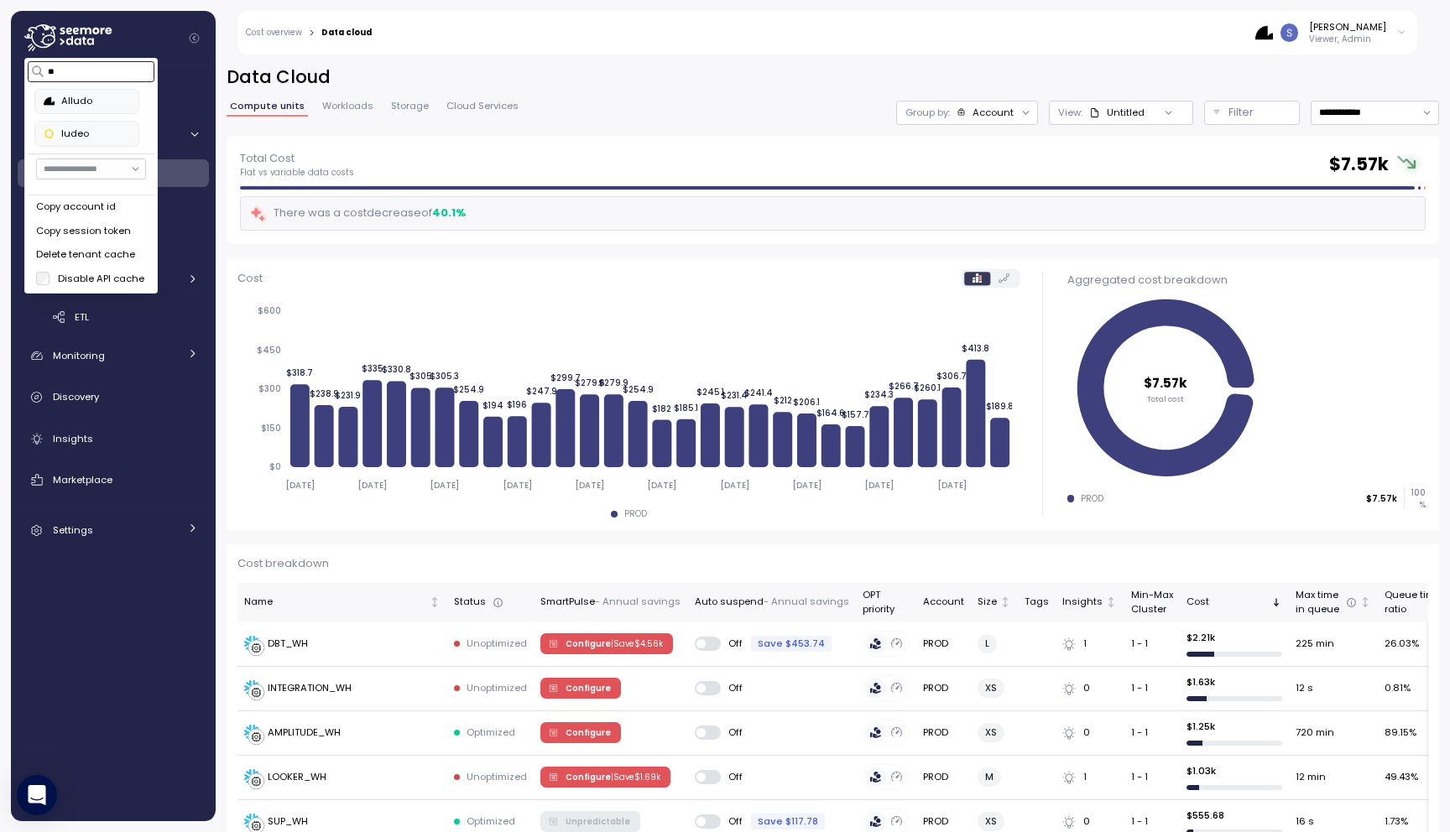
click at [70, 141] on button "ludeo" at bounding box center [87, 133] width 104 height 25
type input "**"
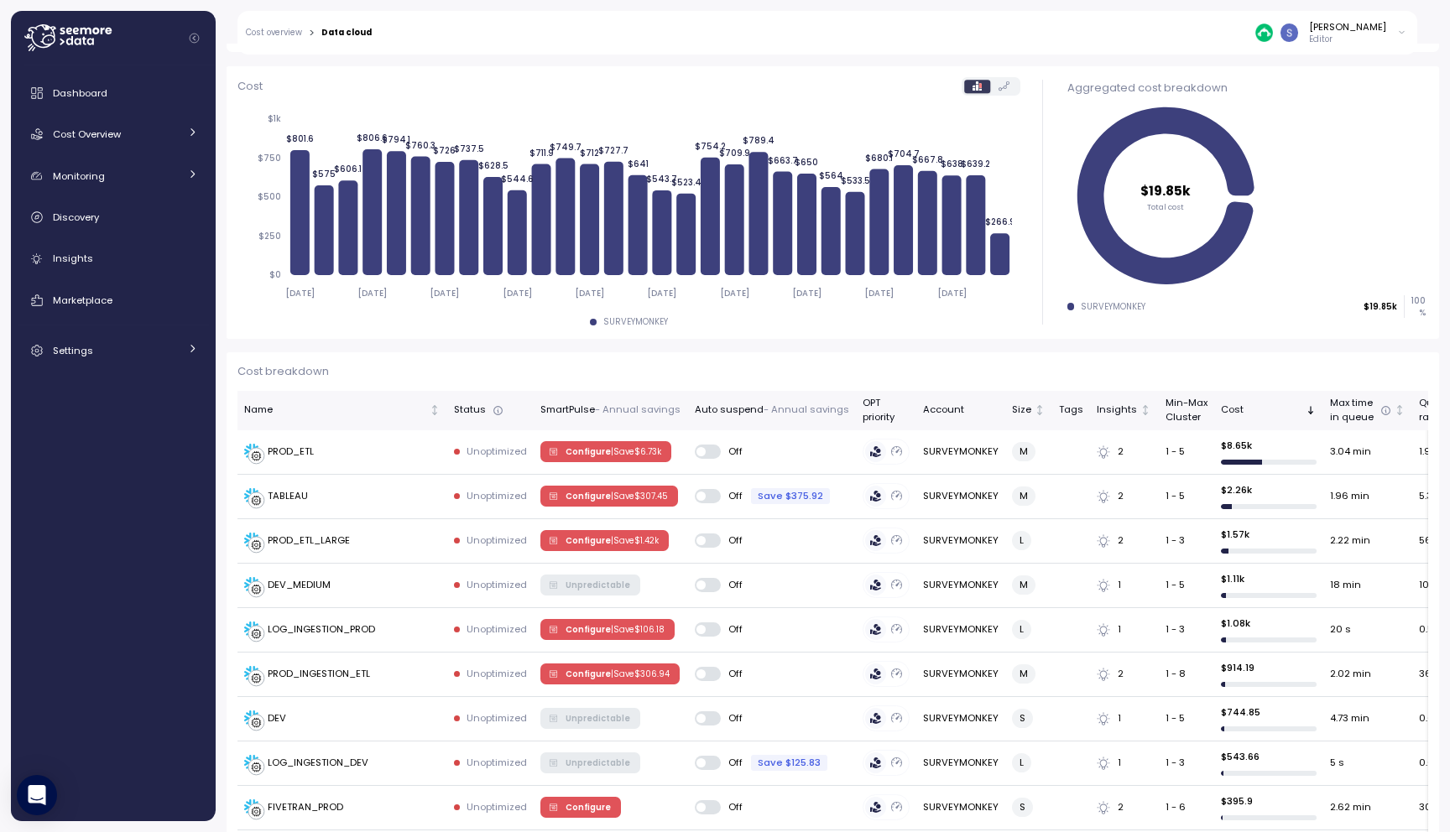
scroll to position [193, 0]
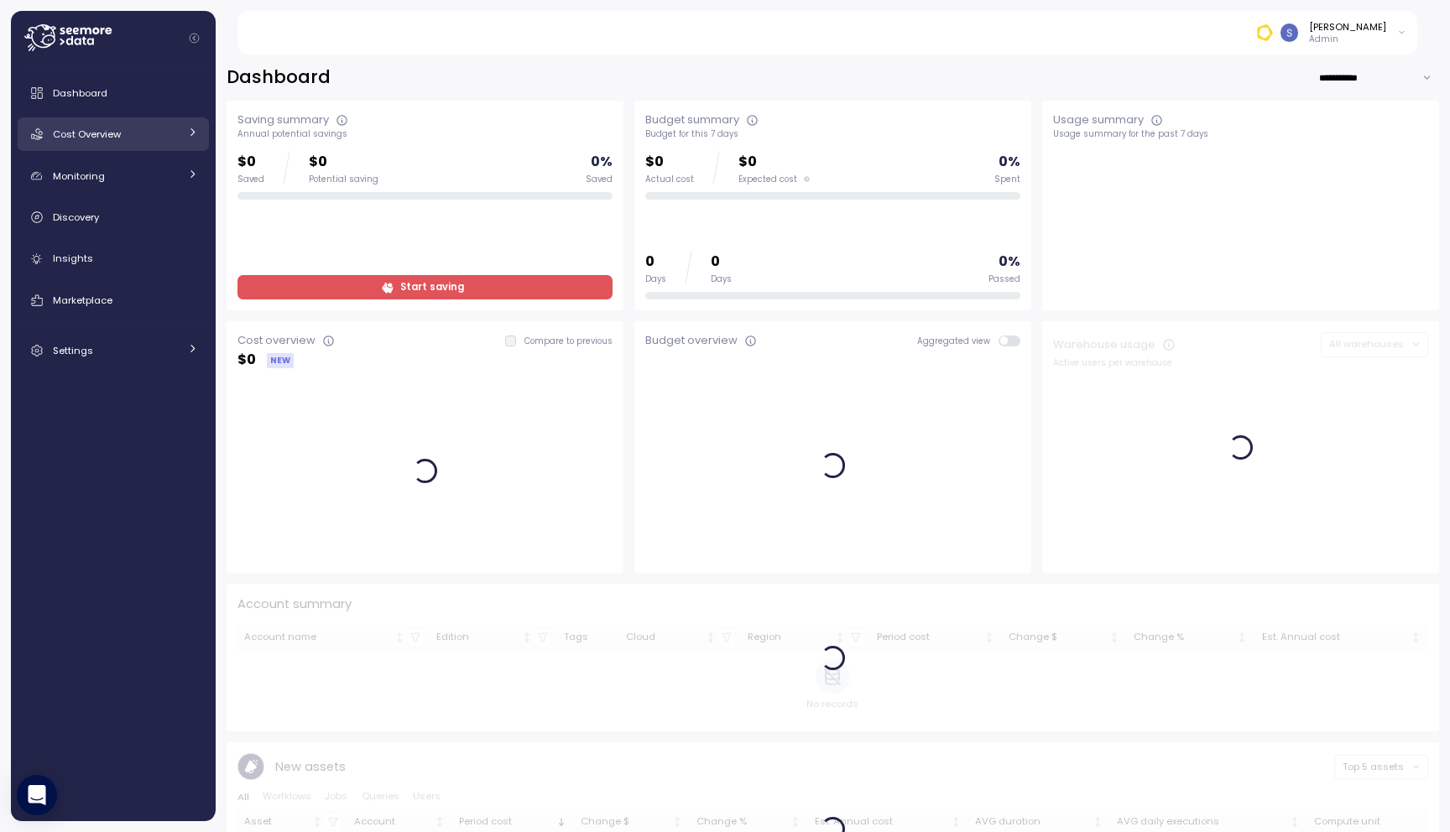
click at [98, 133] on span "Cost Overview" at bounding box center [87, 134] width 68 height 13
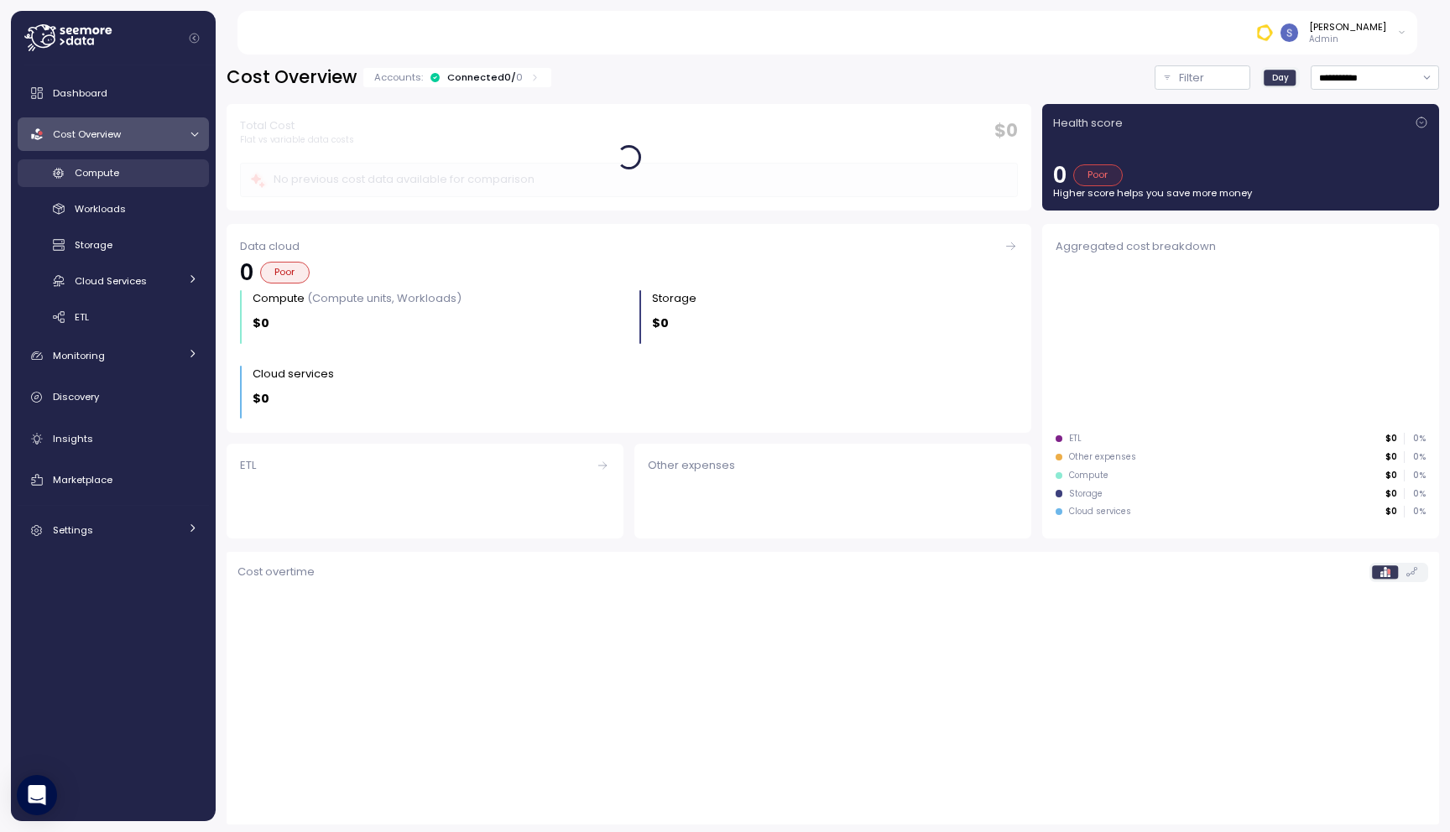
click at [122, 164] on div "Compute" at bounding box center [136, 172] width 123 height 17
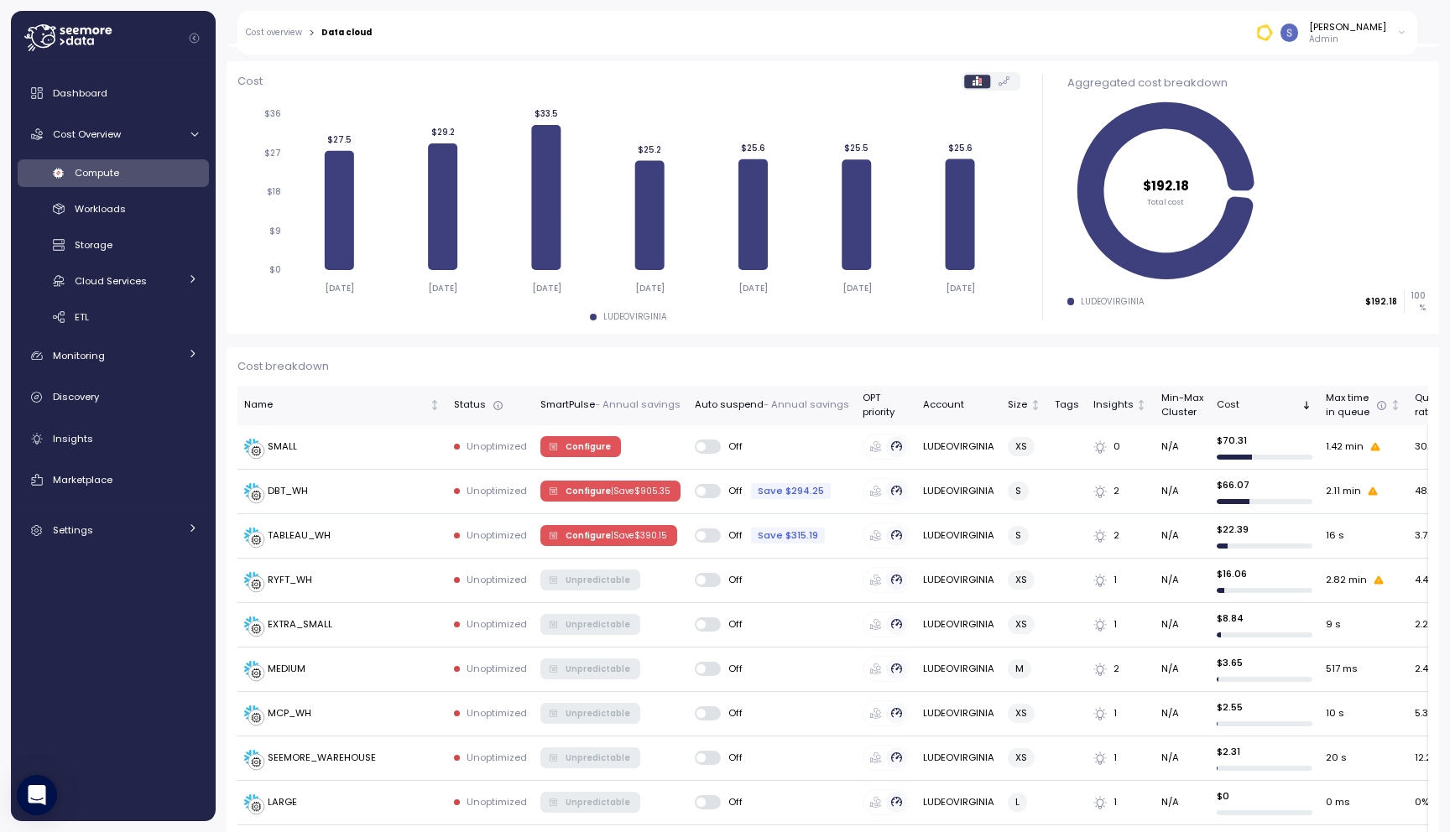
scroll to position [202, 0]
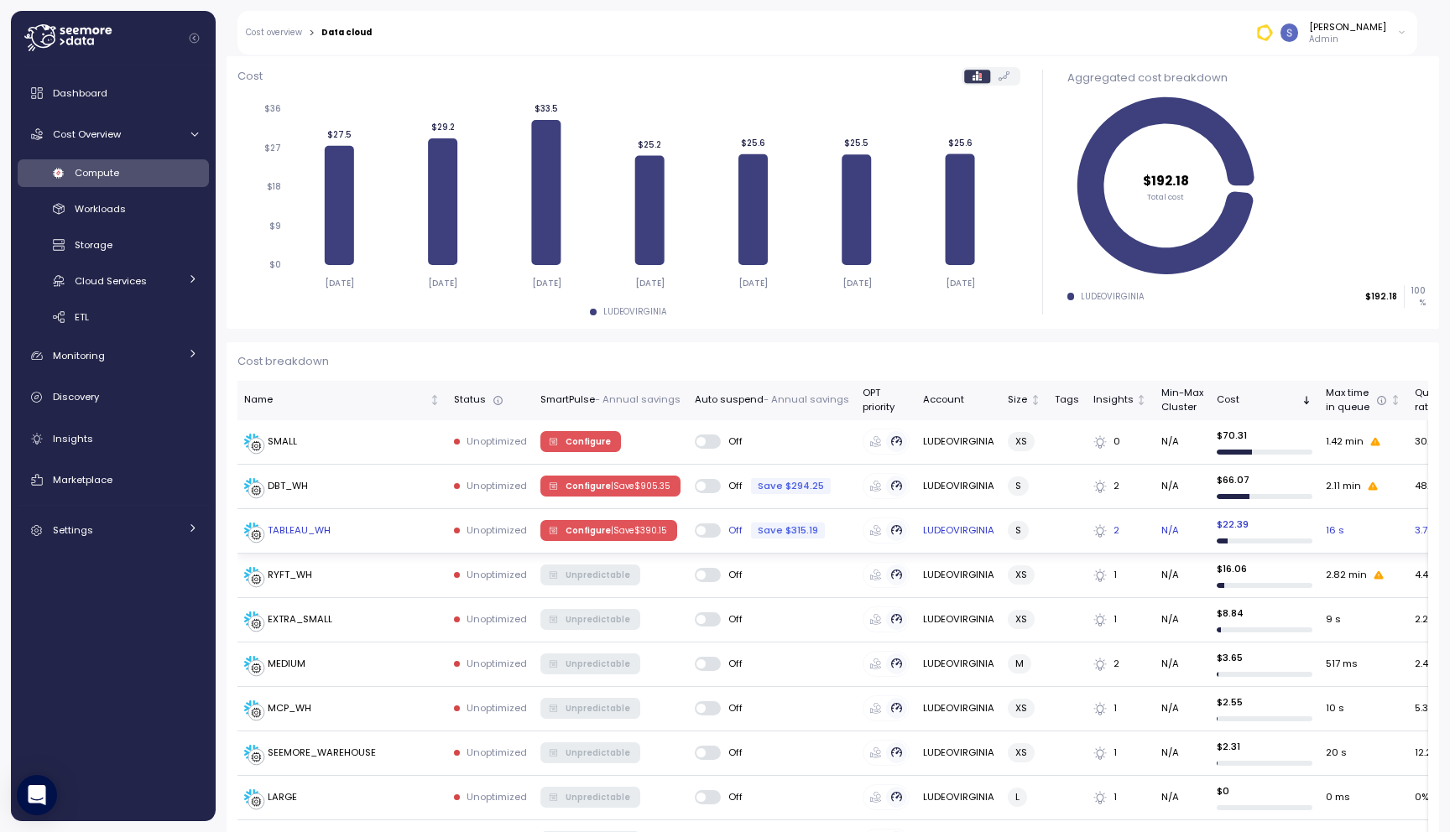
click at [308, 519] on td "TABLEAU_WH" at bounding box center [342, 531] width 210 height 44
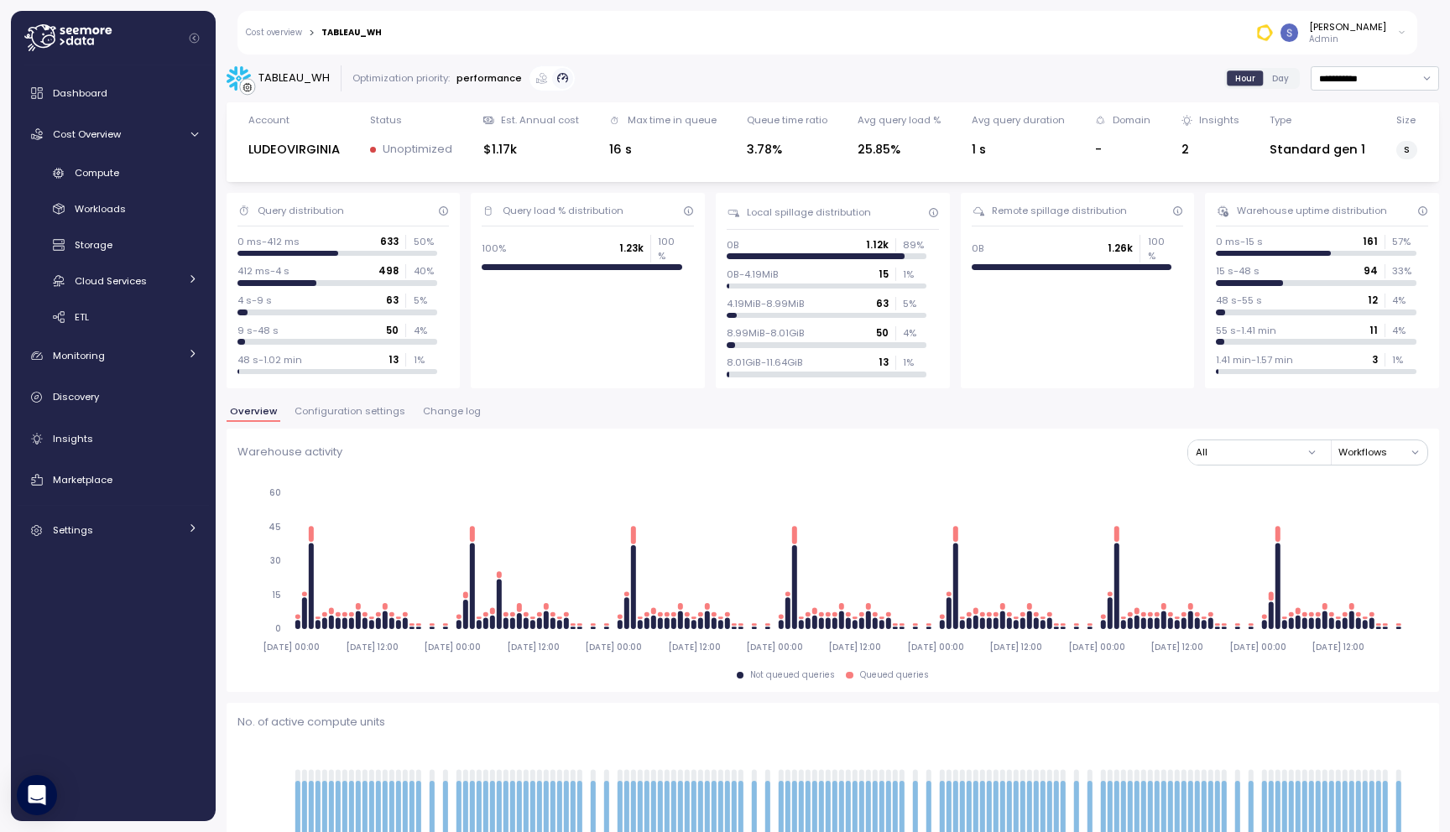
click at [360, 410] on span "Configuration settings" at bounding box center [349, 411] width 111 height 9
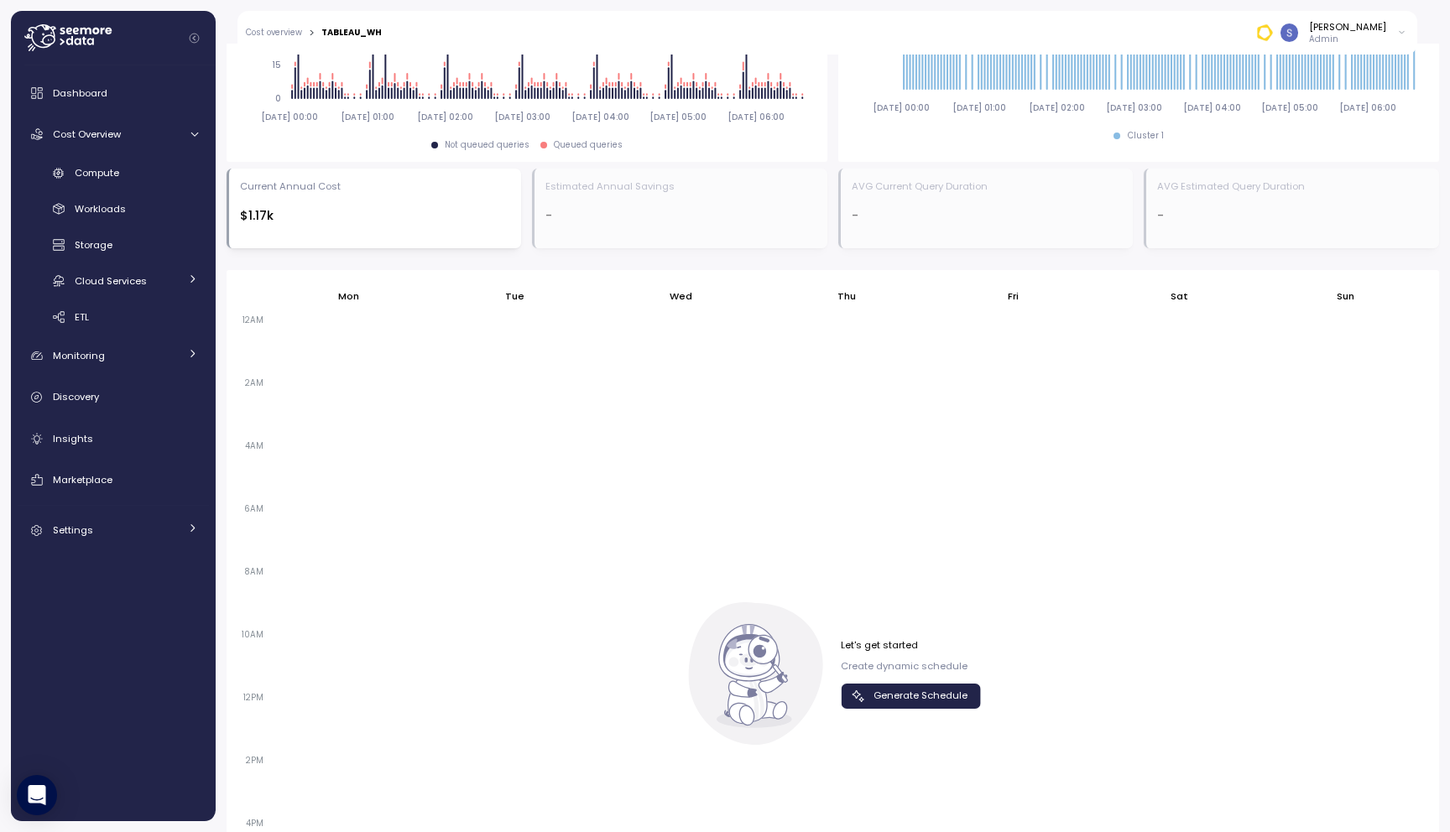
scroll to position [841, 0]
click at [901, 700] on span "Generate Schedule" at bounding box center [920, 698] width 94 height 23
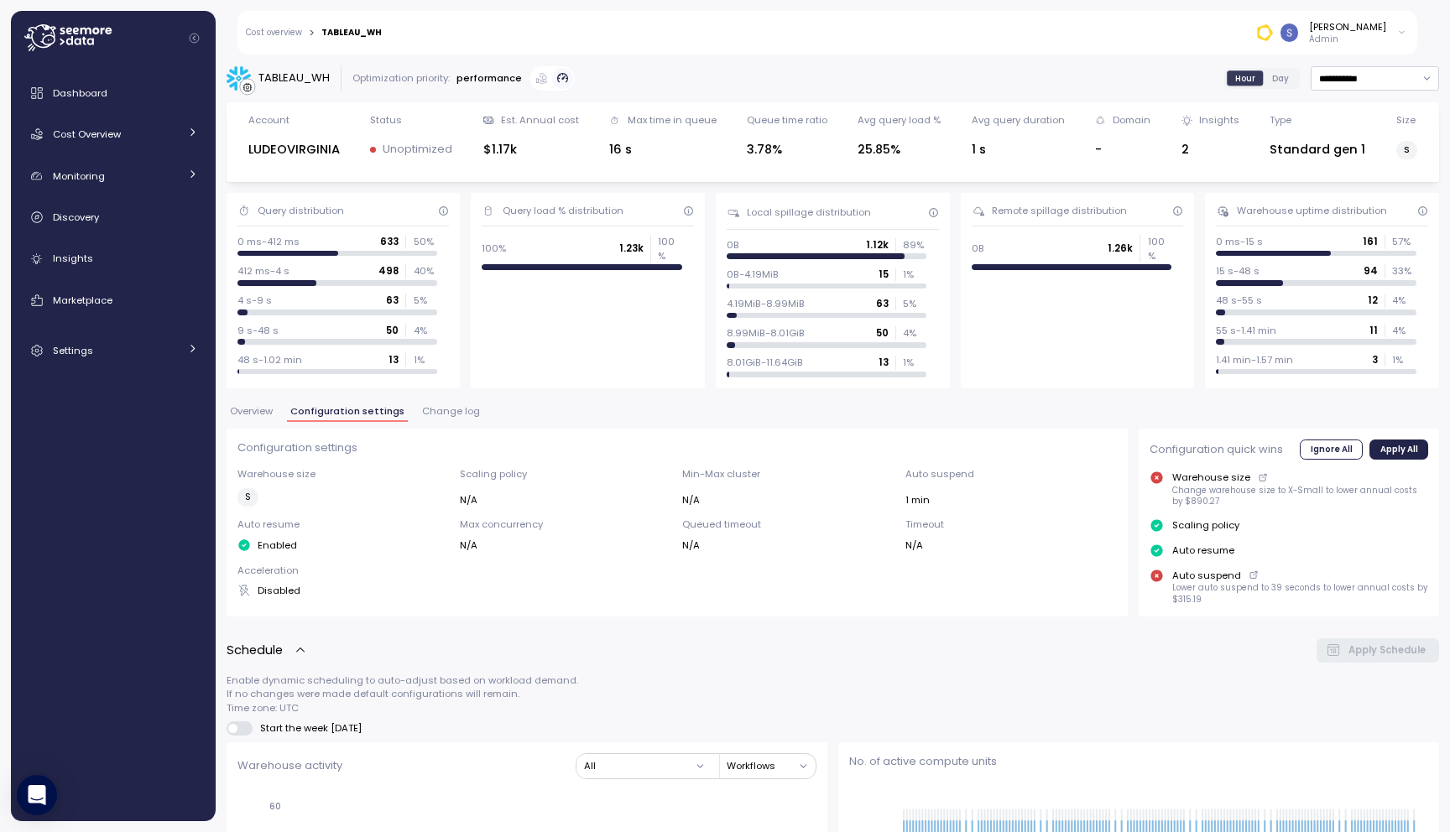
scroll to position [1099, 0]
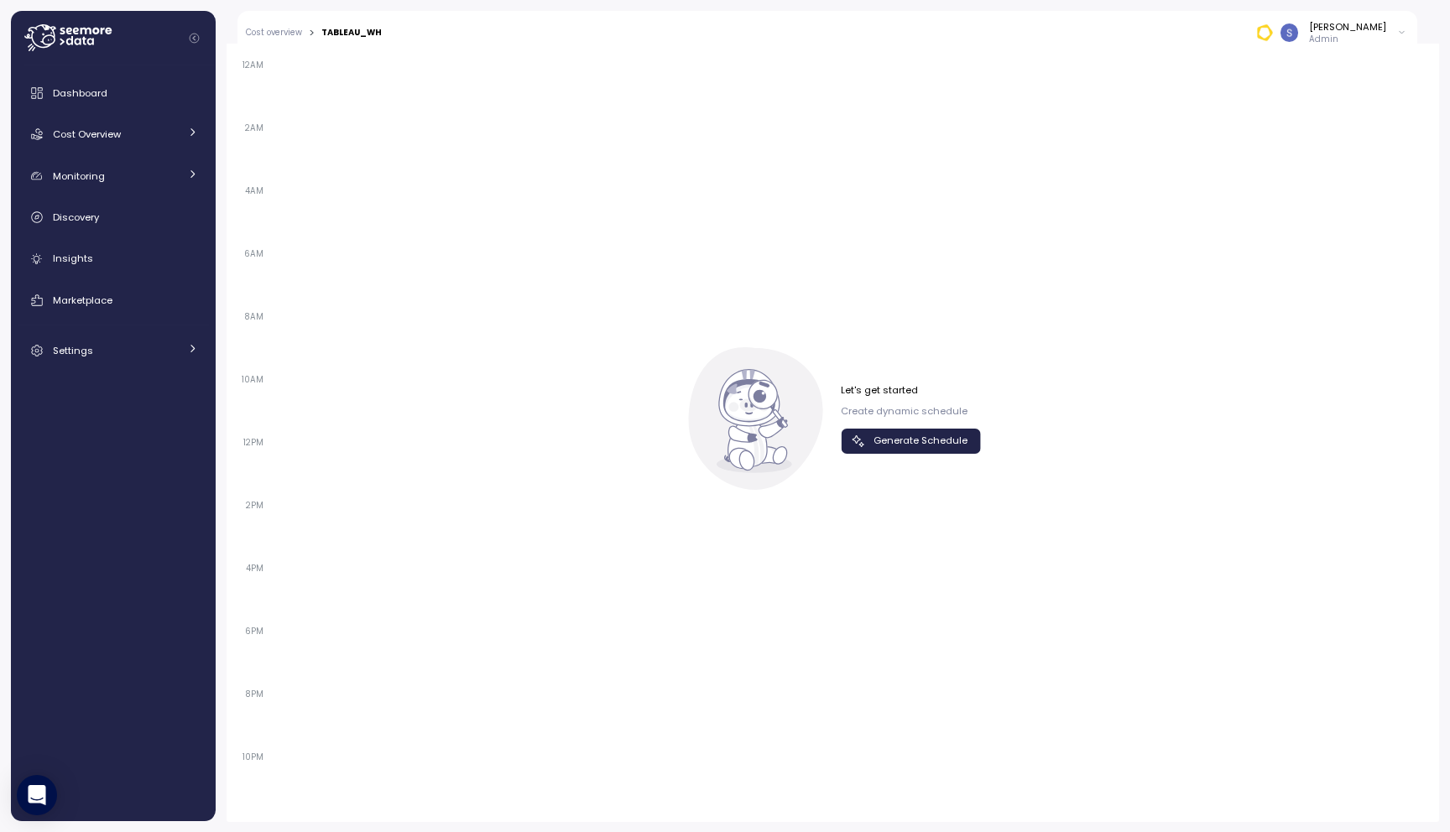
click at [873, 441] on span "Generate Schedule" at bounding box center [920, 441] width 94 height 23
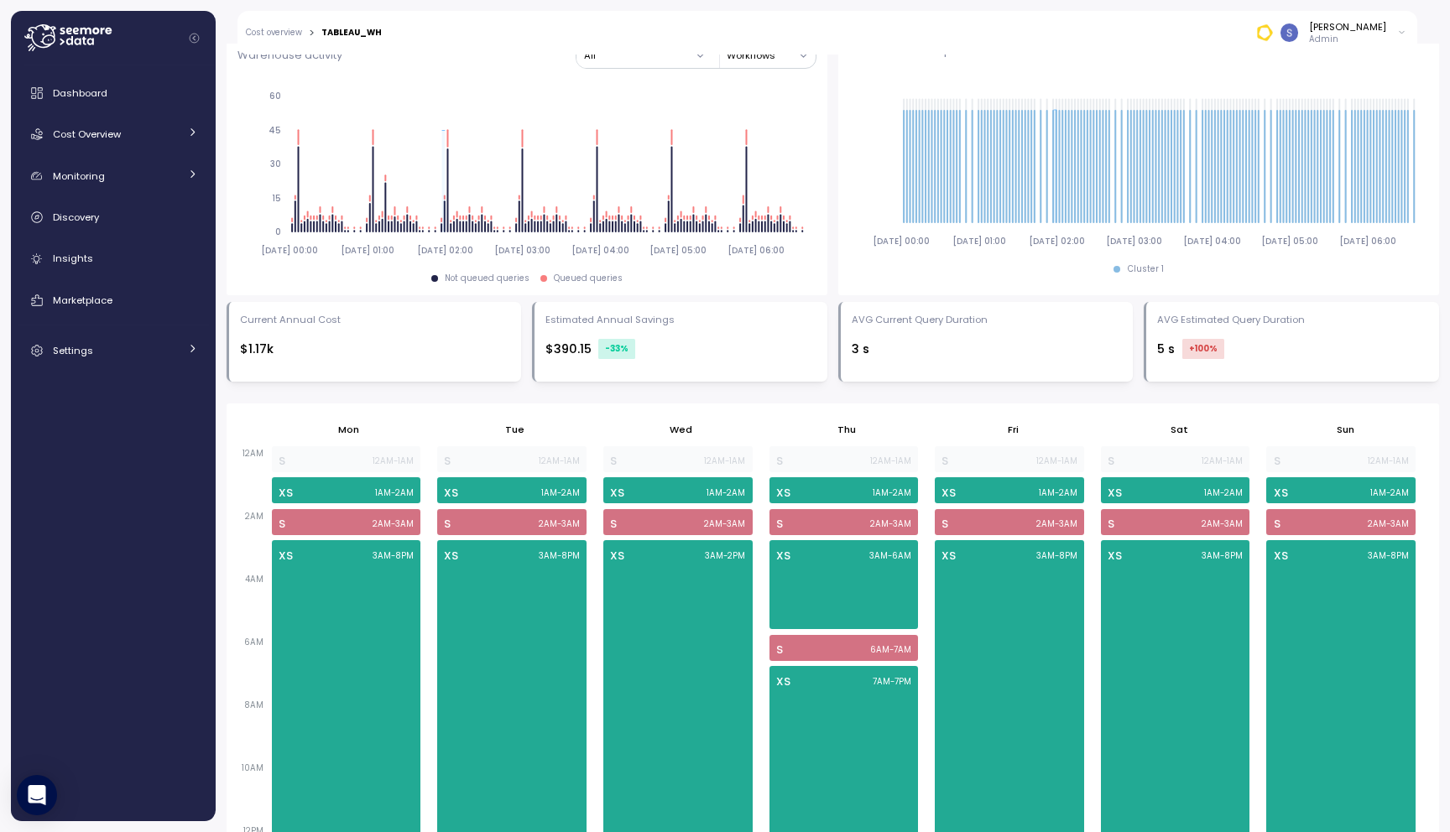
scroll to position [0, 0]
